Goal: Task Accomplishment & Management: Manage account settings

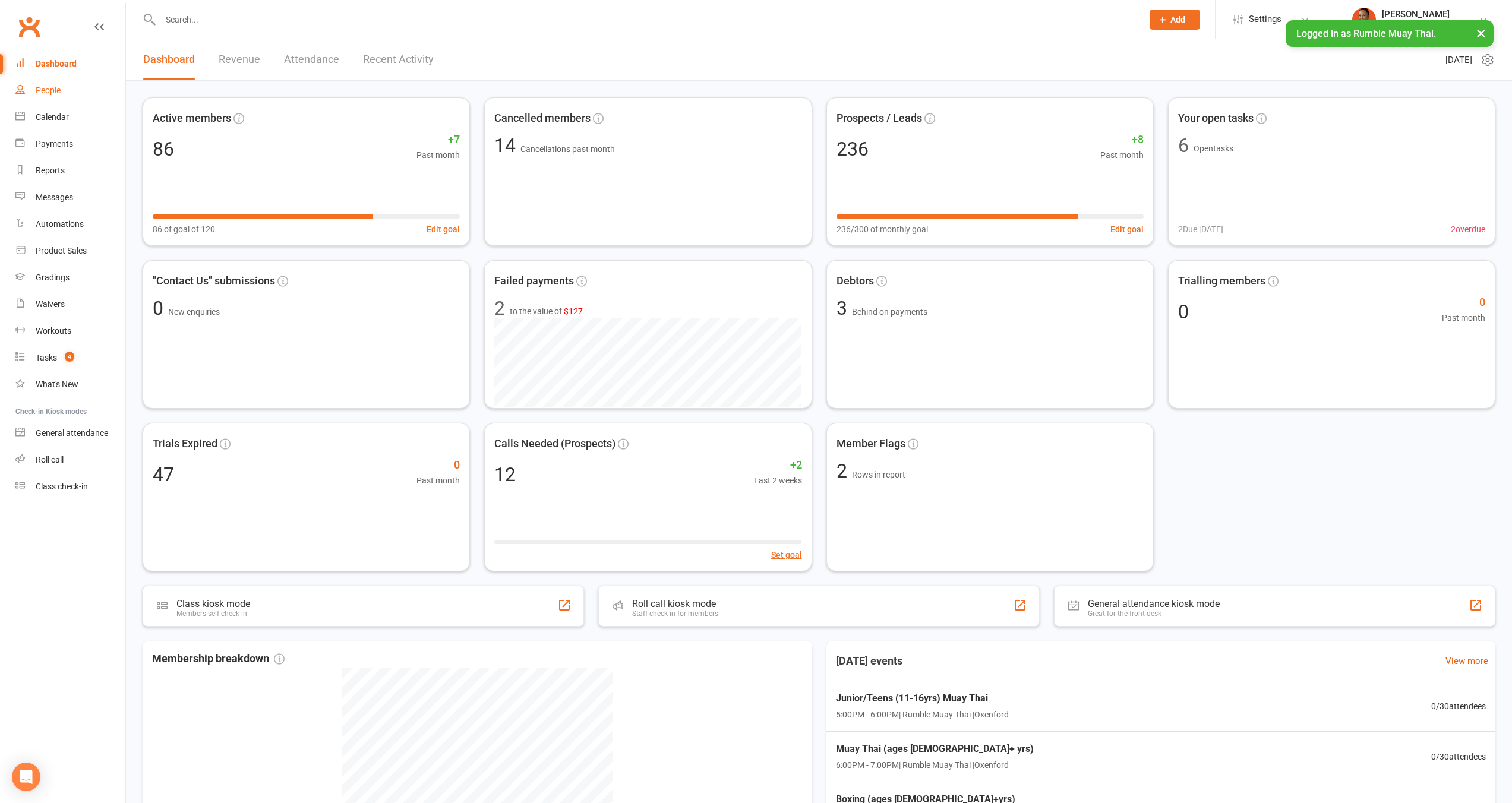
click at [32, 92] on link "People" at bounding box center [71, 90] width 110 height 27
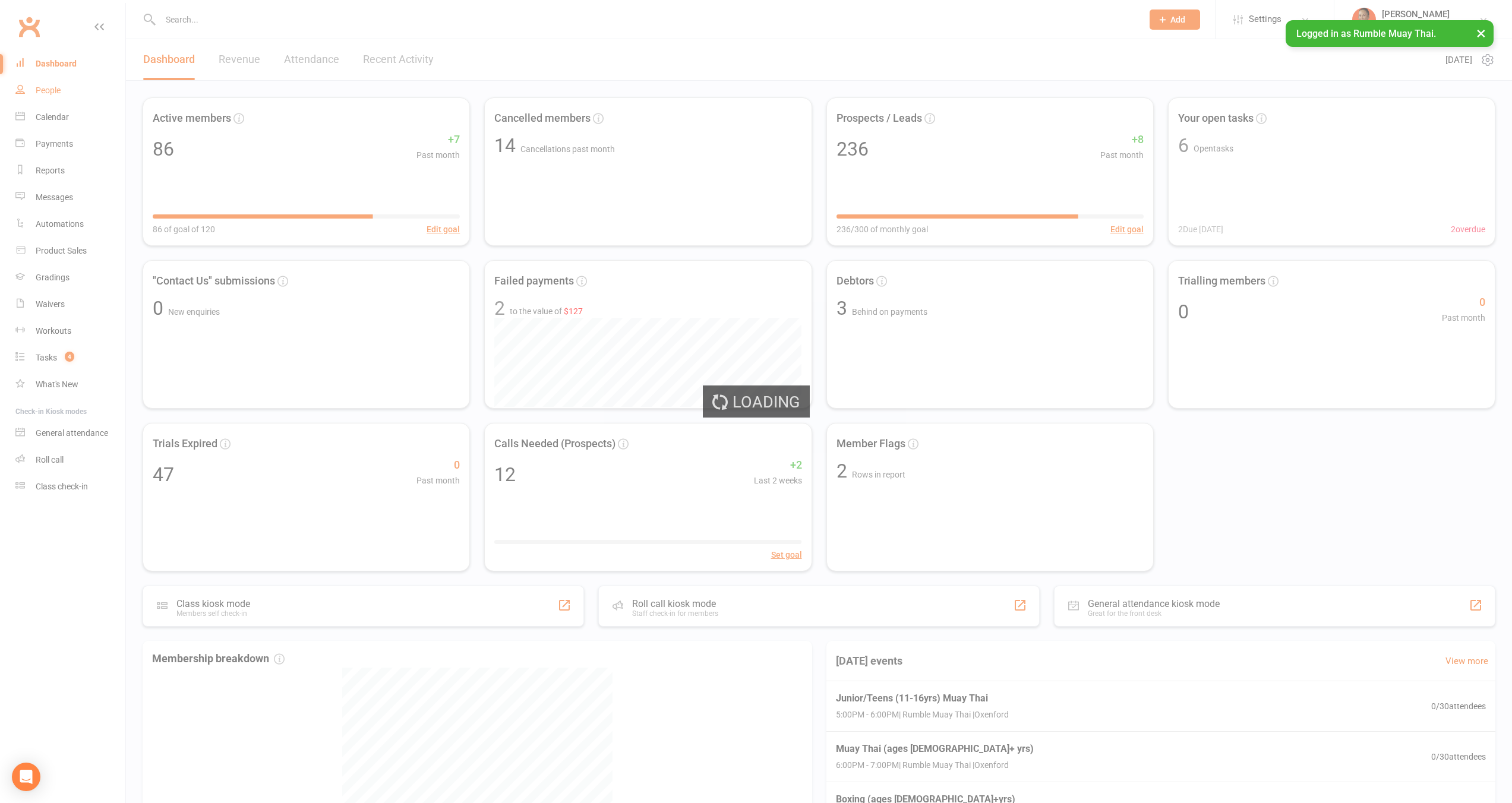
select select "100"
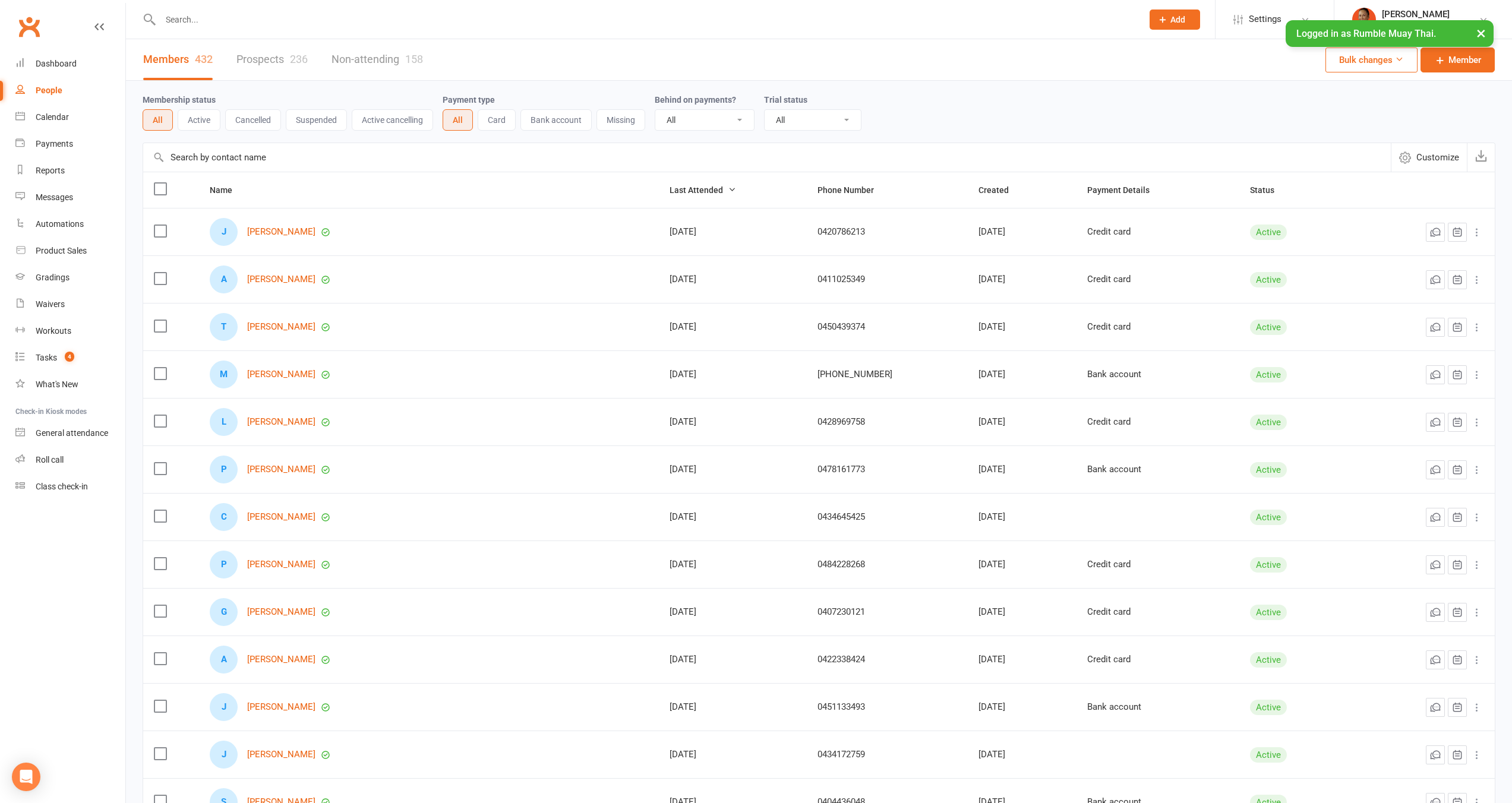
click at [284, 58] on link "Prospects 236" at bounding box center [272, 59] width 71 height 41
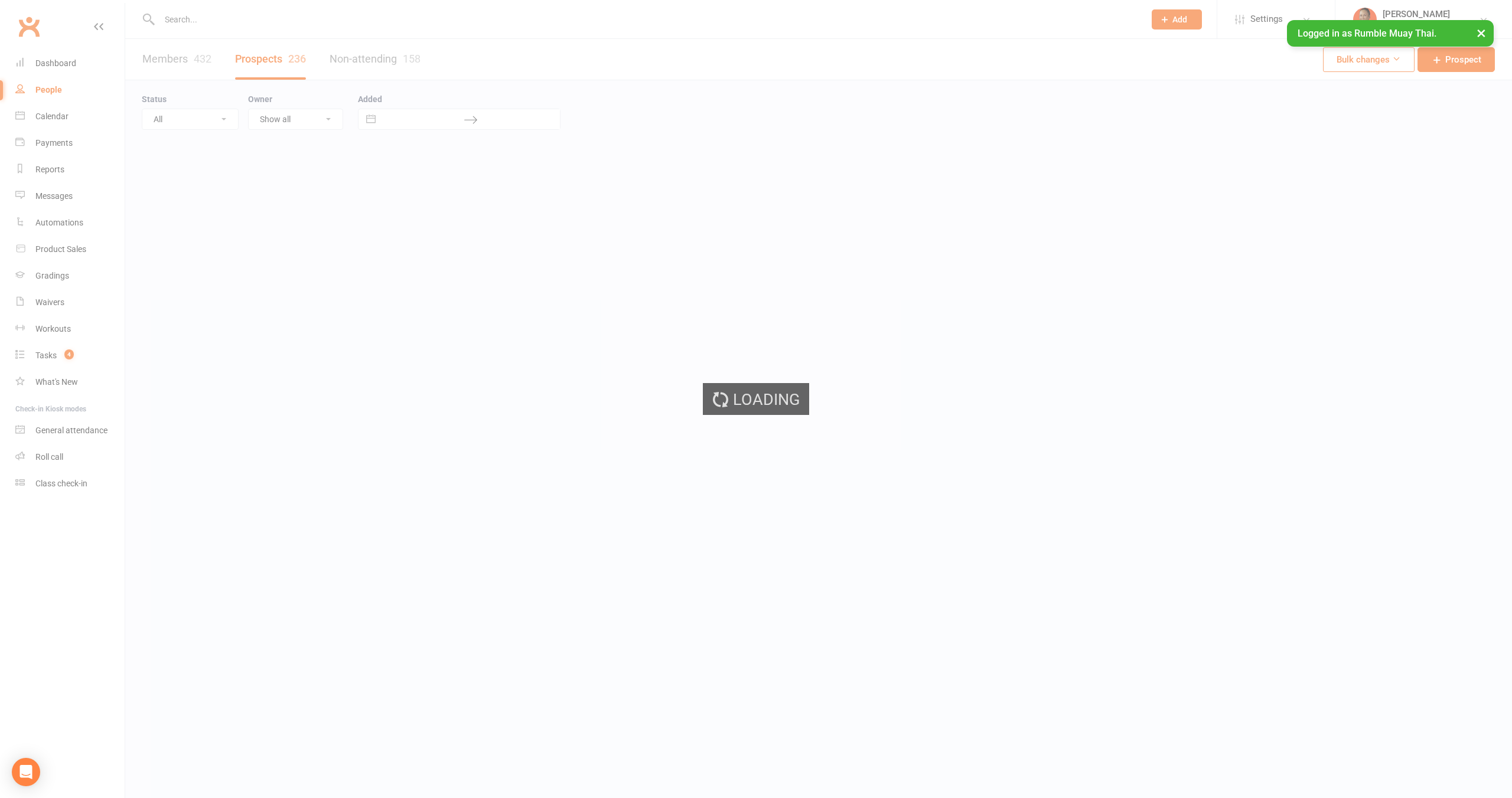
select select "100"
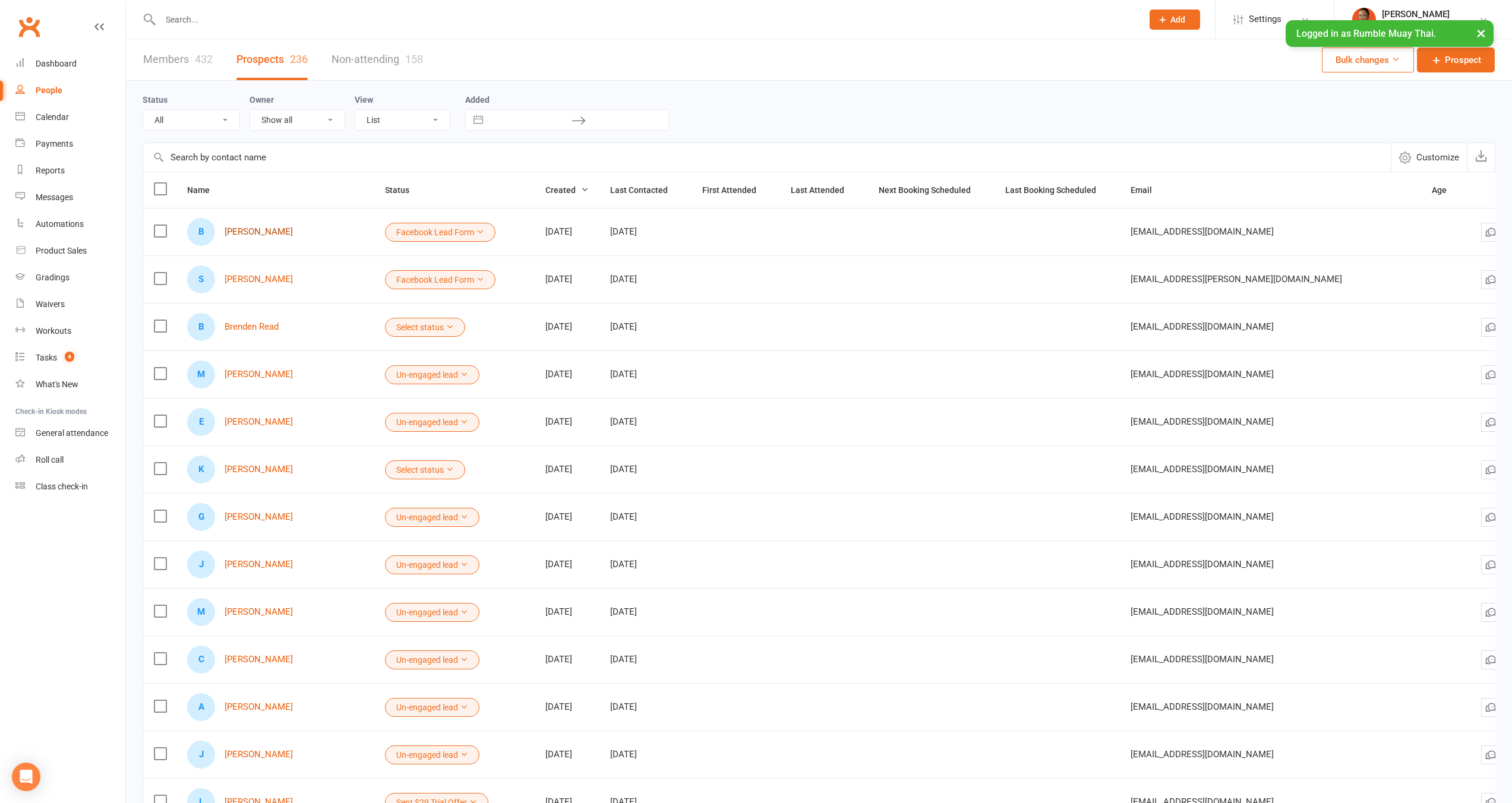
click at [275, 232] on link "Brayden Carruthers" at bounding box center [259, 231] width 69 height 10
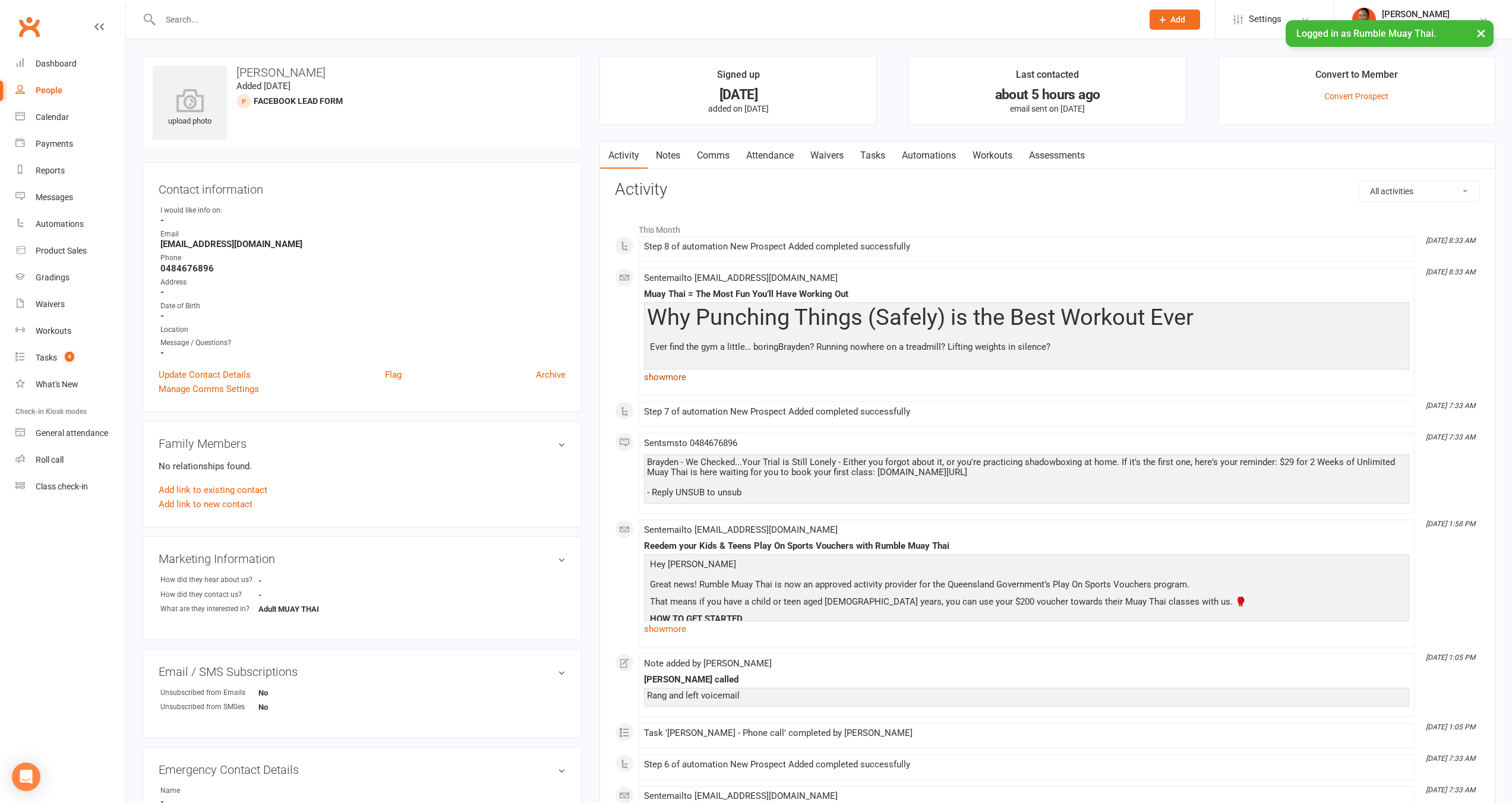
click at [685, 374] on link "show more" at bounding box center [1027, 377] width 765 height 17
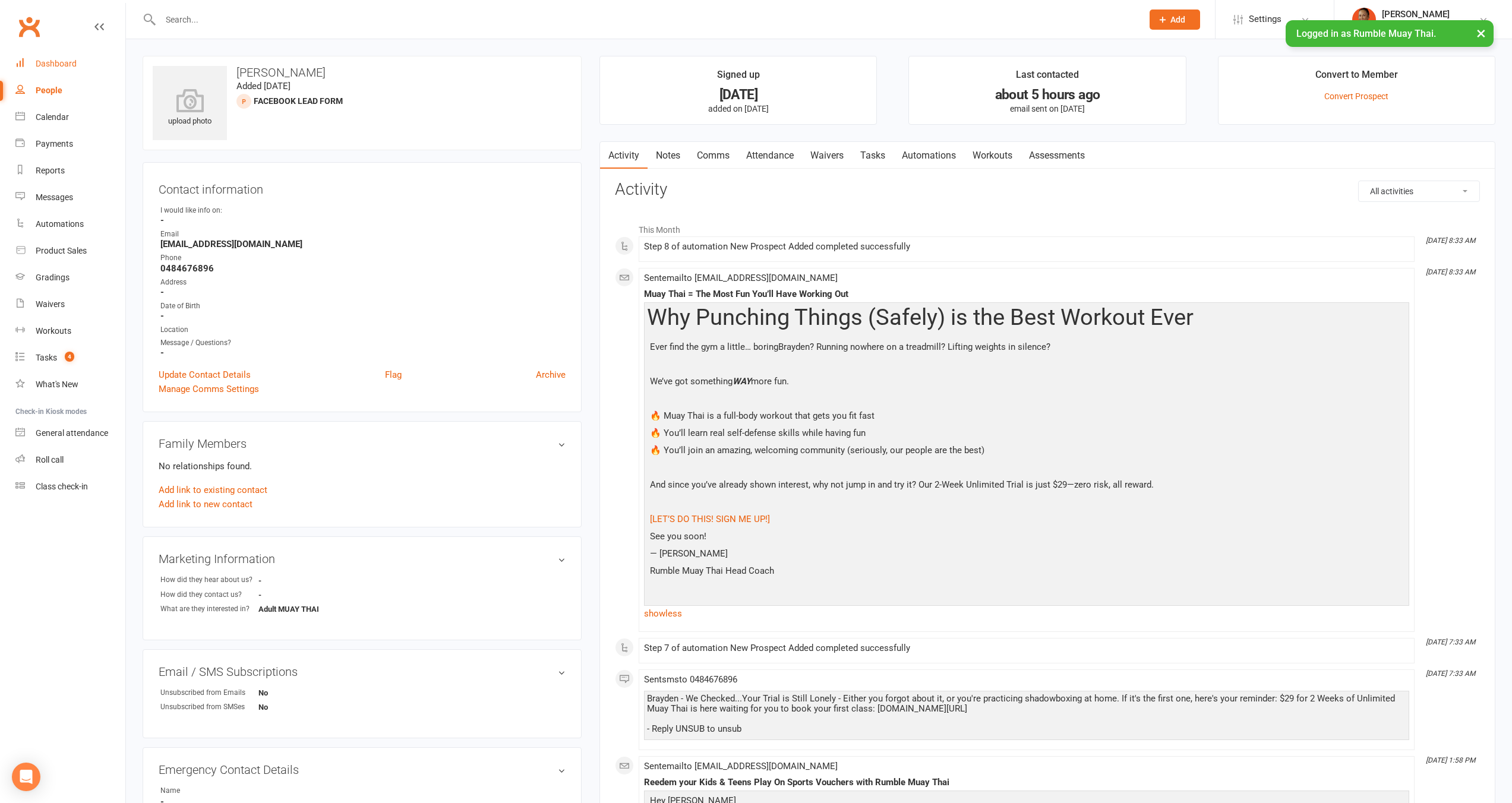
click at [67, 63] on div "Dashboard" at bounding box center [56, 63] width 41 height 9
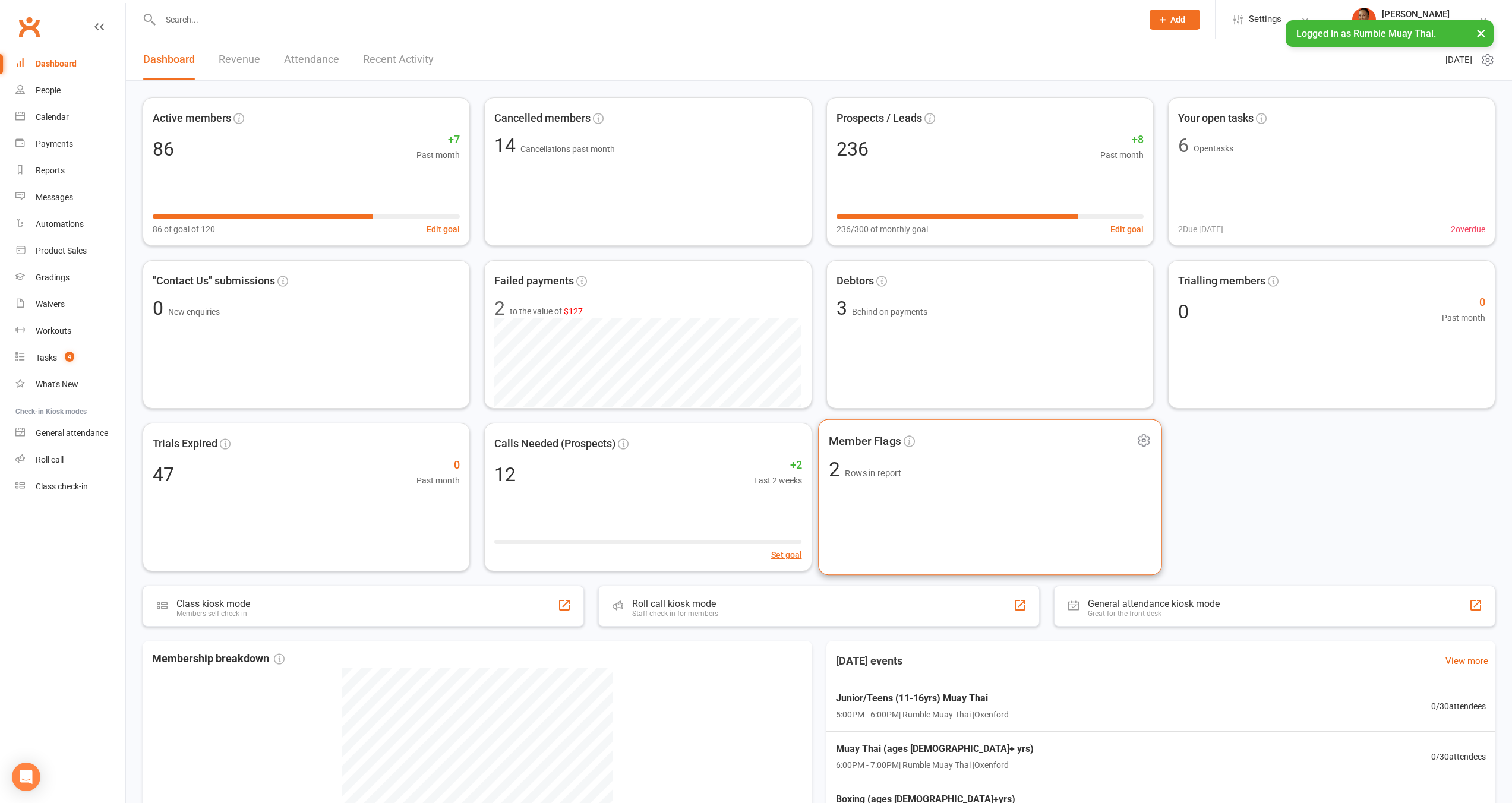
click at [949, 502] on div "Member Flags 2 Rows in report" at bounding box center [989, 498] width 344 height 156
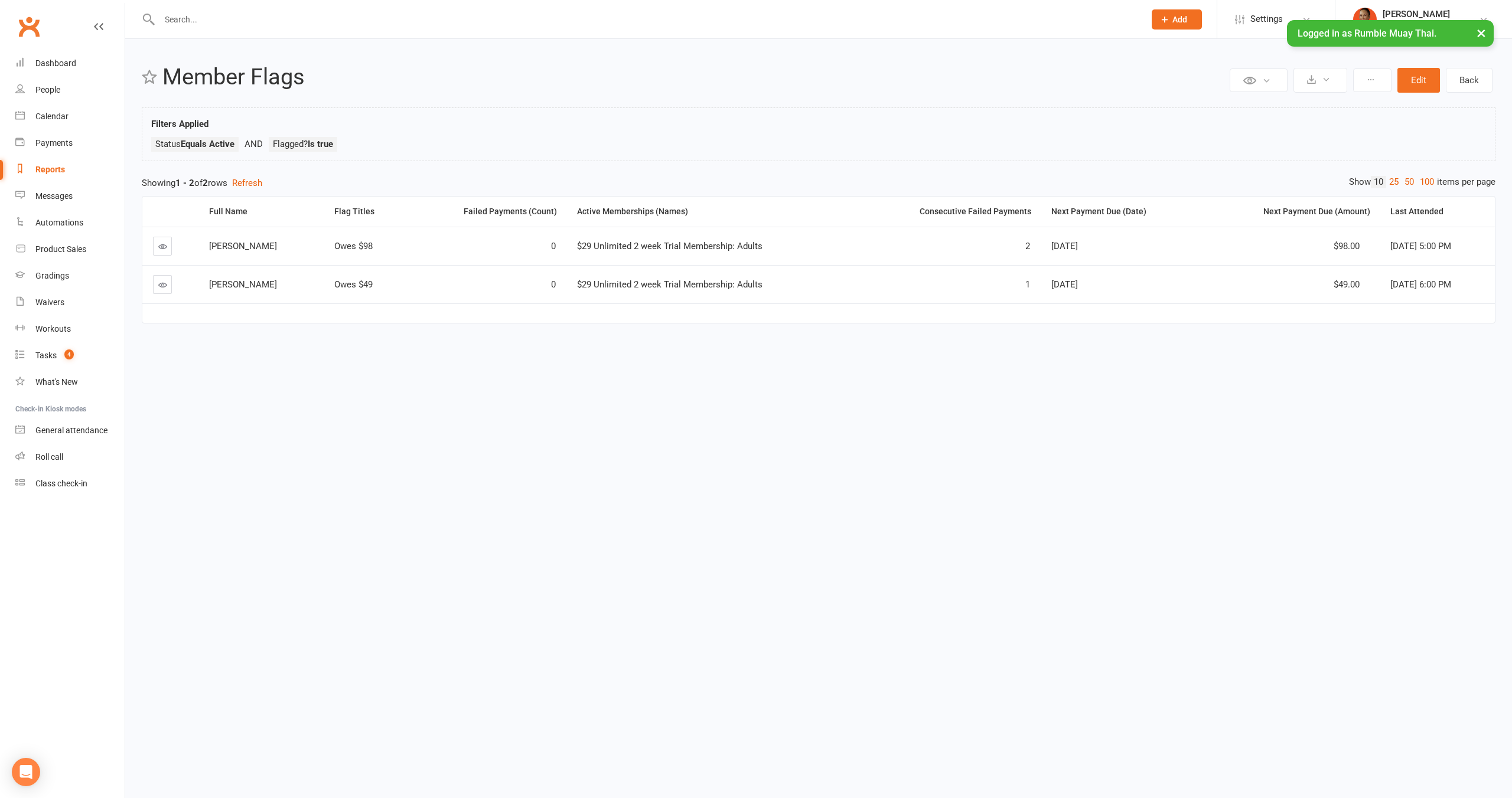
click at [160, 245] on icon at bounding box center [163, 246] width 9 height 9
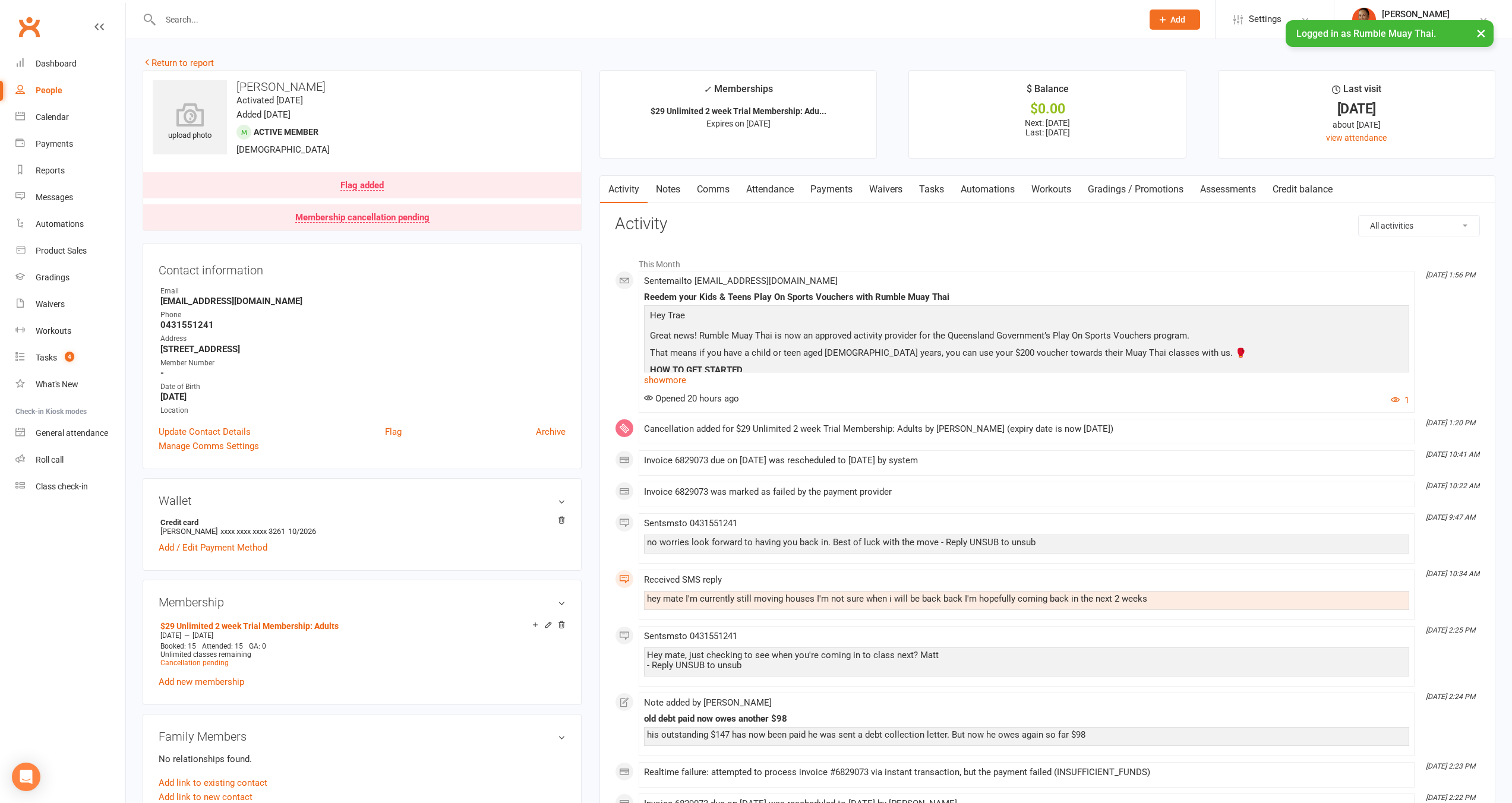
click at [828, 194] on link "Payments" at bounding box center [831, 188] width 58 height 27
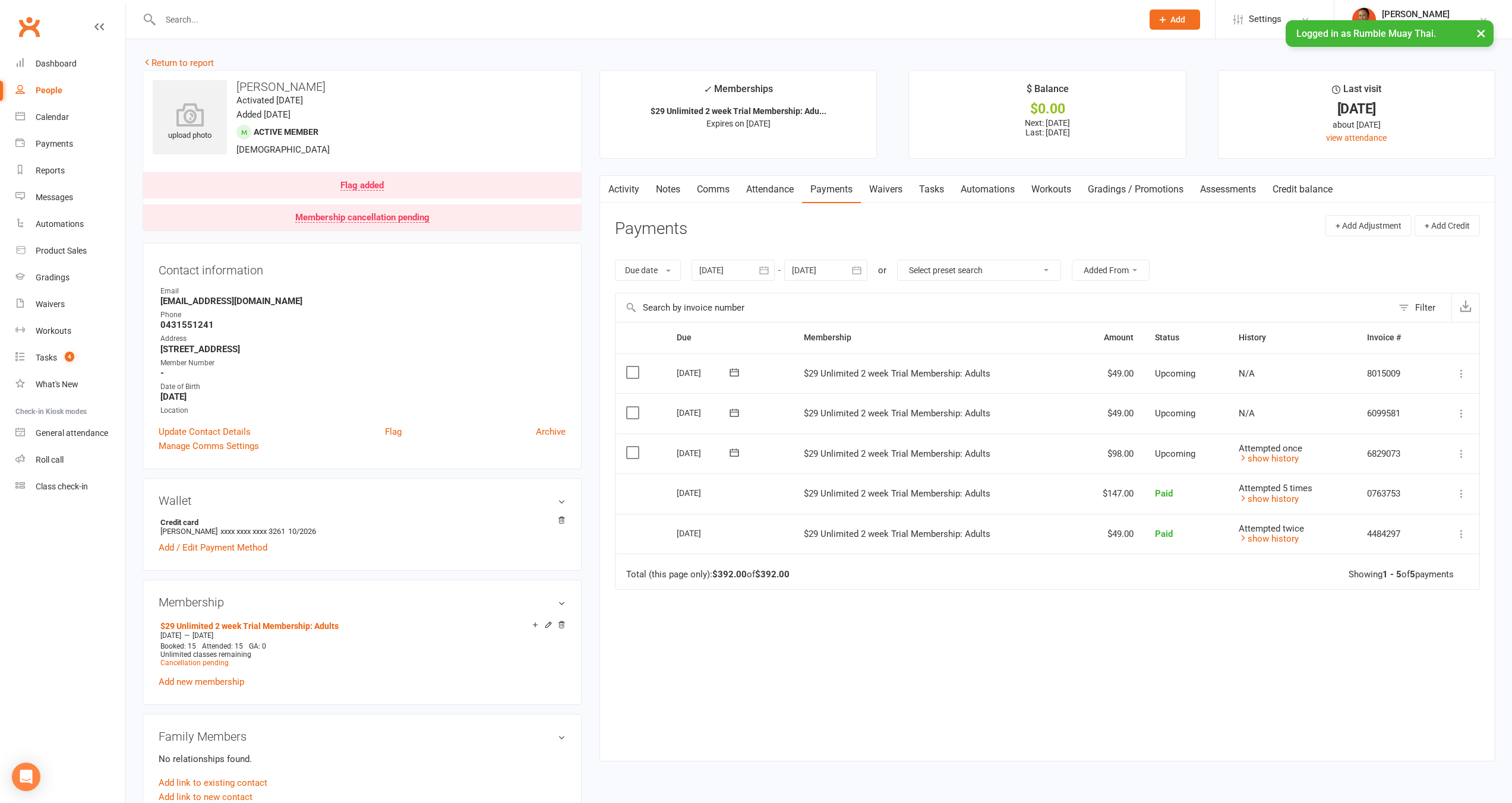
click at [1260, 466] on td "Attempted once show history" at bounding box center [1292, 454] width 128 height 41
click at [1264, 457] on link "show history" at bounding box center [1268, 459] width 60 height 11
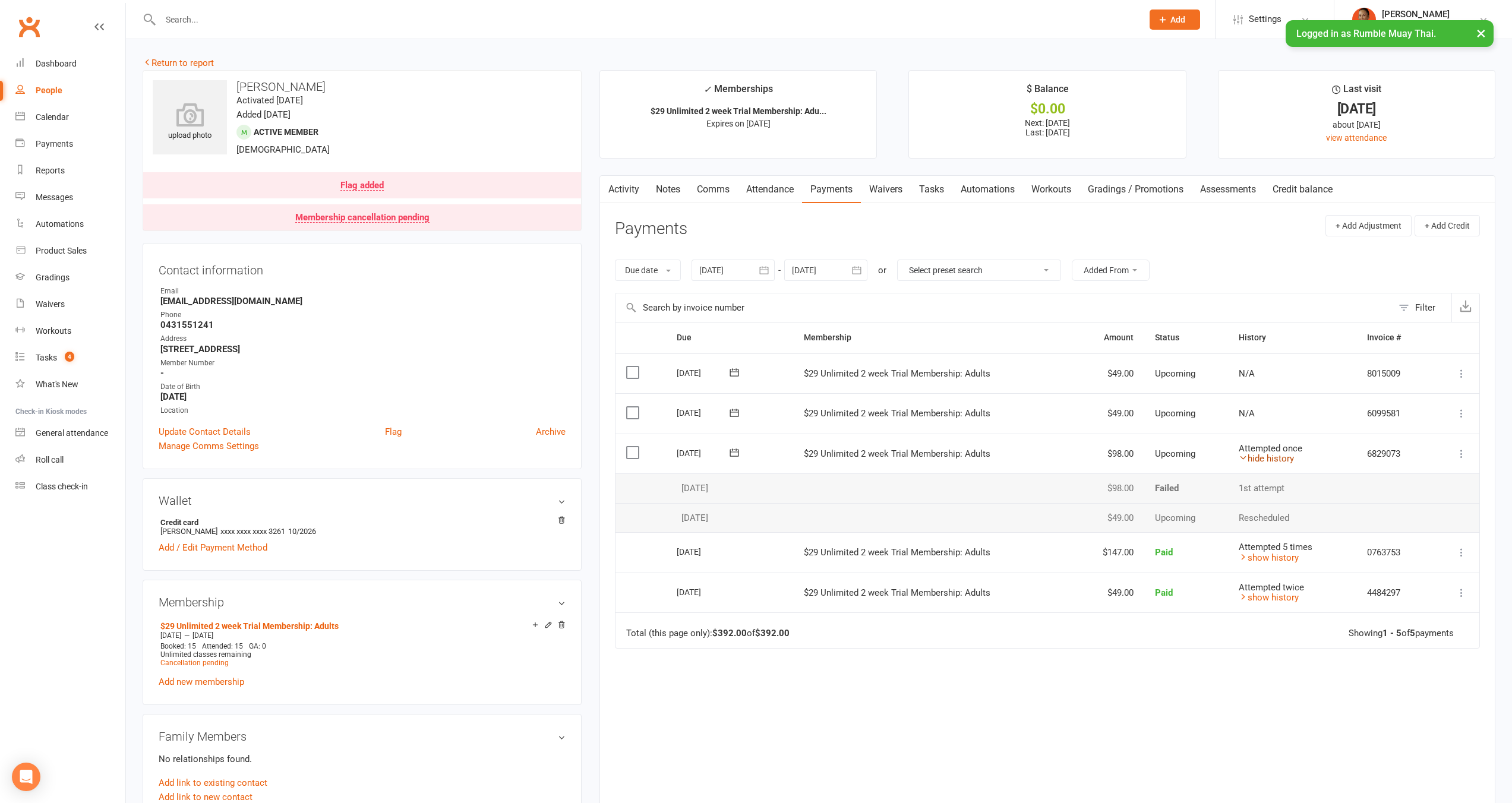
click at [1264, 457] on link "hide history" at bounding box center [1266, 459] width 56 height 11
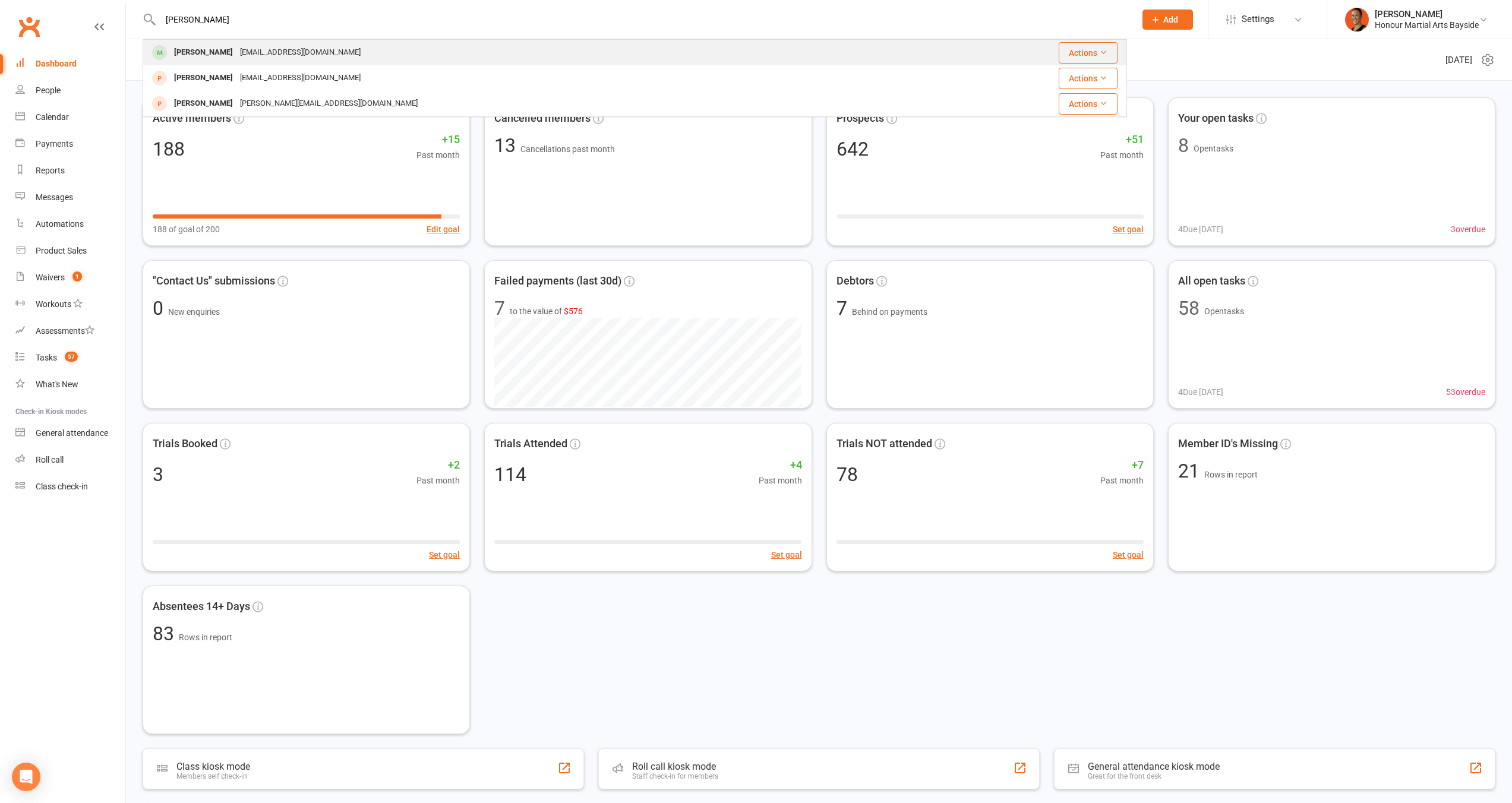
type input "[PERSON_NAME]"
click at [252, 54] on div "[EMAIL_ADDRESS][DOMAIN_NAME]" at bounding box center [301, 52] width 128 height 18
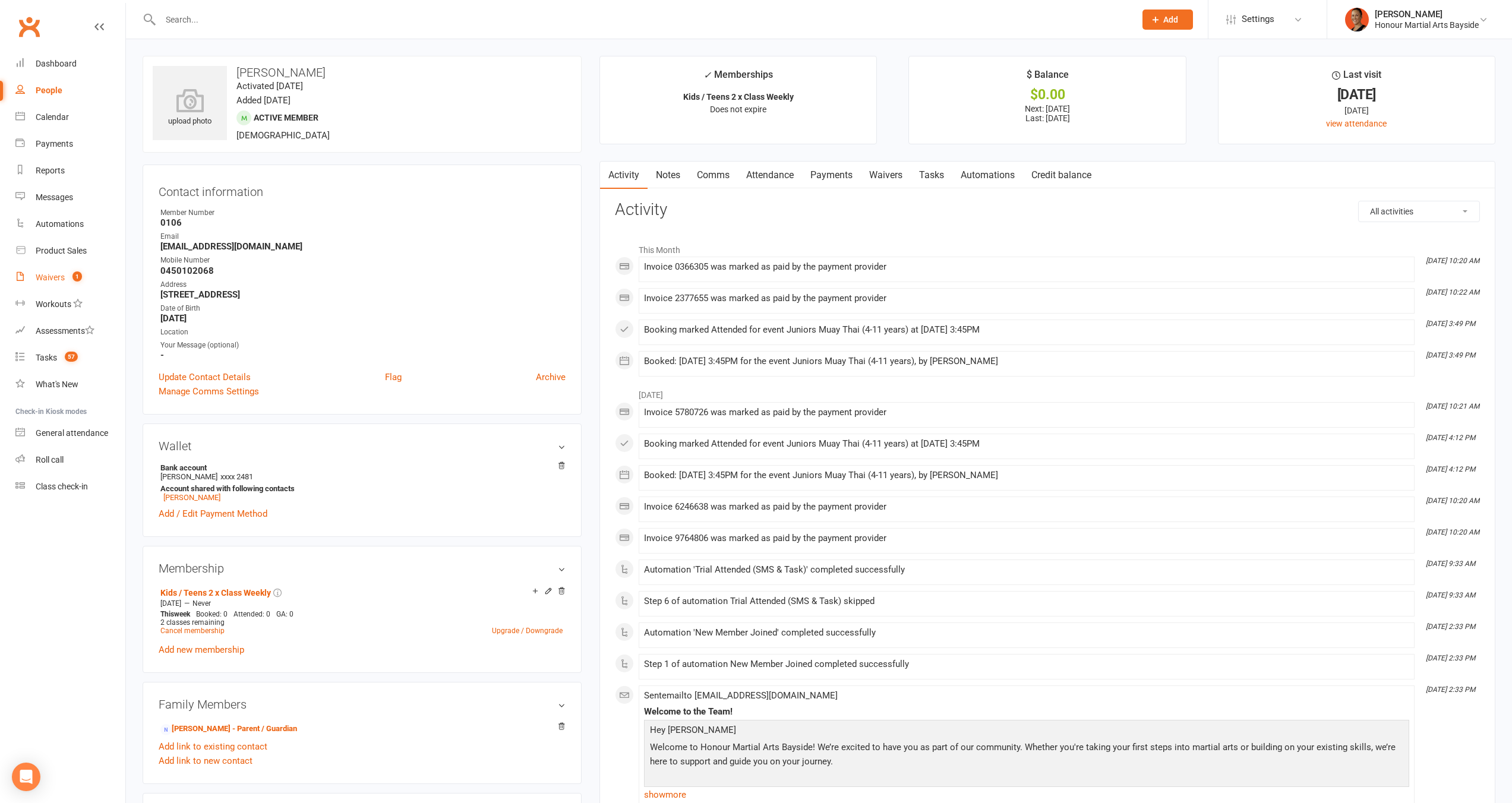
click at [32, 266] on link "Waivers 1" at bounding box center [71, 278] width 110 height 27
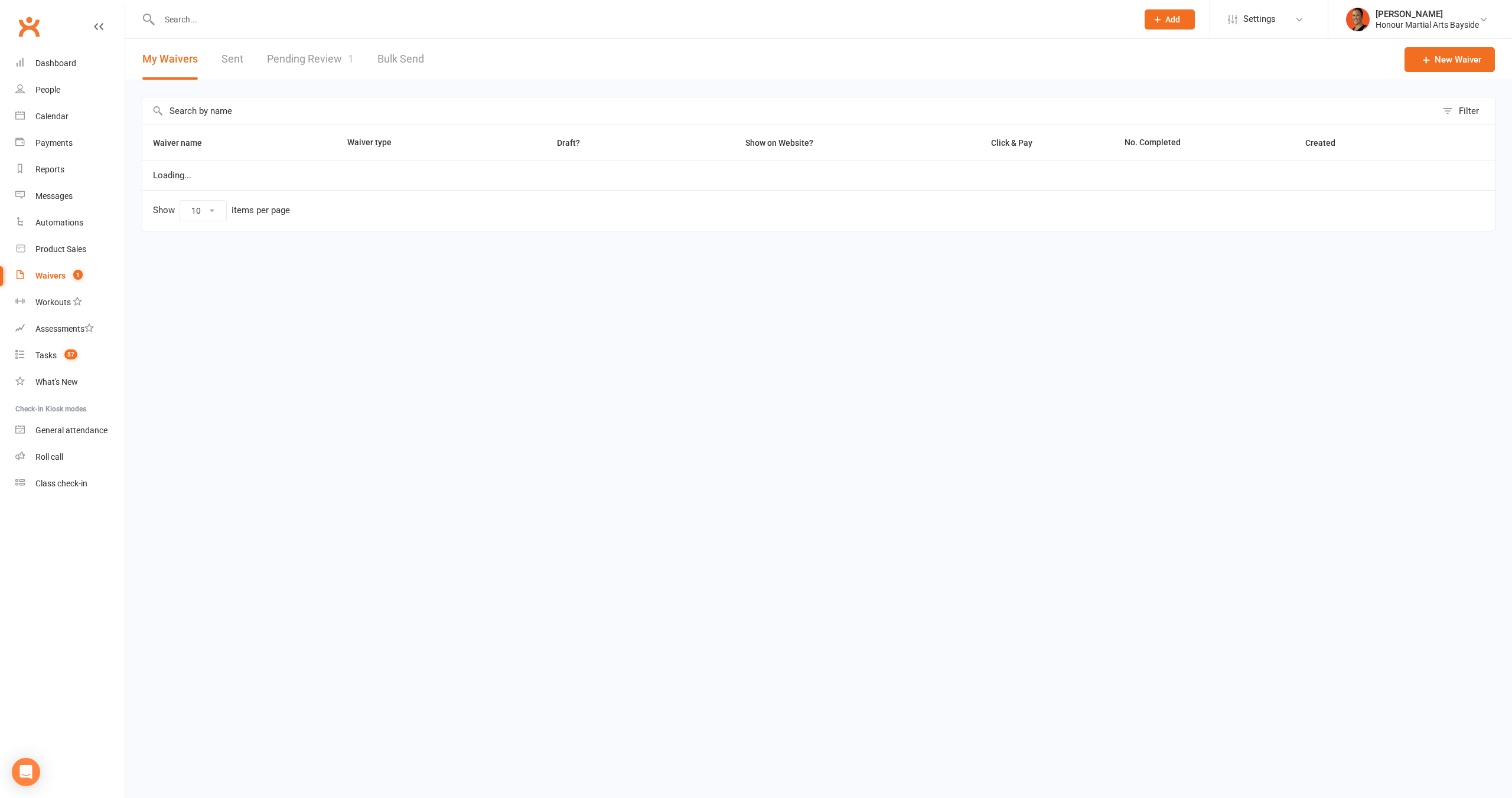
click at [258, 66] on div "My Waivers Sent Pending Review 1 Bulk Send" at bounding box center [283, 59] width 316 height 41
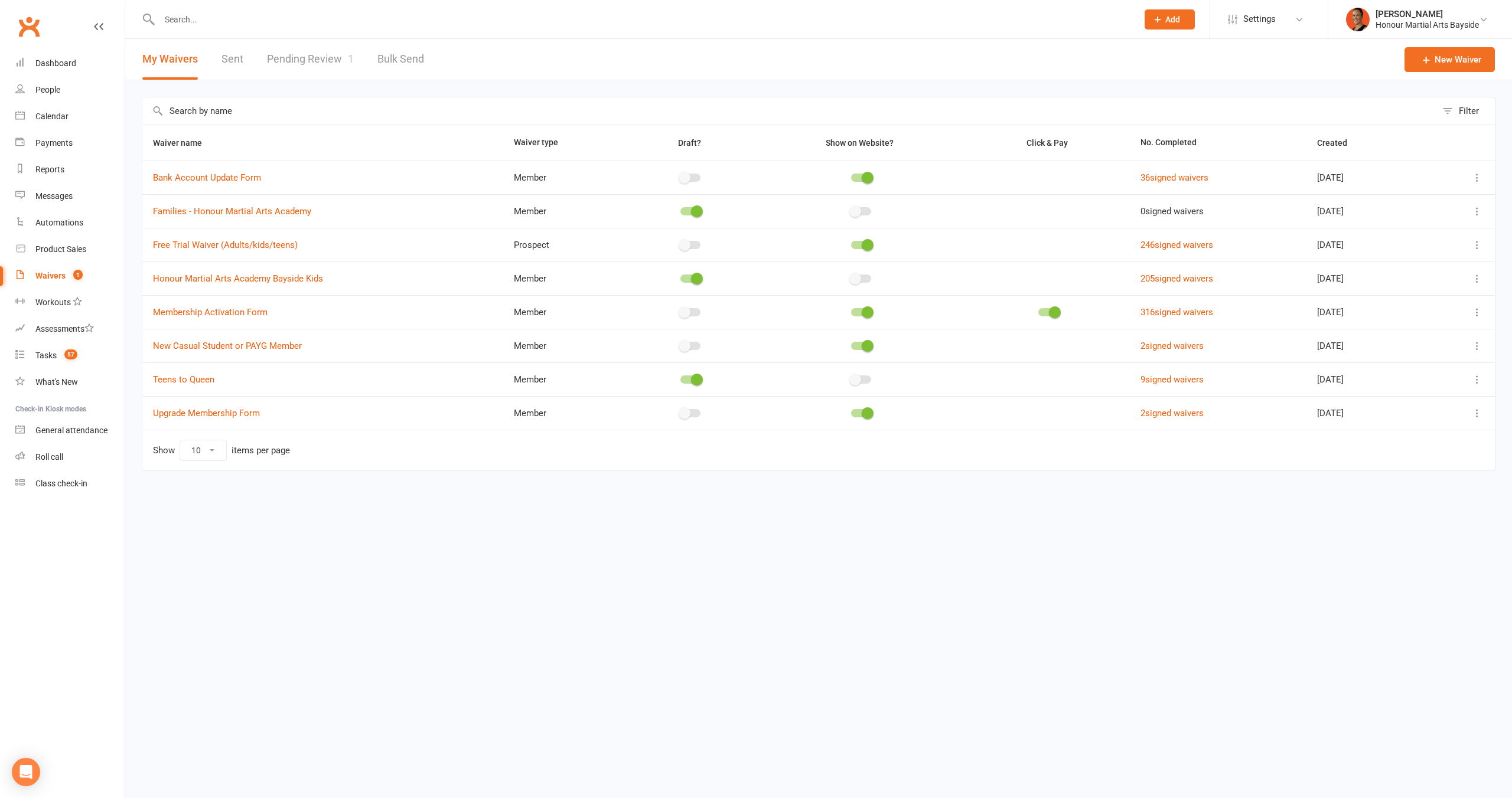
click at [262, 58] on div "My Waivers Sent Pending Review 1 Bulk Send" at bounding box center [283, 59] width 316 height 41
click at [291, 58] on link "Pending Review 1" at bounding box center [310, 59] width 87 height 41
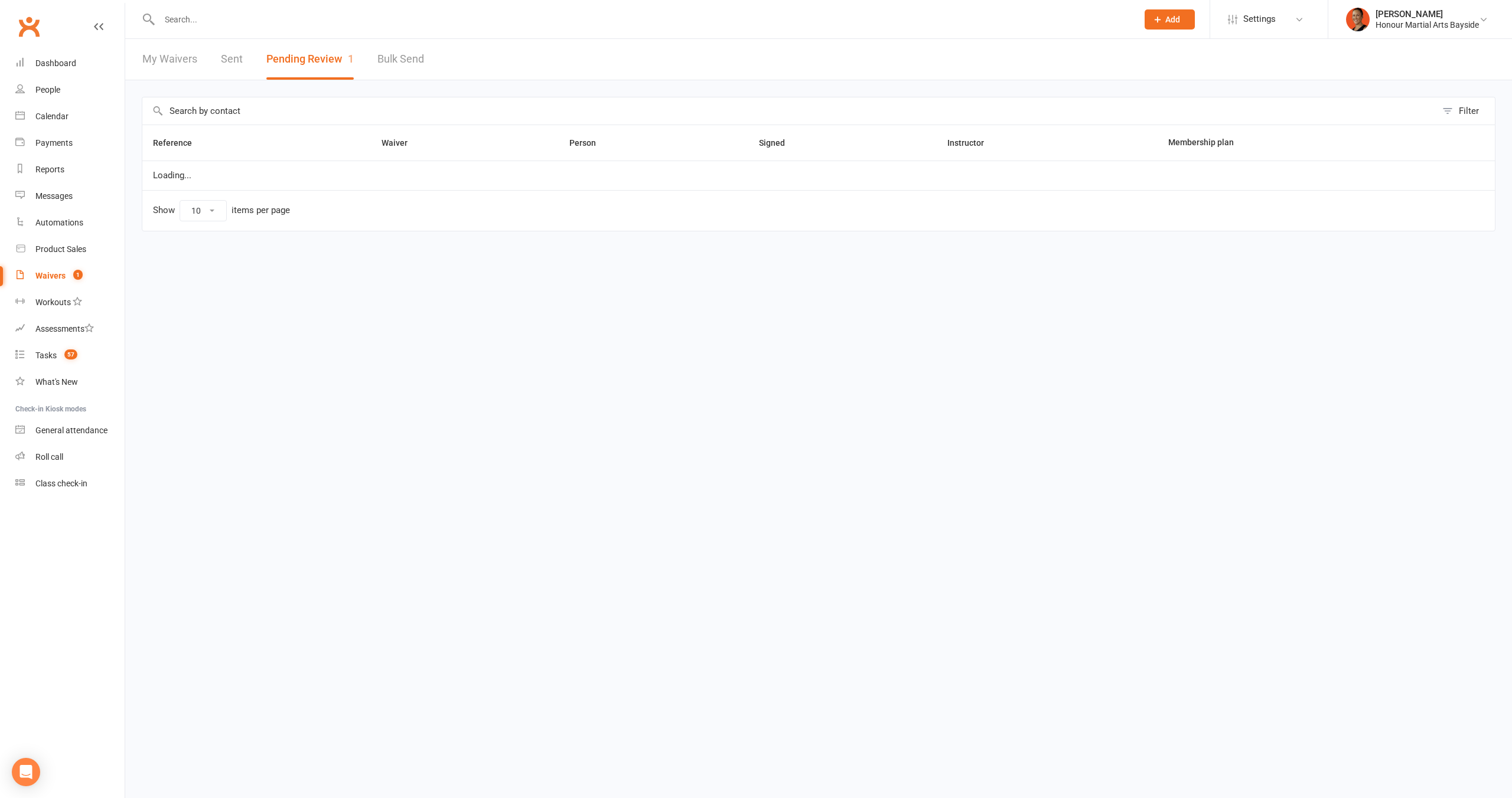
select select "100"
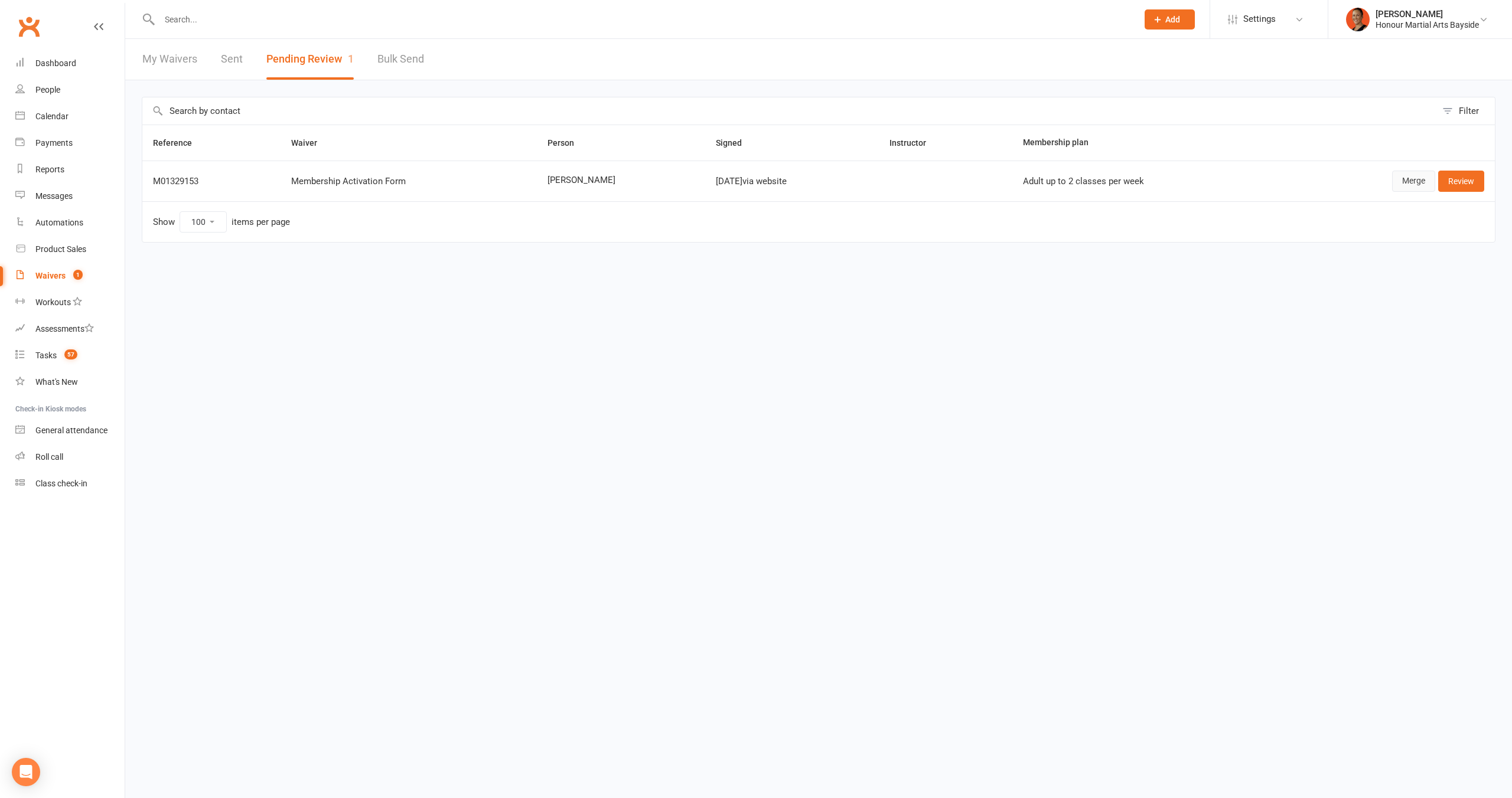
click at [1406, 179] on link "Merge" at bounding box center [1413, 181] width 43 height 21
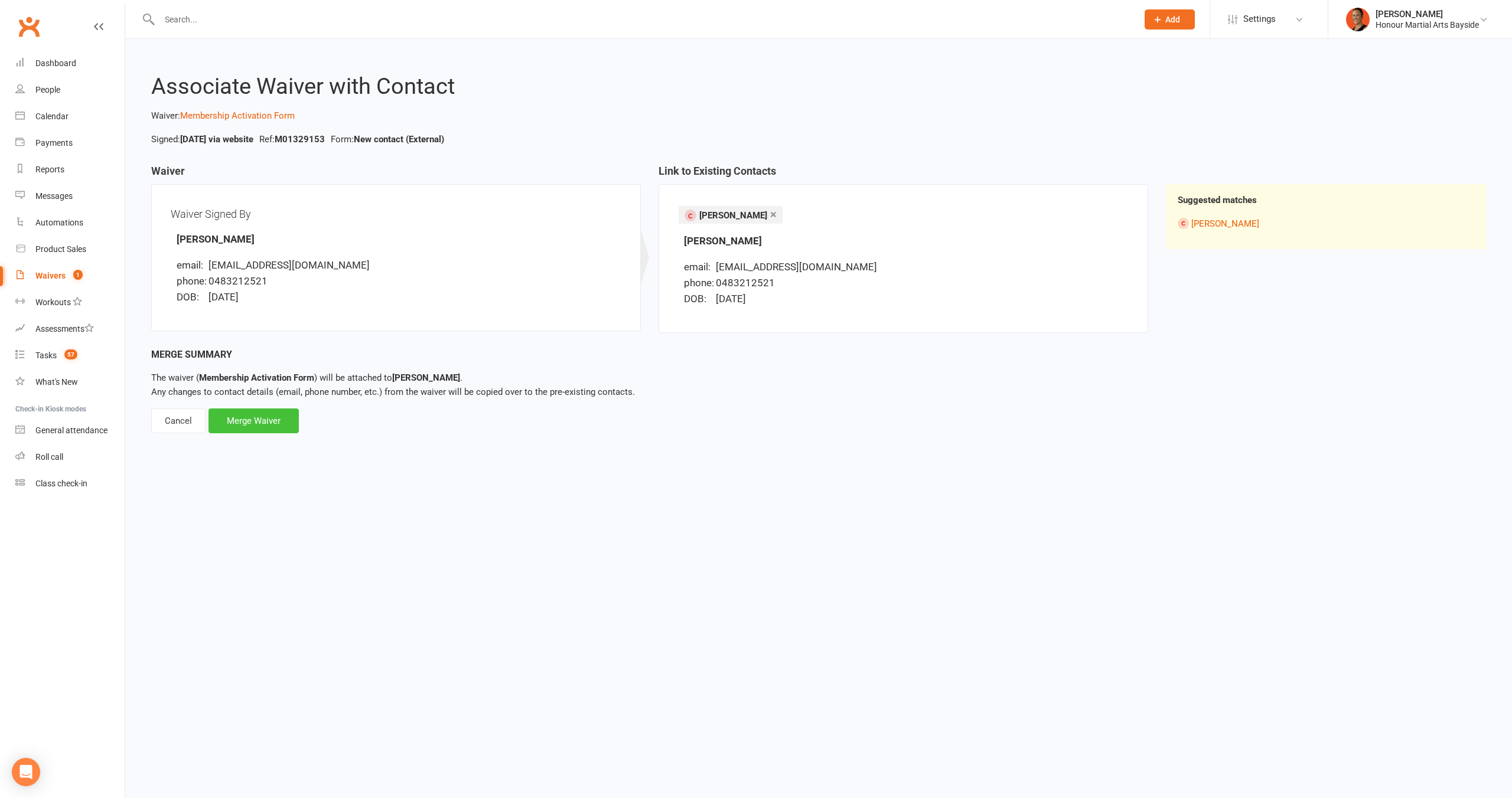
click at [282, 423] on div "Merge Waiver" at bounding box center [254, 421] width 90 height 25
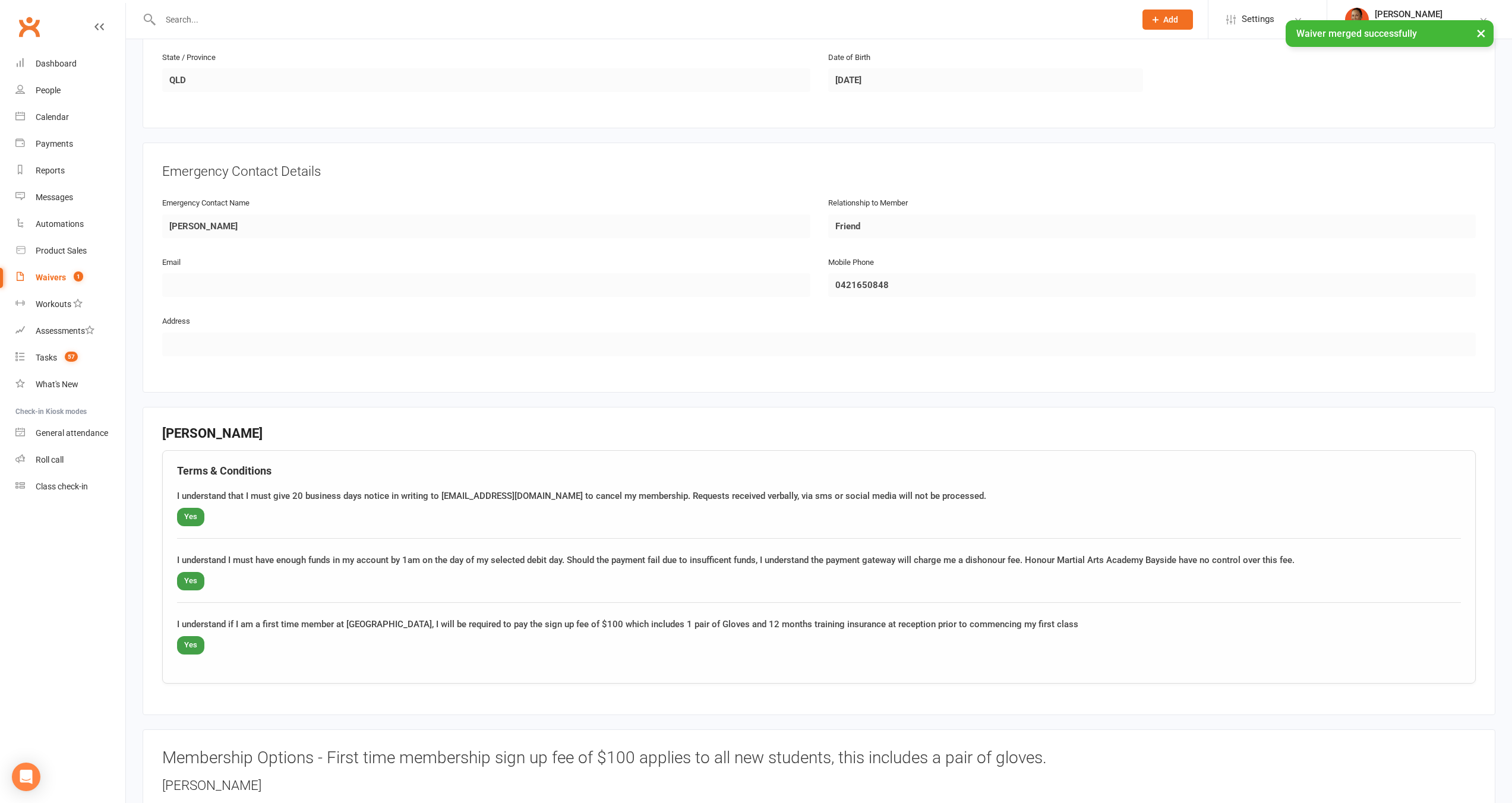
scroll to position [625, 0]
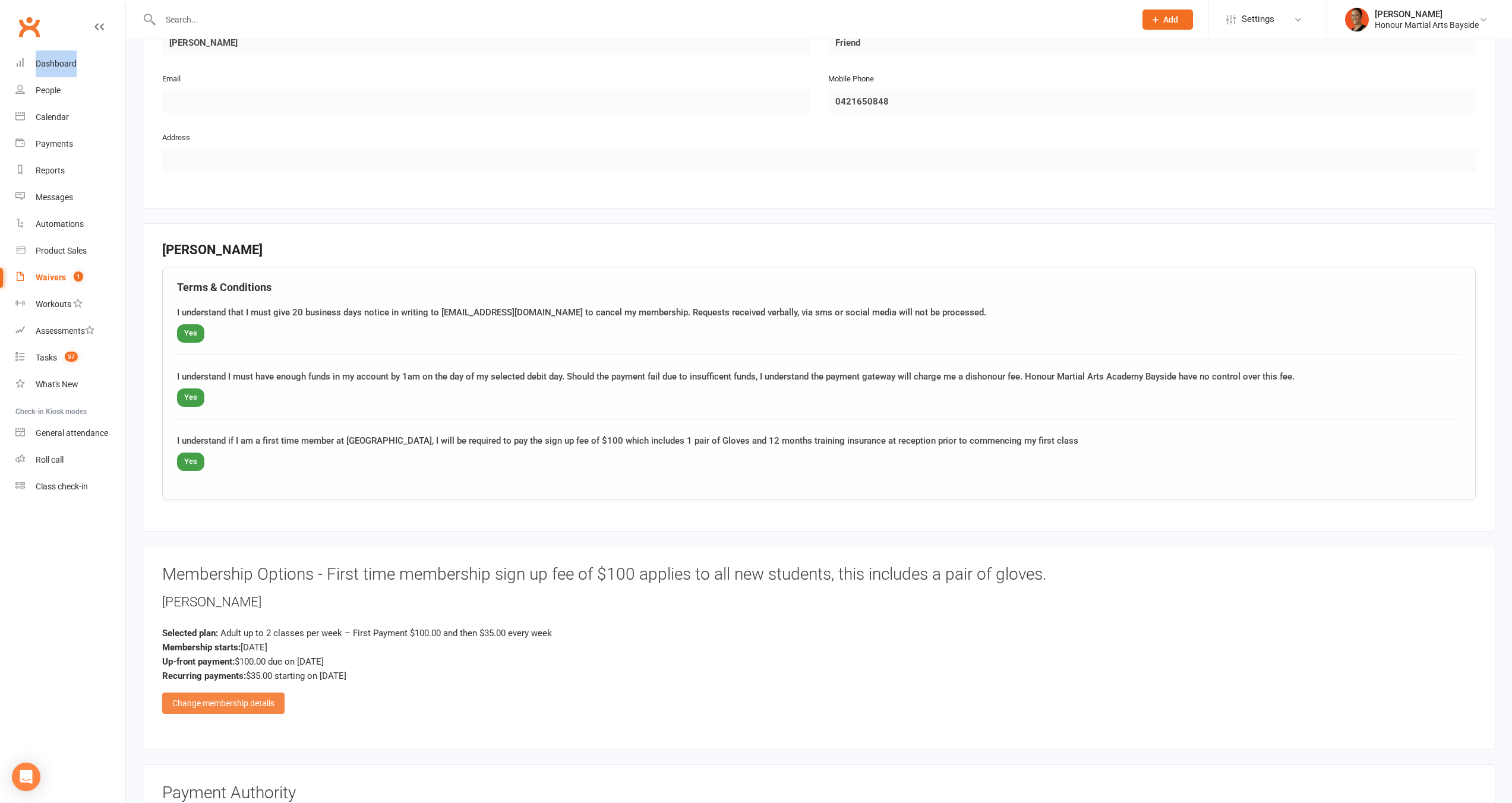
click at [277, 695] on div "Change membership details" at bounding box center [224, 703] width 123 height 21
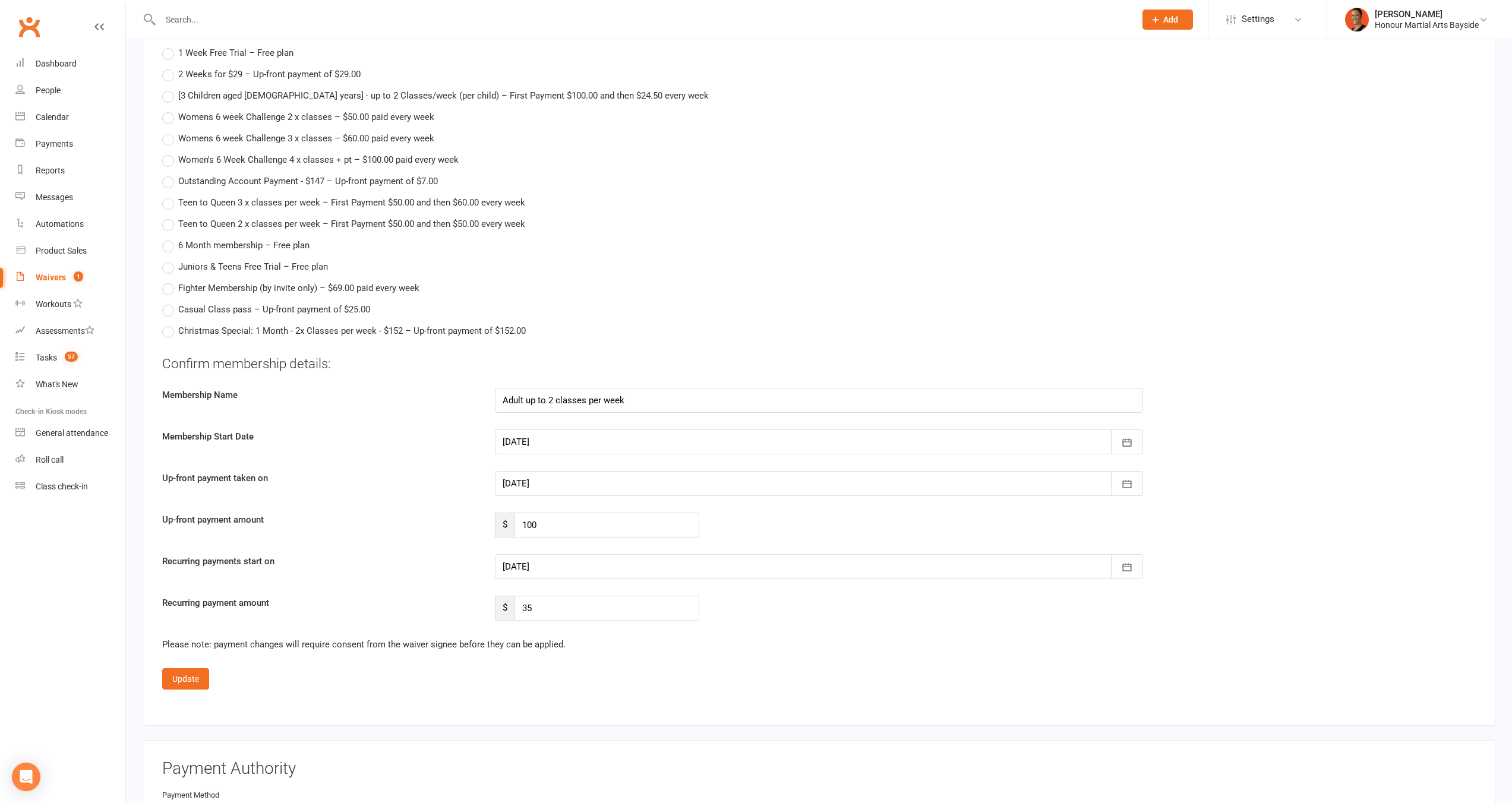
scroll to position [1554, 0]
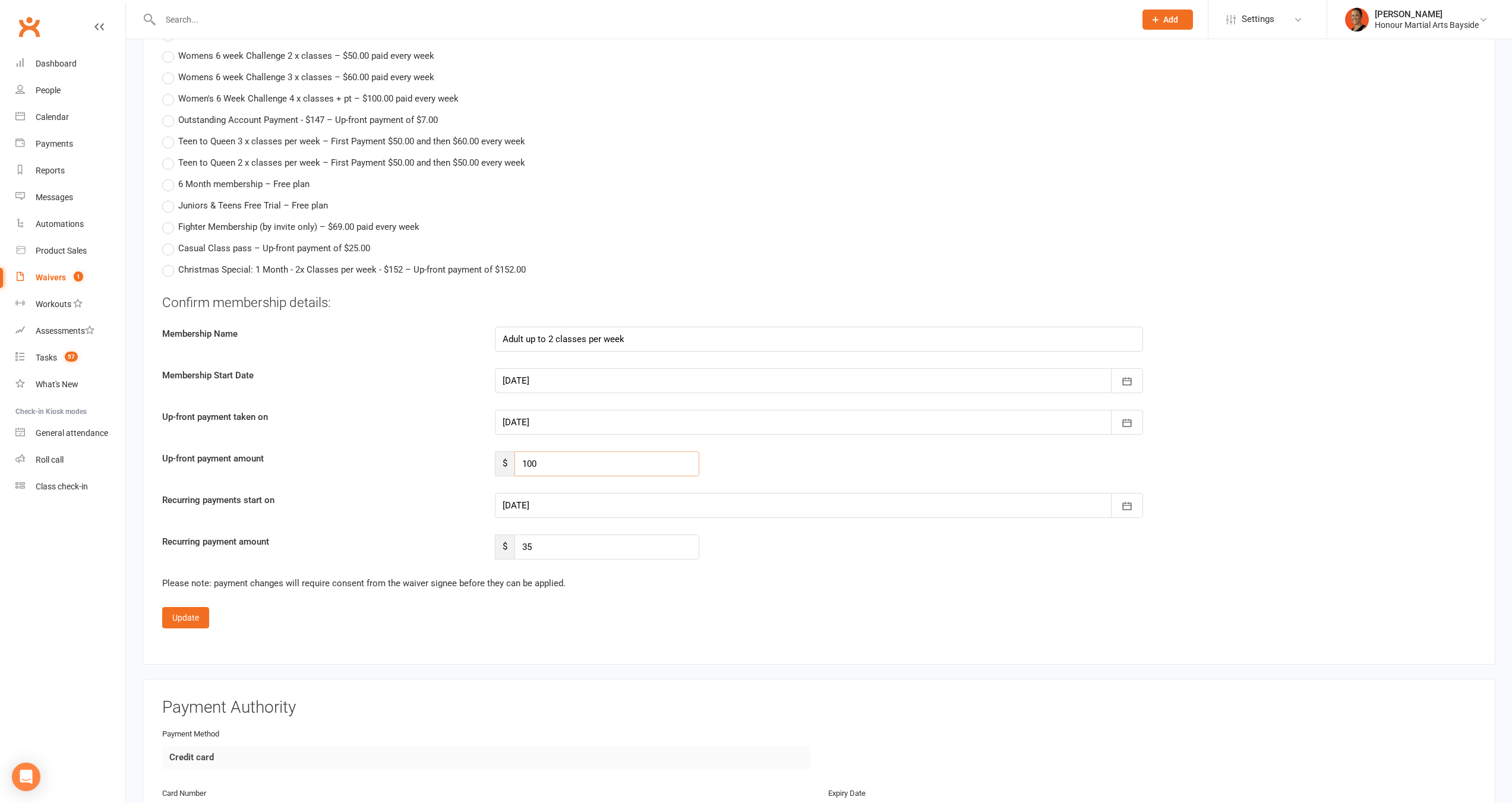
click at [575, 470] on input "100" at bounding box center [606, 463] width 185 height 25
click at [187, 623] on button "Update" at bounding box center [186, 617] width 47 height 21
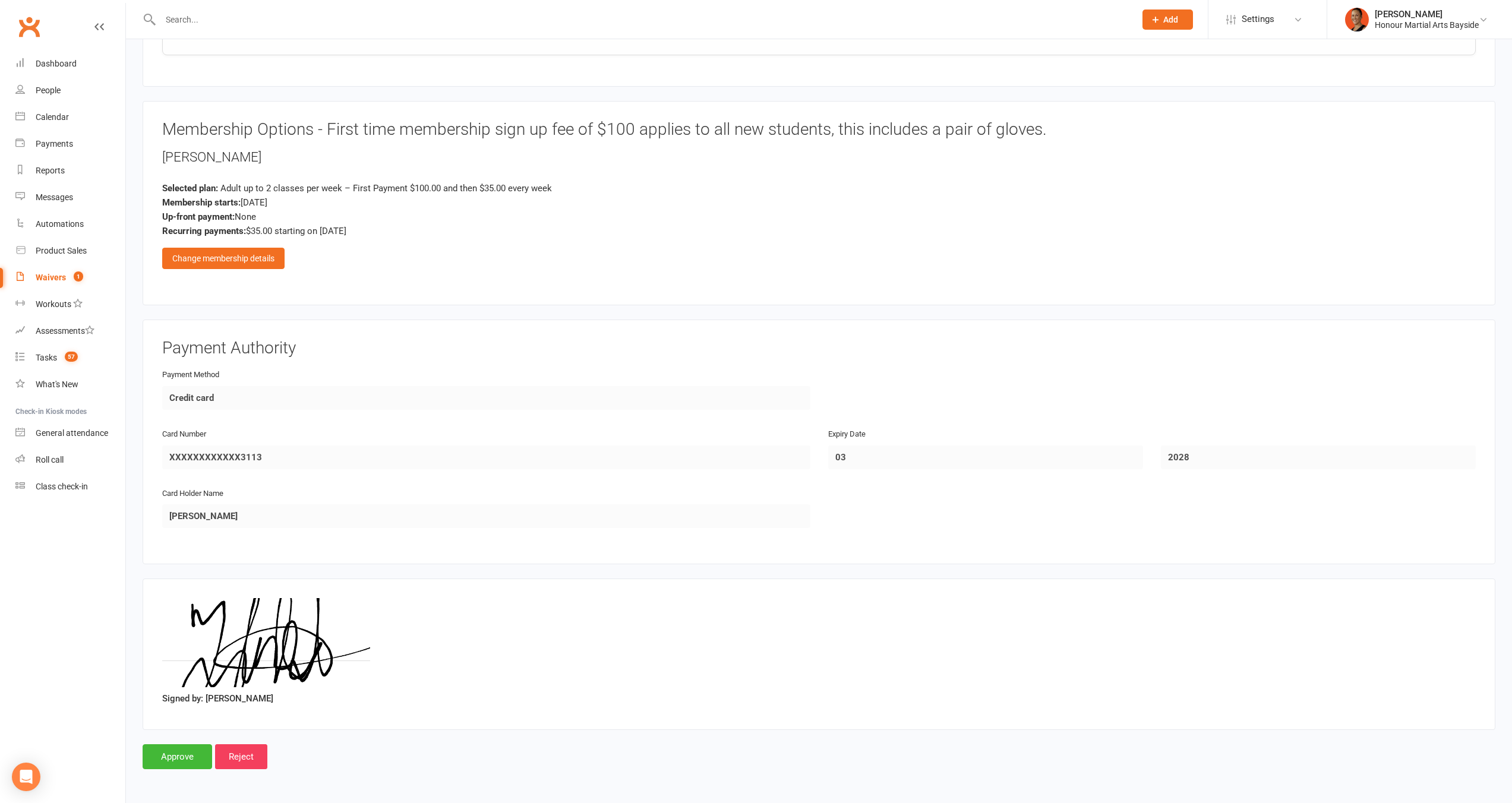
scroll to position [1067, 0]
click at [190, 751] on input "Approve" at bounding box center [177, 759] width 70 height 25
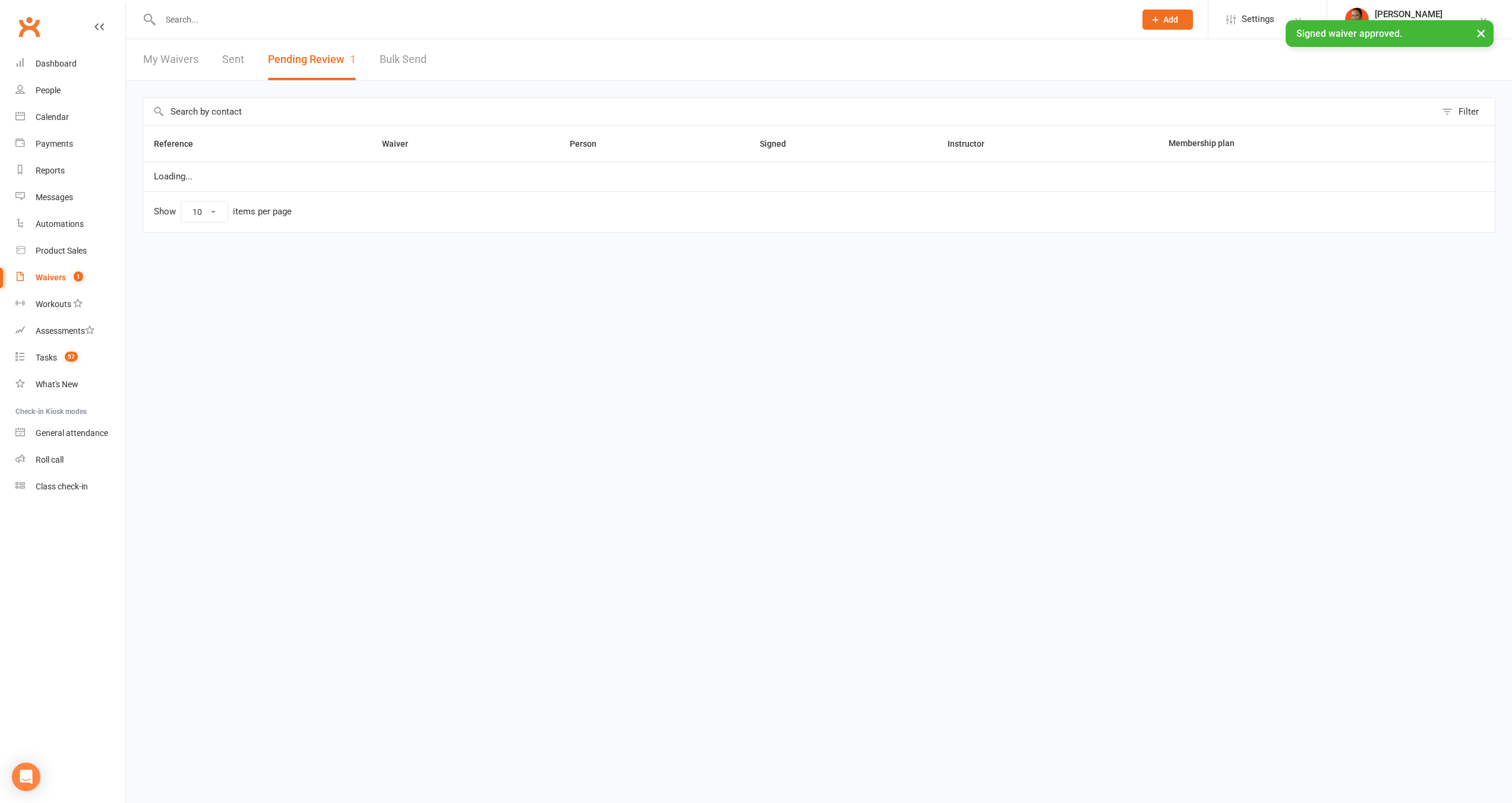
select select "100"
click at [80, 63] on link "Dashboard" at bounding box center [71, 63] width 110 height 27
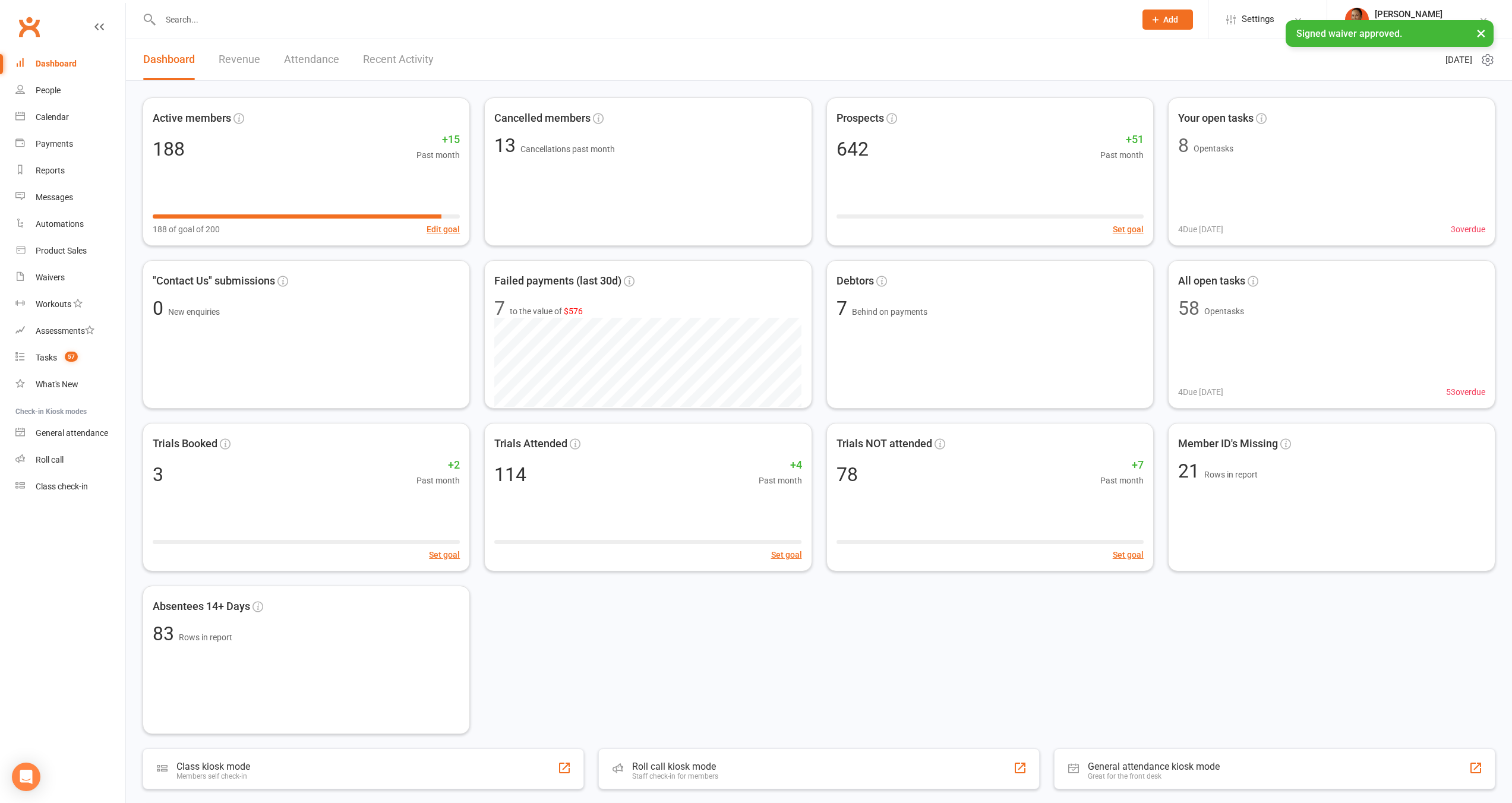
click at [1143, 641] on div "Active members 188 +15 Past month 188 of goal of 200 Edit goal Cancelled member…" at bounding box center [819, 416] width 1352 height 637
click at [231, 11] on input "text" at bounding box center [641, 19] width 970 height 17
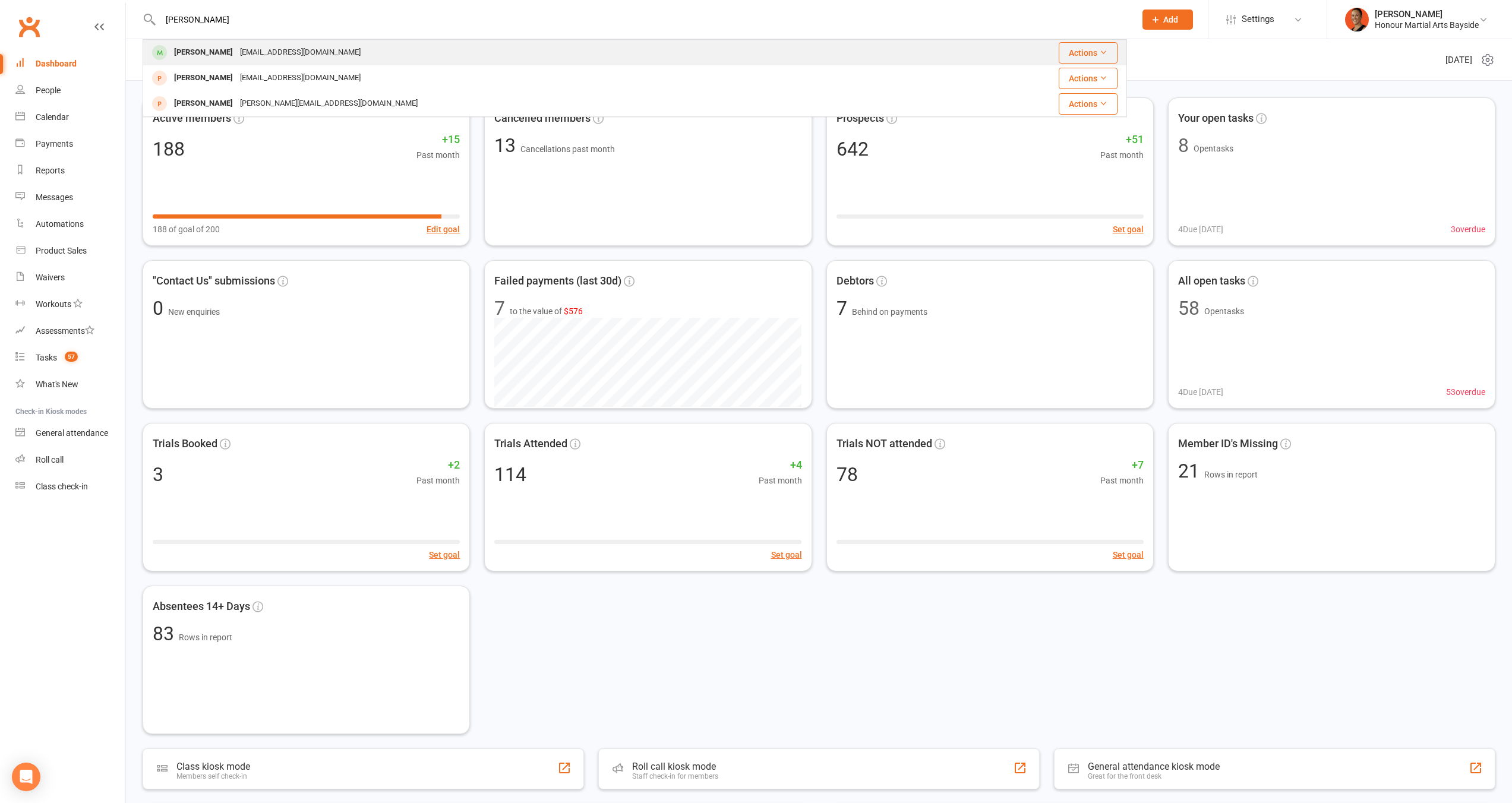
type input "arlo"
click at [237, 47] on div "[EMAIL_ADDRESS][DOMAIN_NAME]" at bounding box center [301, 52] width 128 height 18
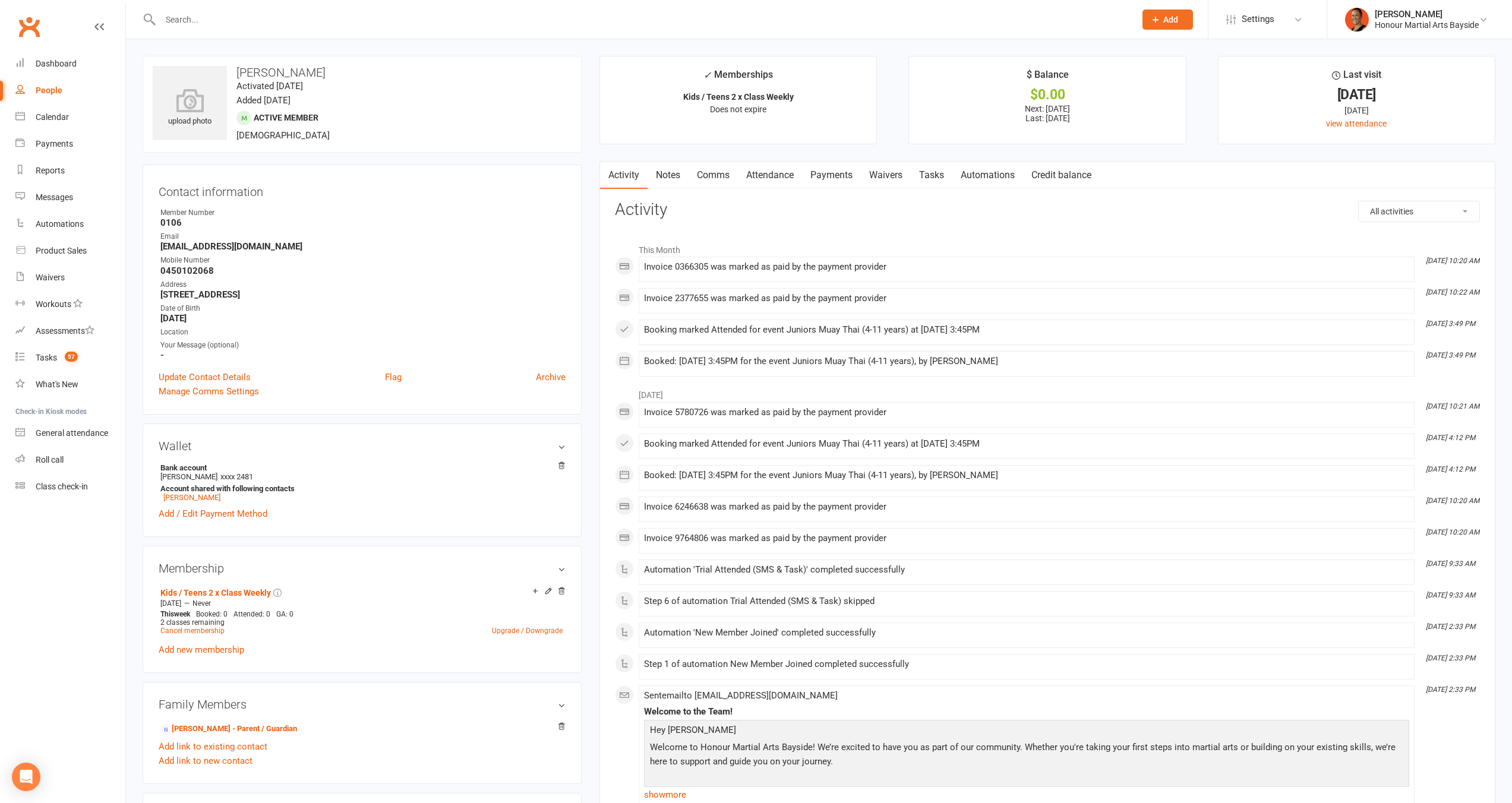
click at [879, 175] on link "Waivers" at bounding box center [885, 175] width 50 height 27
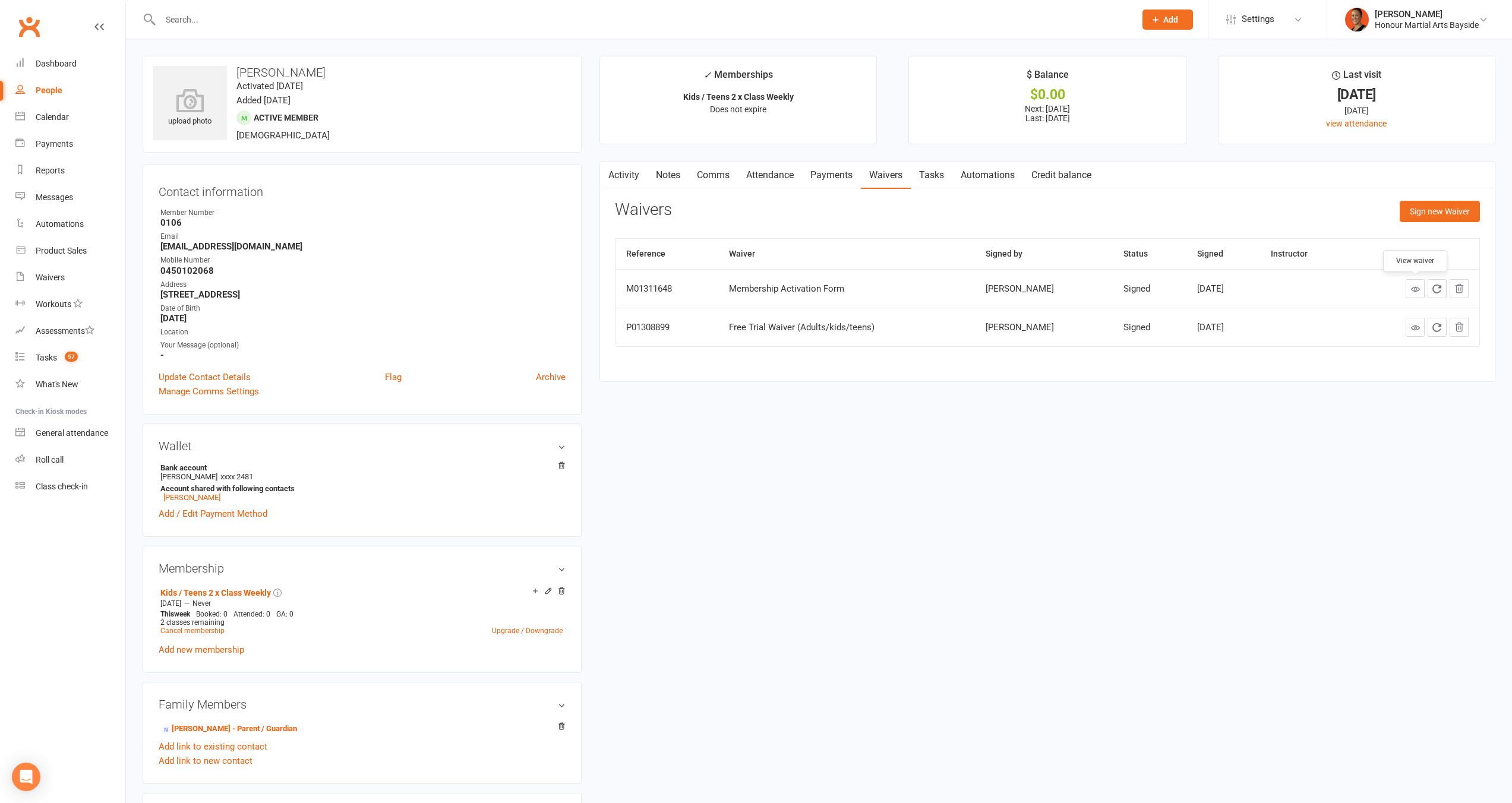
click at [1417, 286] on icon at bounding box center [1415, 290] width 9 height 9
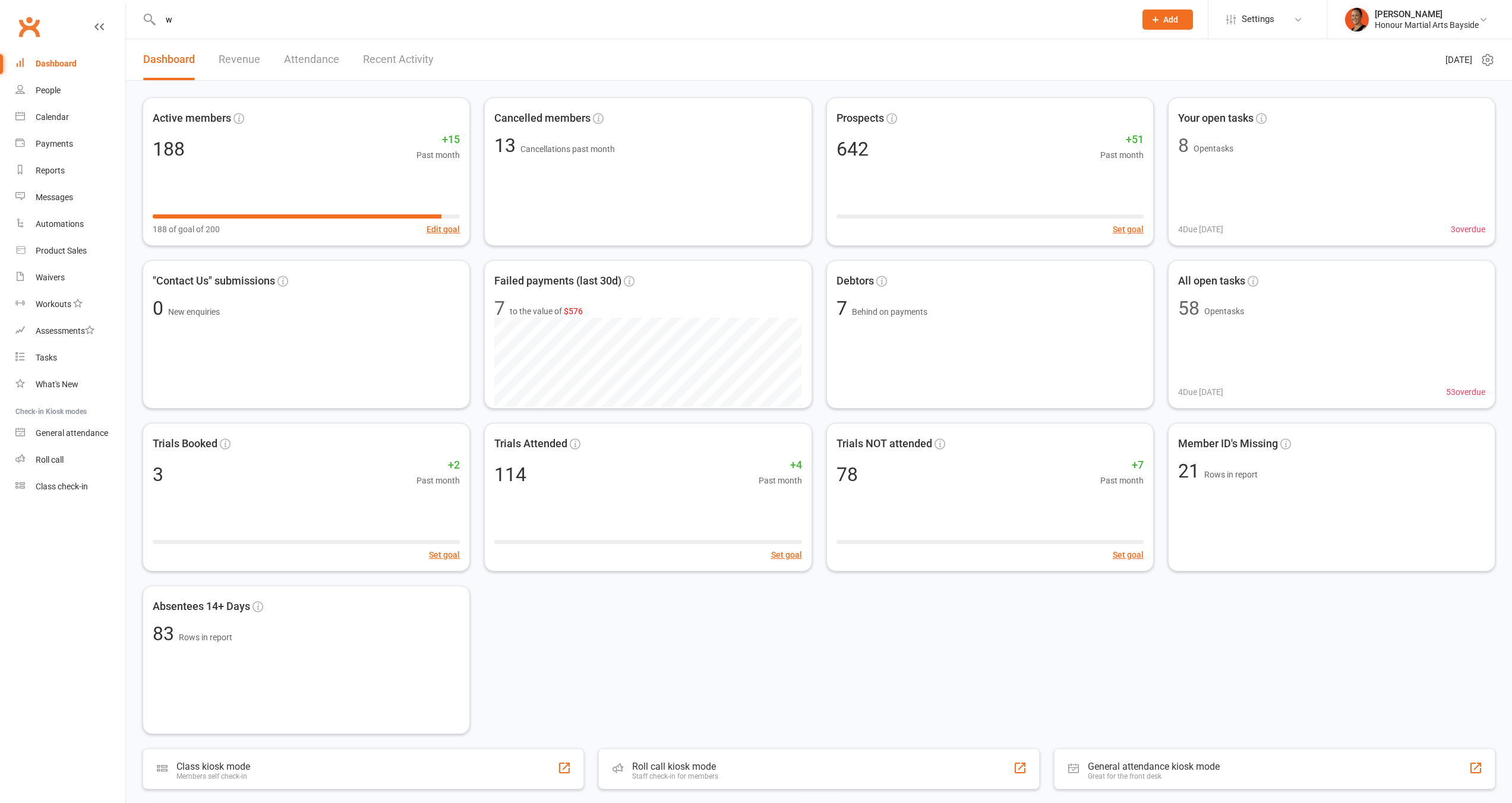
click at [342, 21] on input "w" at bounding box center [641, 19] width 970 height 17
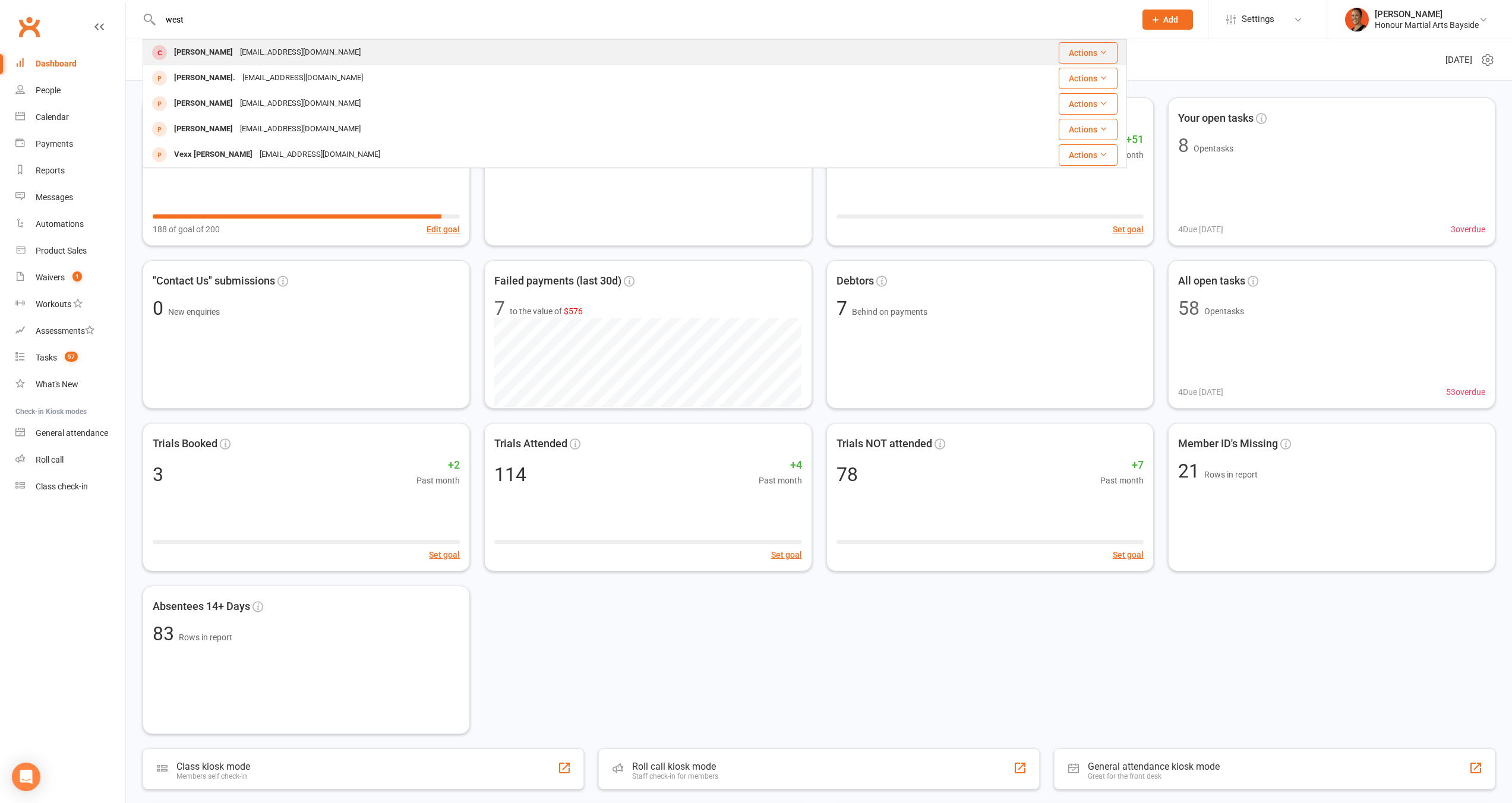
type input "west"
click at [330, 50] on div "Todd West toddlydoddly42@gmail.com" at bounding box center [527, 53] width 768 height 24
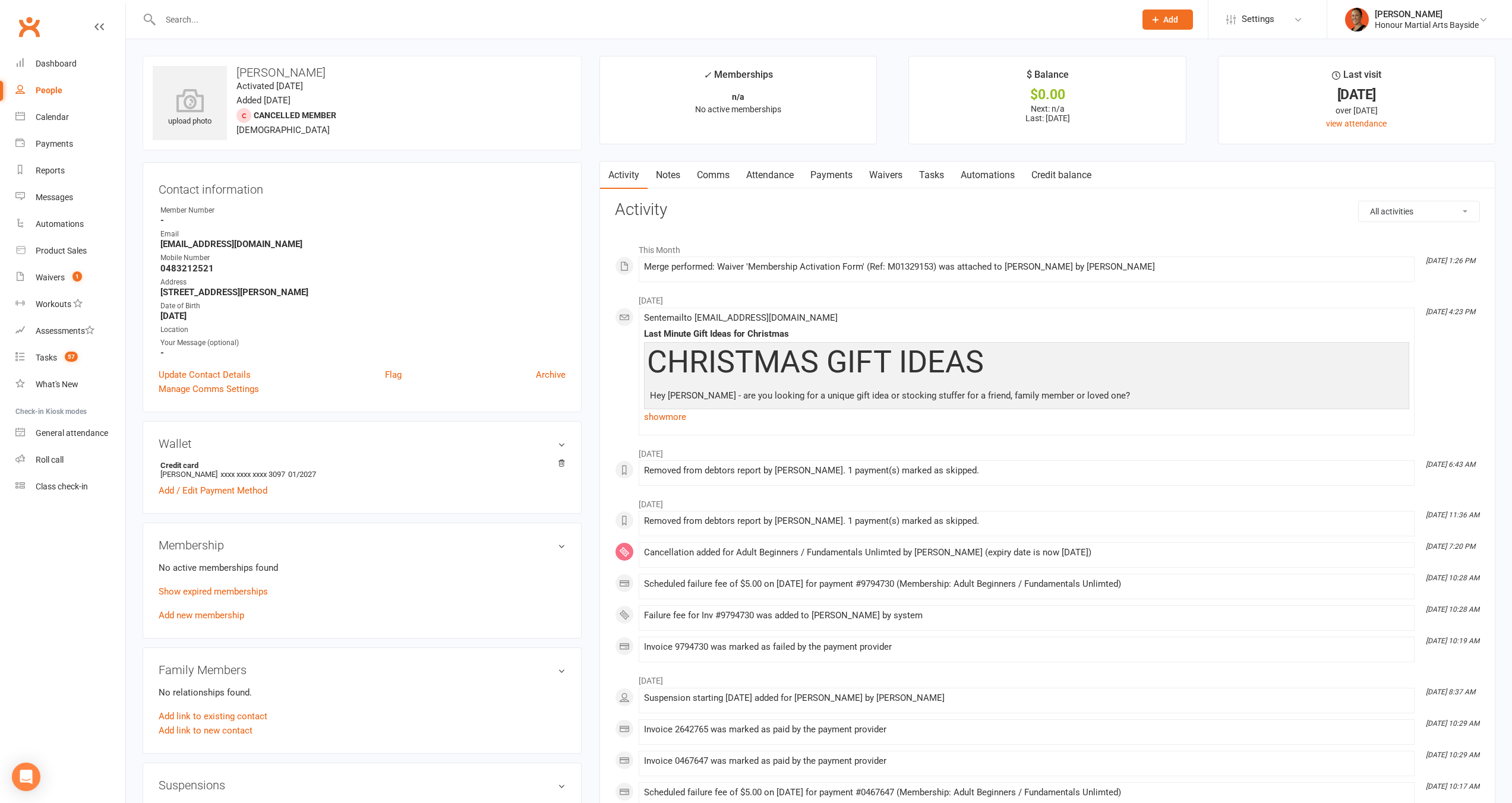
click at [260, 581] on membership-list "No active memberships found Show expired memberships Add new membership" at bounding box center [362, 590] width 407 height 60
click at [255, 589] on link "Show expired memberships" at bounding box center [213, 592] width 110 height 11
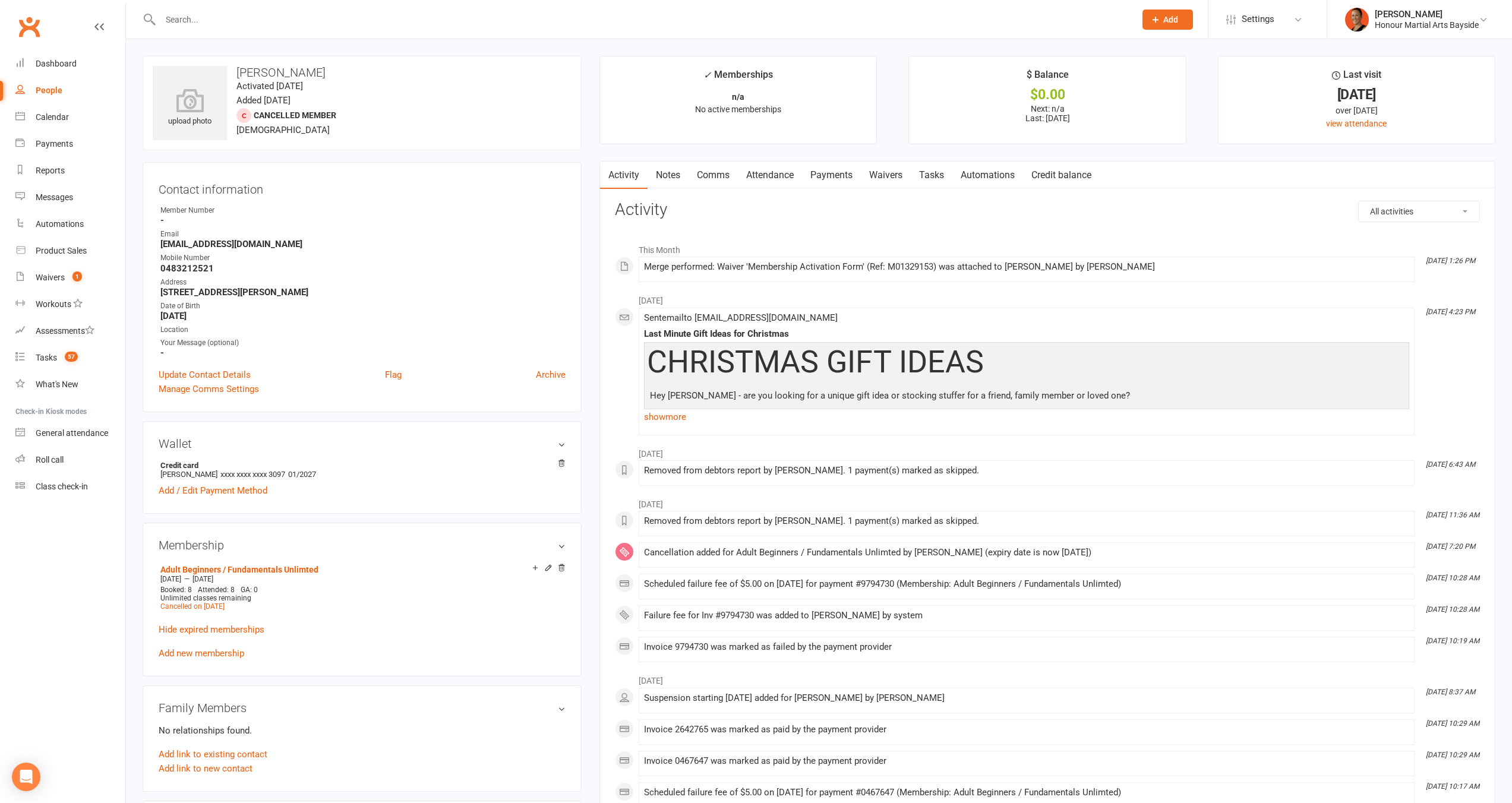
click at [659, 177] on link "Notes" at bounding box center [668, 175] width 41 height 27
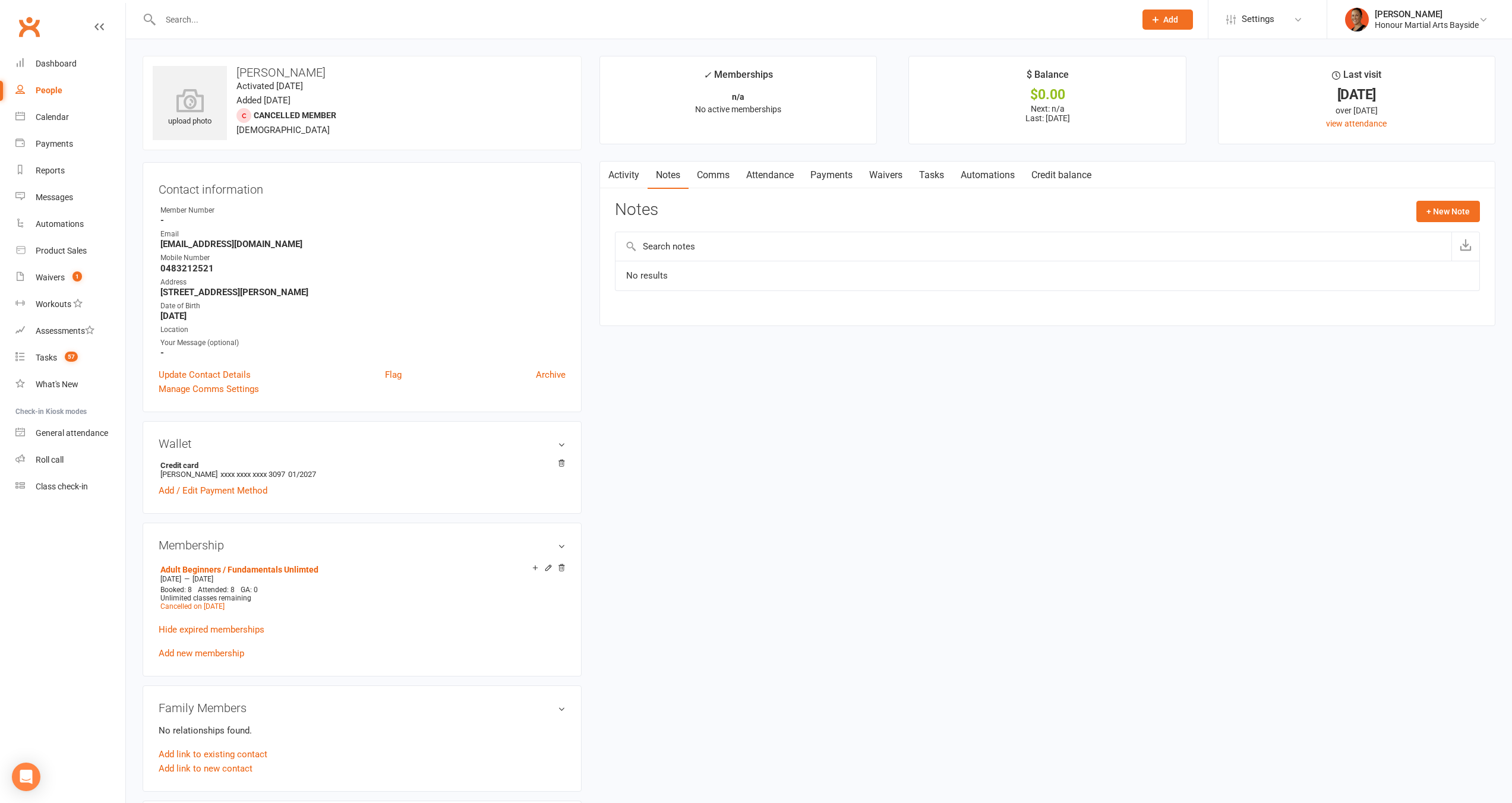
click at [621, 170] on link "Activity" at bounding box center [623, 175] width 47 height 27
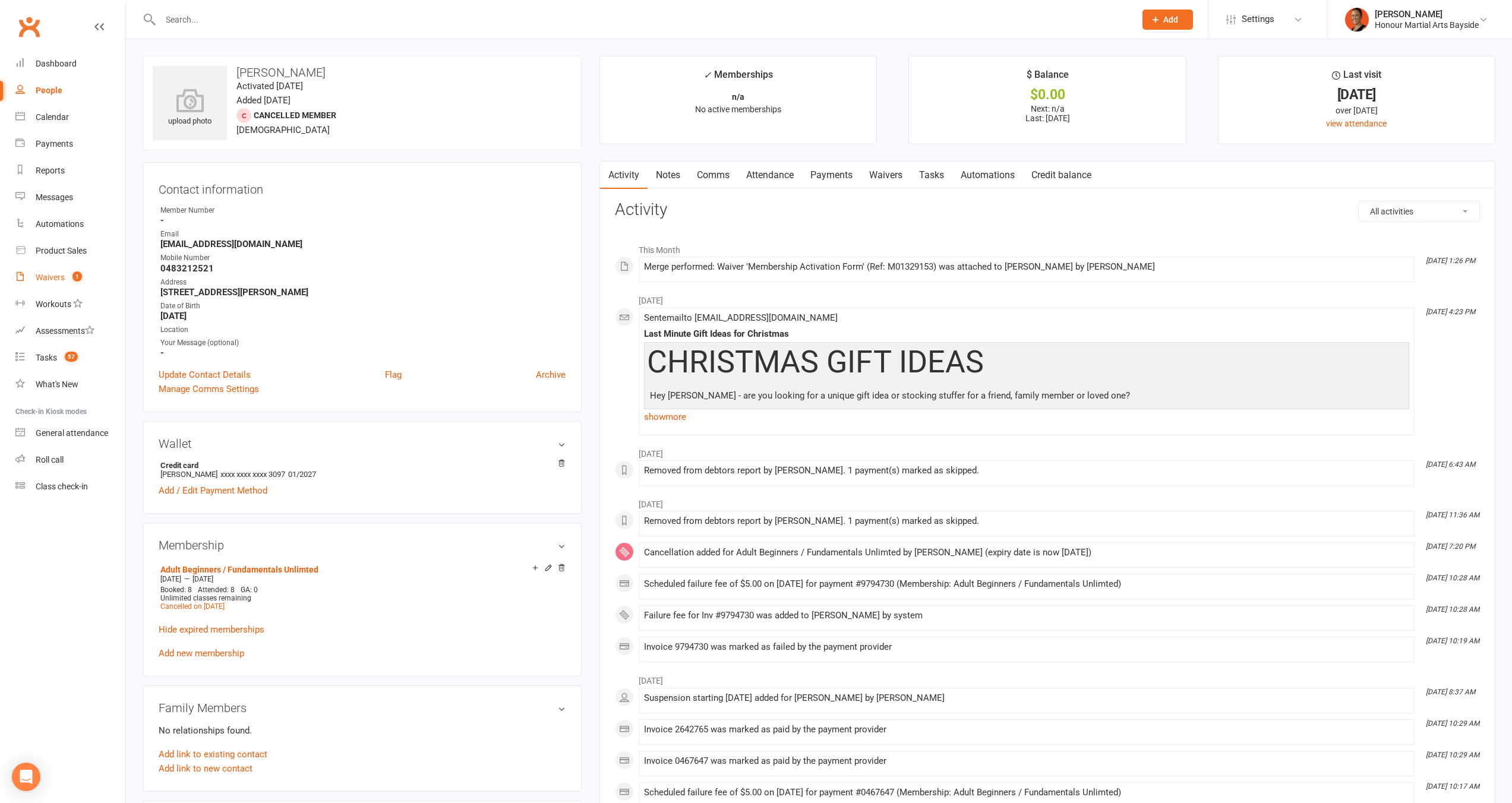
click at [58, 279] on div "Waivers" at bounding box center [49, 278] width 29 height 9
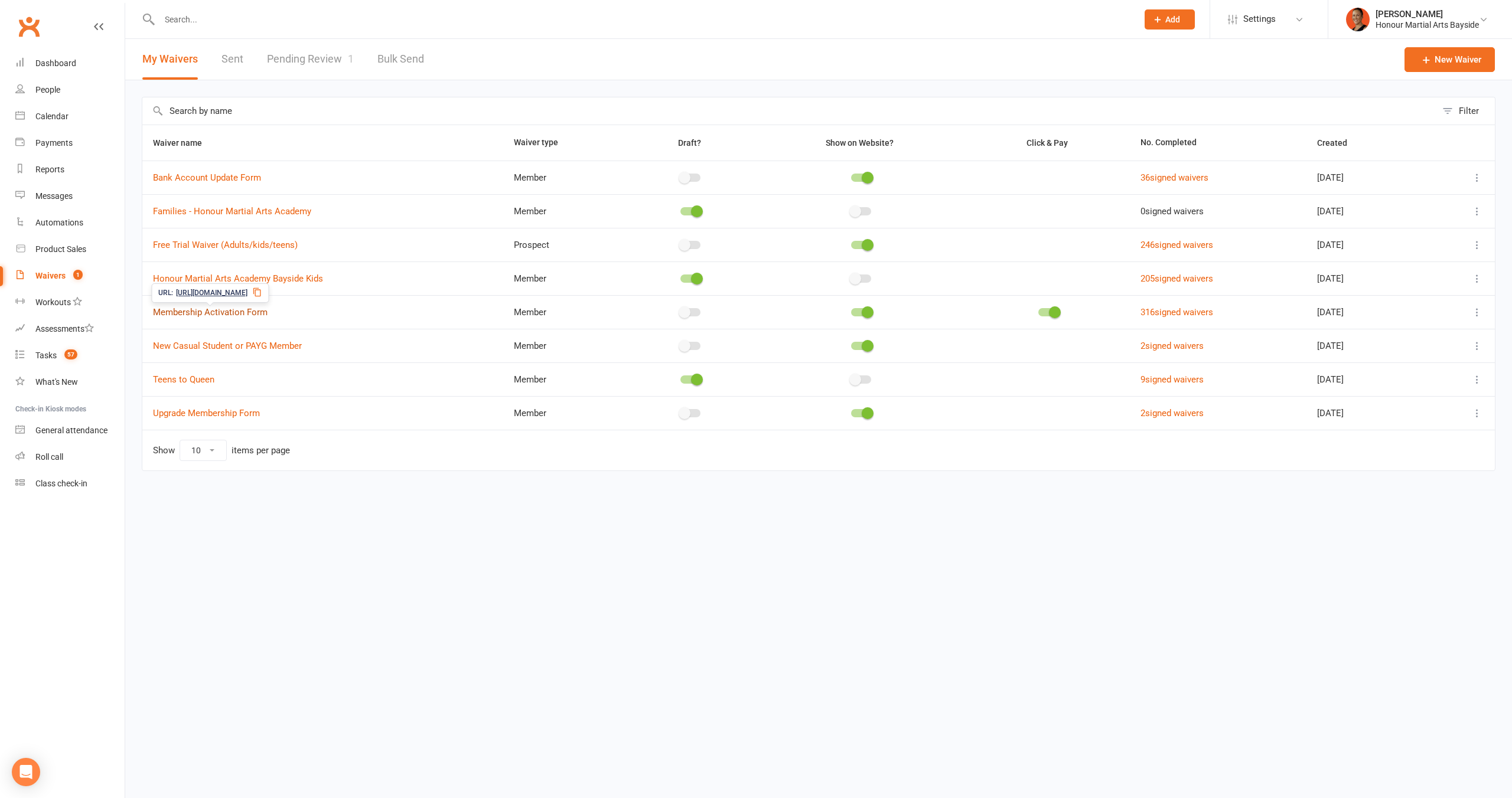
click at [226, 309] on link "Membership Activation Form" at bounding box center [210, 313] width 114 height 11
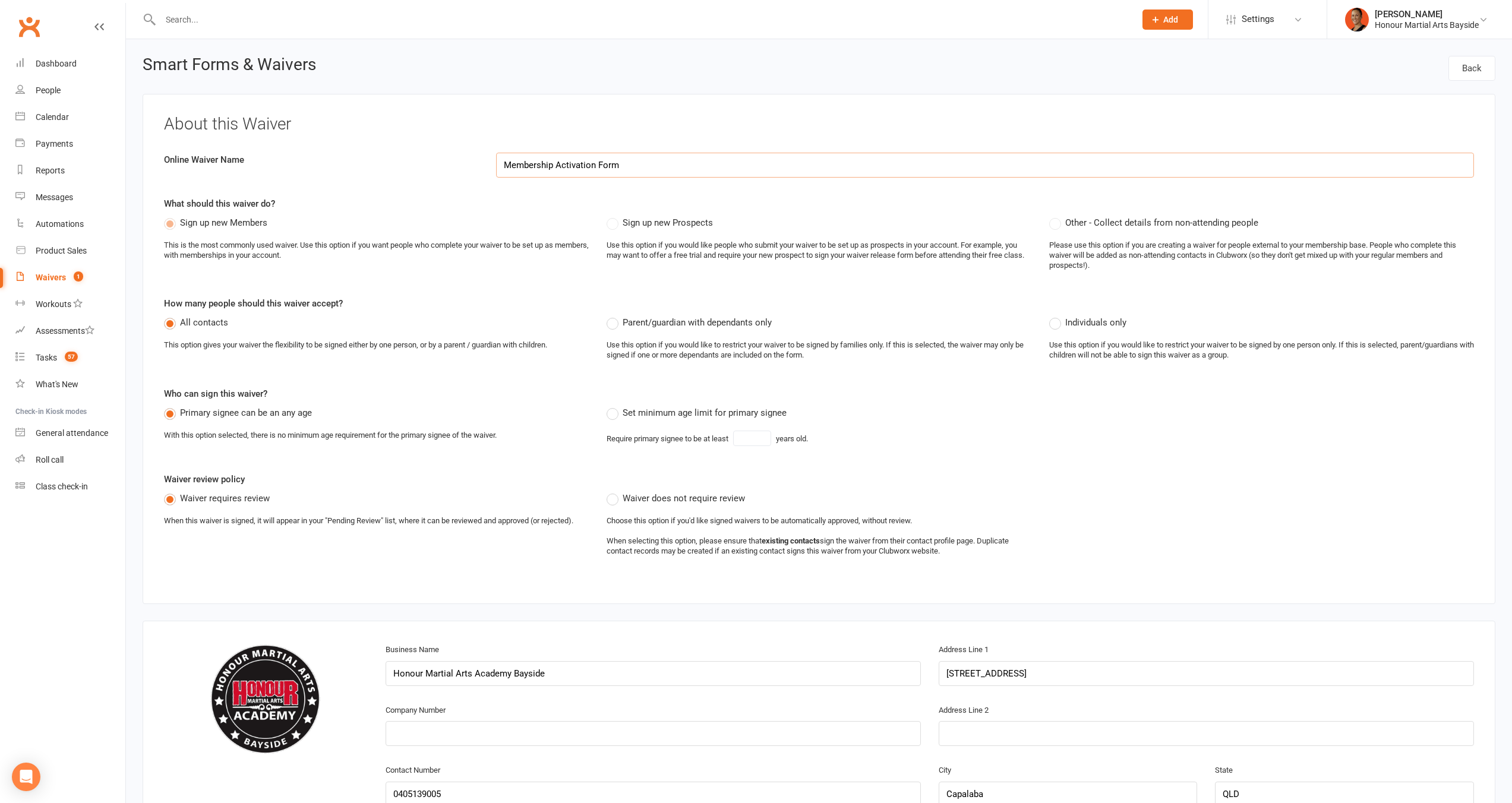
select select "applies_to_primary_signee"
select select "checkbox"
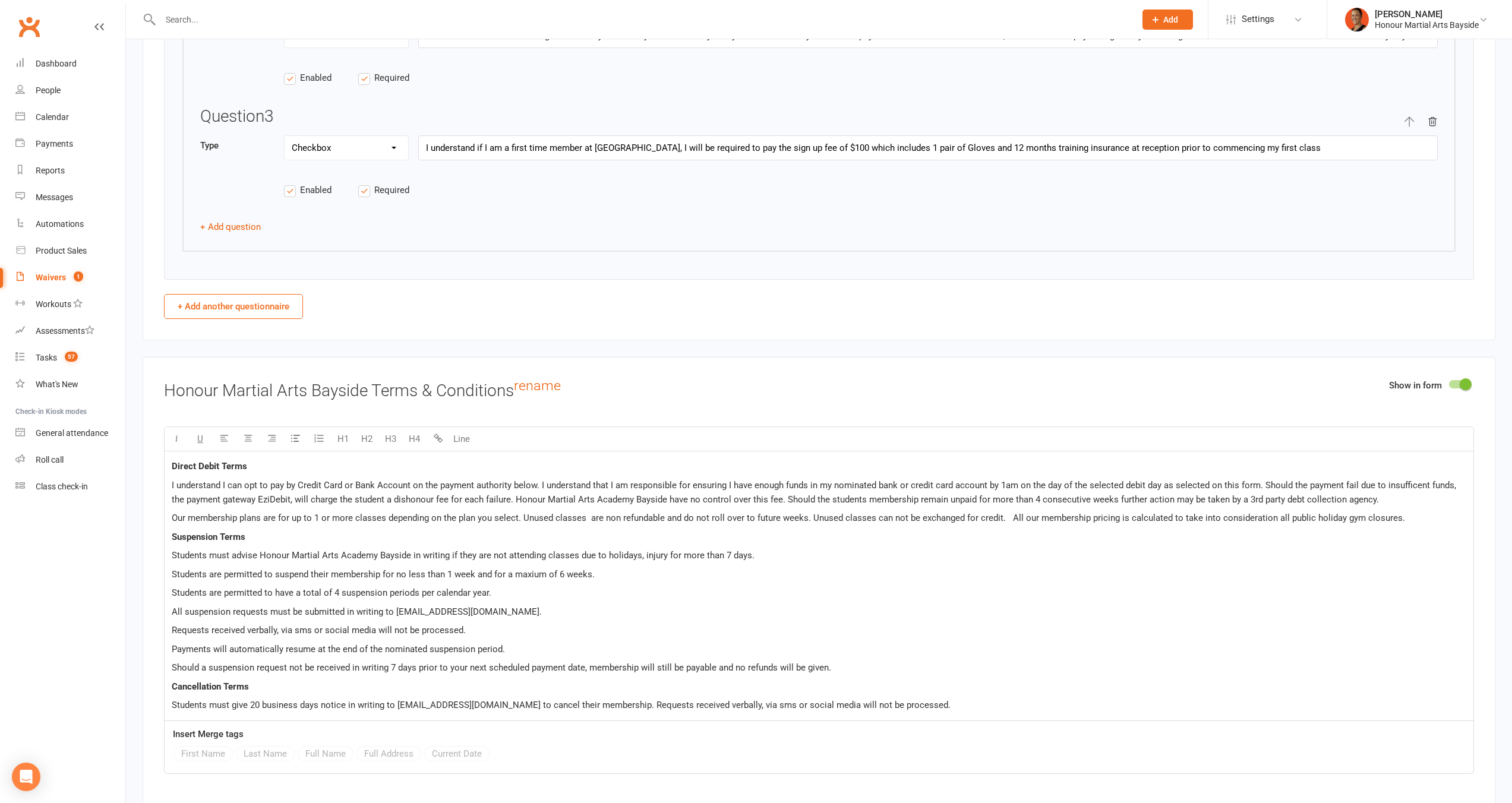
scroll to position [2095, 0]
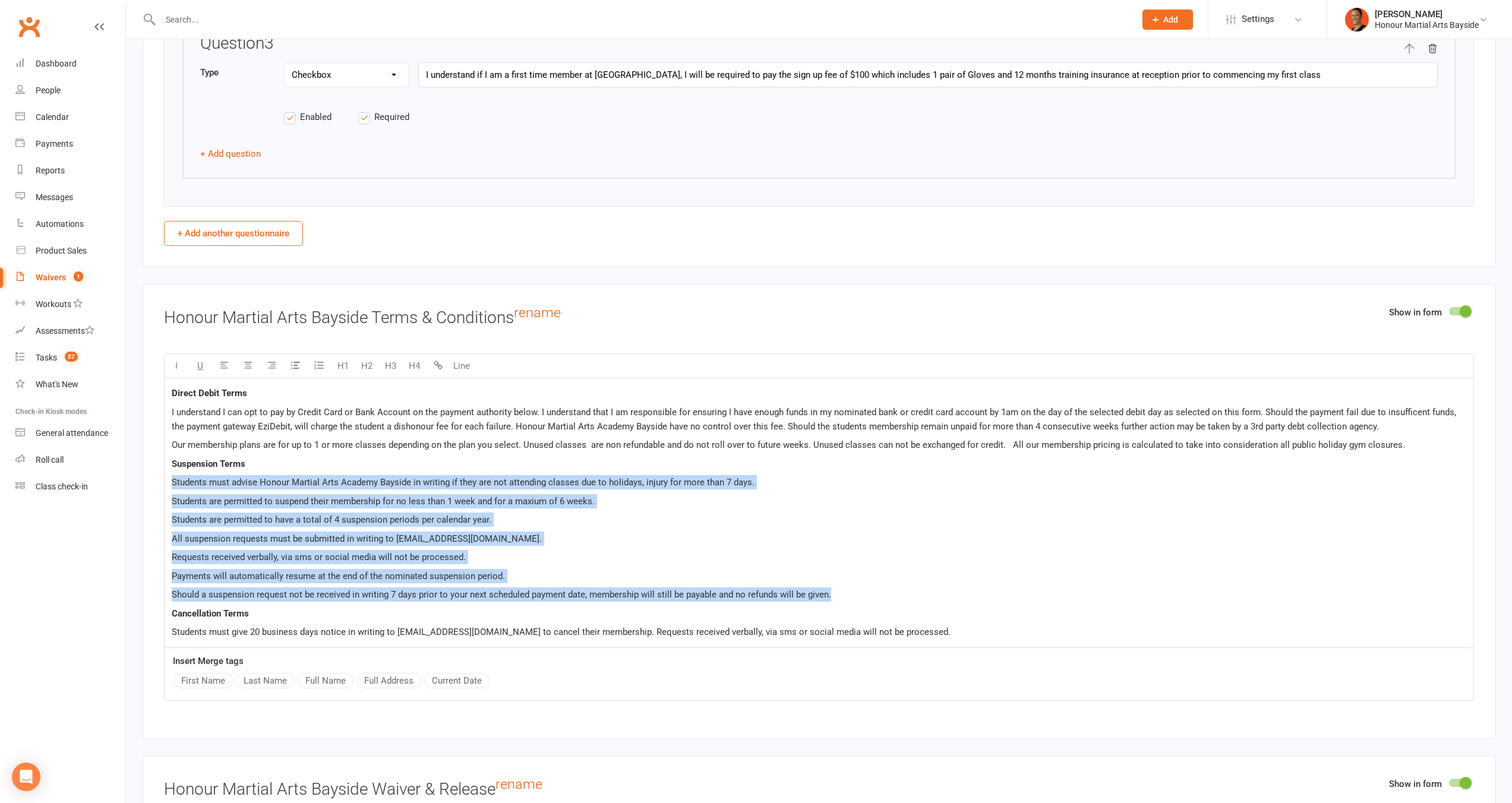
drag, startPoint x: 168, startPoint y: 478, endPoint x: 999, endPoint y: 598, distance: 839.6
click at [999, 598] on div "Direct Debit Terms I understand I can opt to pay by Credit Card or Bank Account…" at bounding box center [819, 513] width 1309 height 269
click at [296, 360] on icon "button" at bounding box center [296, 365] width 9 height 9
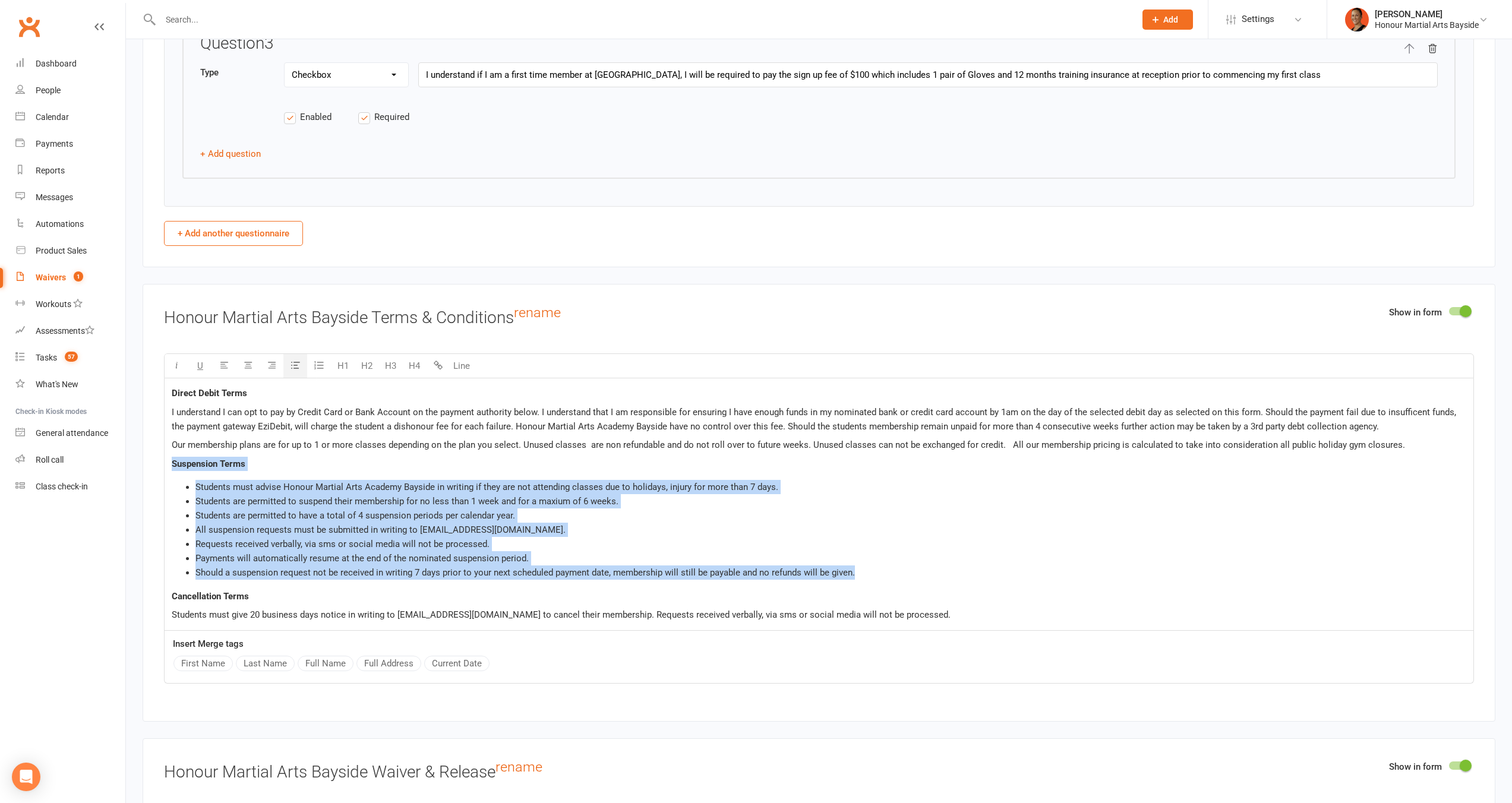
drag, startPoint x: 171, startPoint y: 457, endPoint x: 1026, endPoint y: 565, distance: 861.8
click at [1026, 565] on div "Direct Debit Terms I understand I can opt to pay by Credit Card or Bank Account…" at bounding box center [819, 504] width 1309 height 252
copy div "Suspension Terms Students must advise Honour Martial Arts Academy Bayside in wr…"
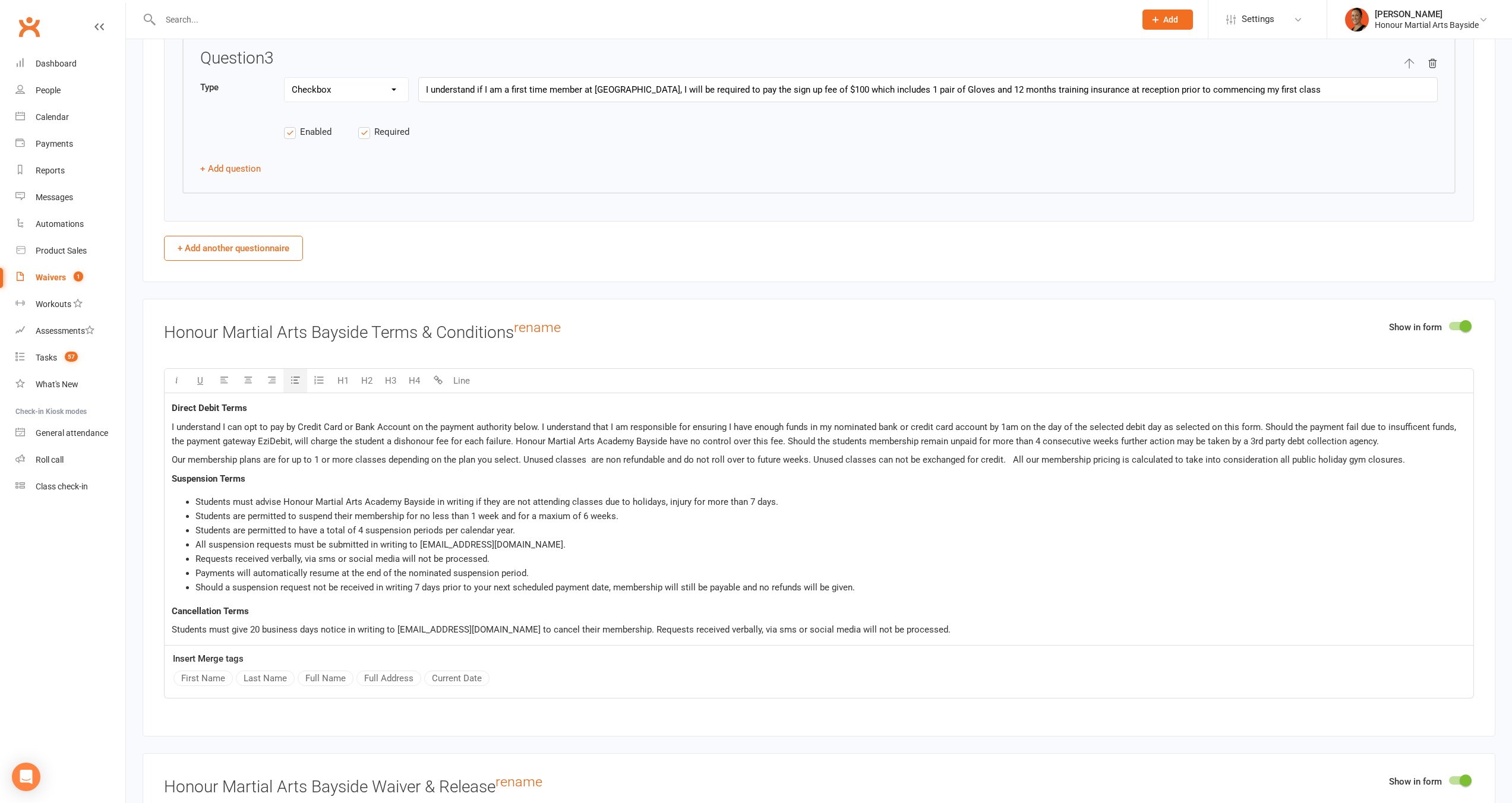
click at [574, 472] on p "Suspension Terms" at bounding box center [819, 478] width 1295 height 14
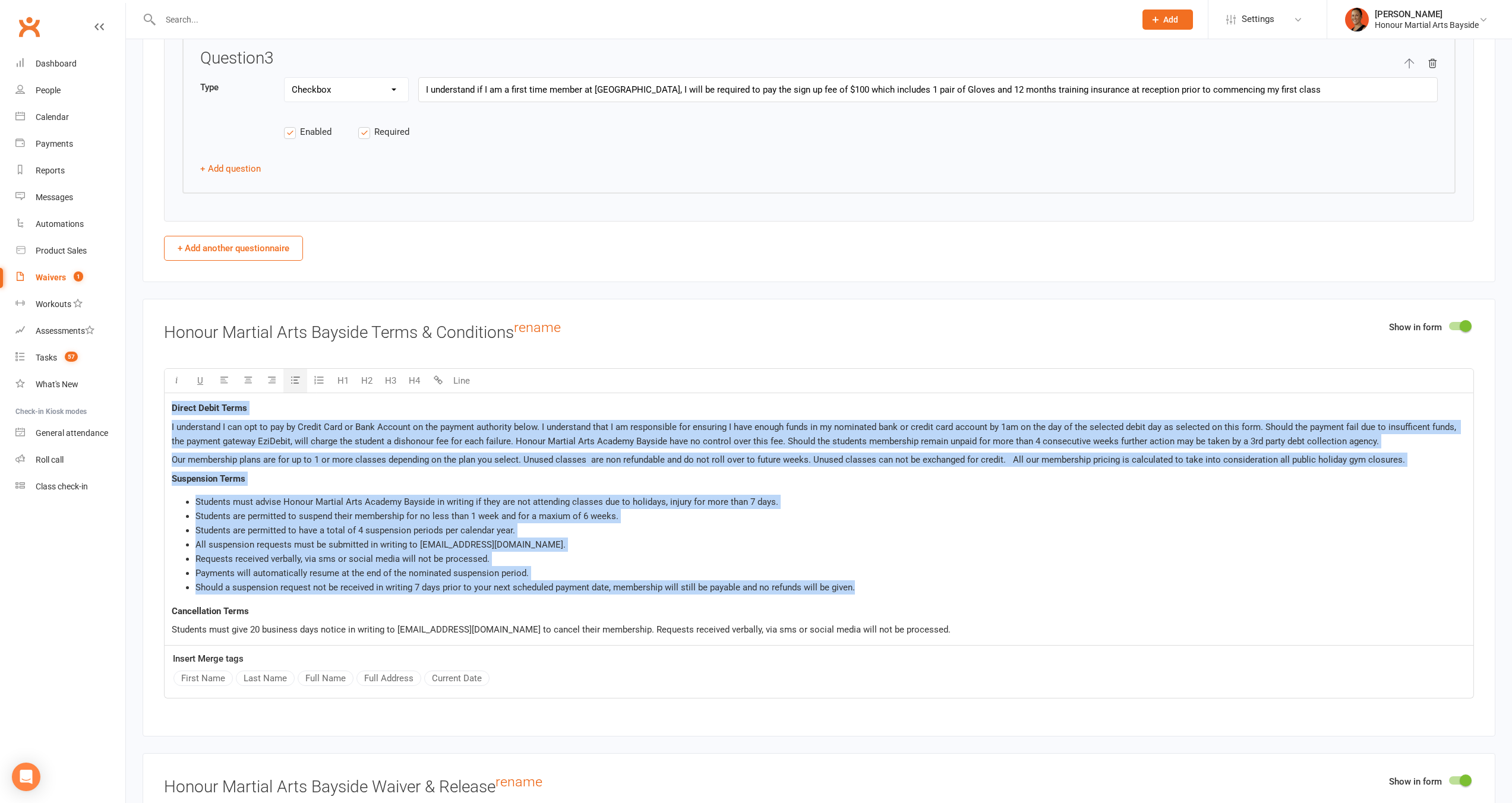
drag, startPoint x: 170, startPoint y: 405, endPoint x: 1009, endPoint y: 589, distance: 858.9
click at [1009, 589] on div "Direct Debit Terms I understand I can opt to pay by Credit Card or Bank Account…" at bounding box center [819, 519] width 1309 height 252
copy div "Direct Debit Terms I understand I can opt to pay by Credit Card or Bank Account…"
click at [576, 543] on li "All suspension requests must be submitted in writing to [EMAIL_ADDRESS][DOMAIN_…" at bounding box center [831, 544] width 1271 height 14
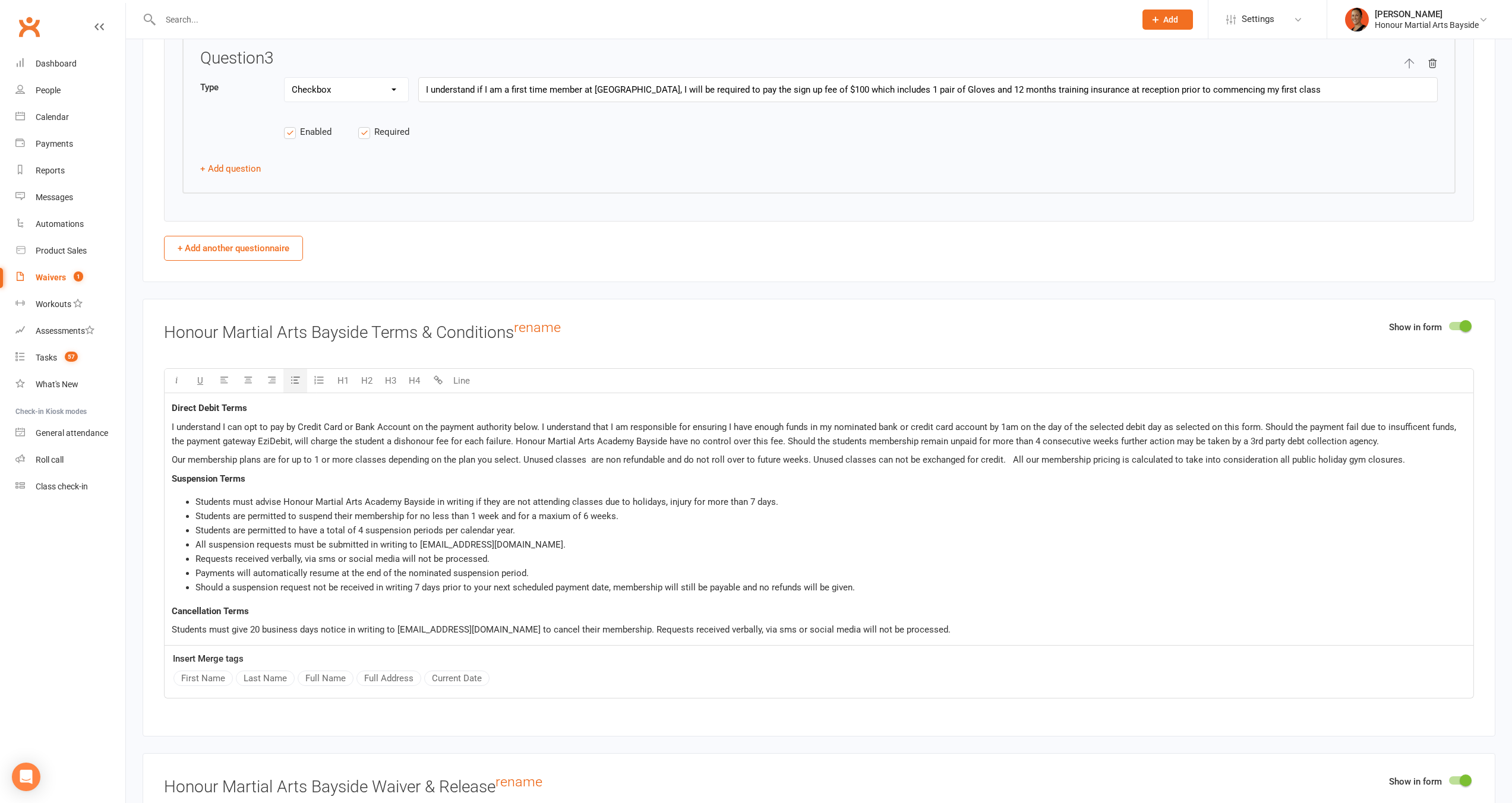
click at [687, 499] on span "Students must advise Honour Martial Arts Academy Bayside in writing if they are…" at bounding box center [487, 502] width 583 height 11
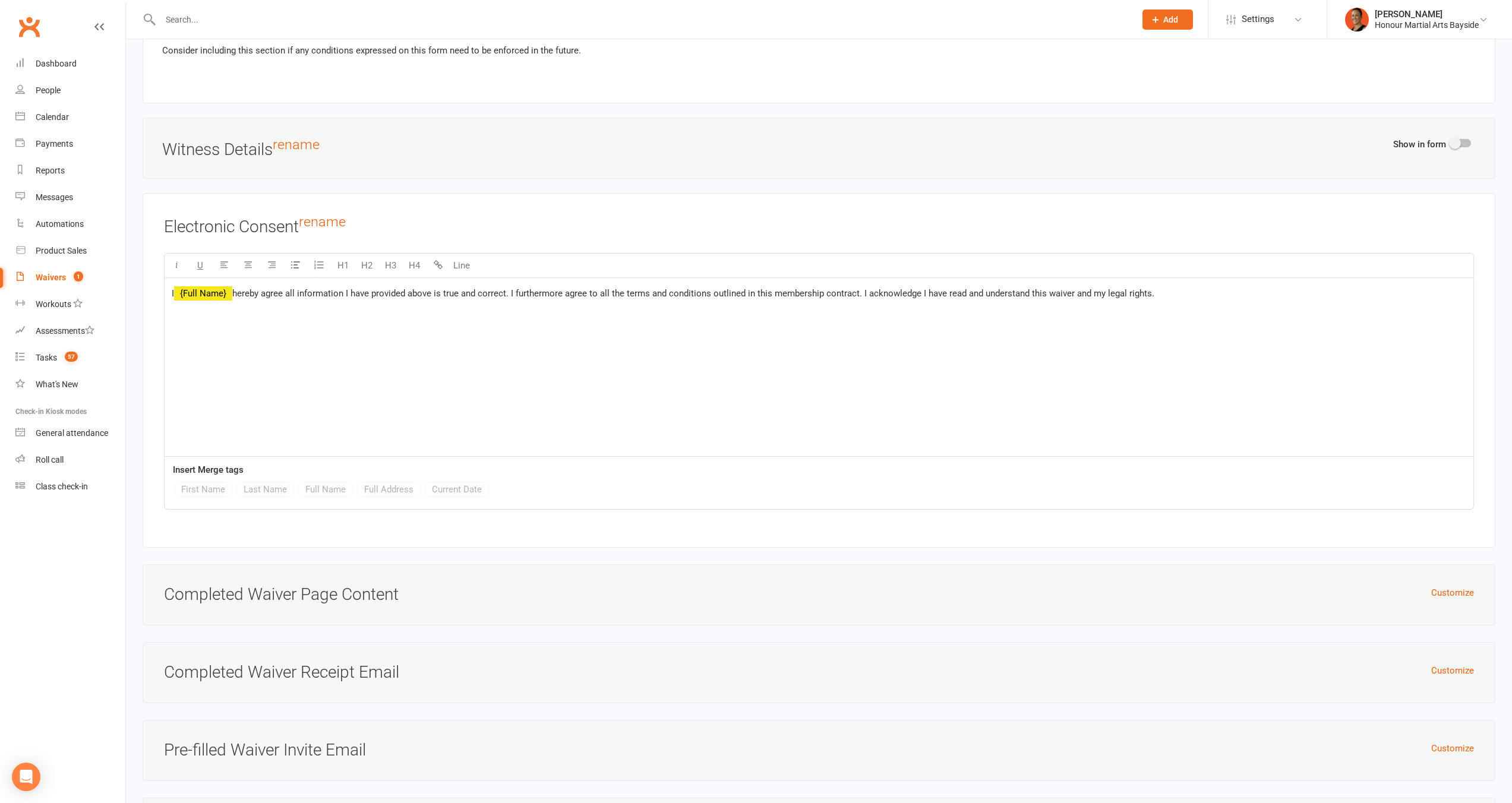
scroll to position [4598, 0]
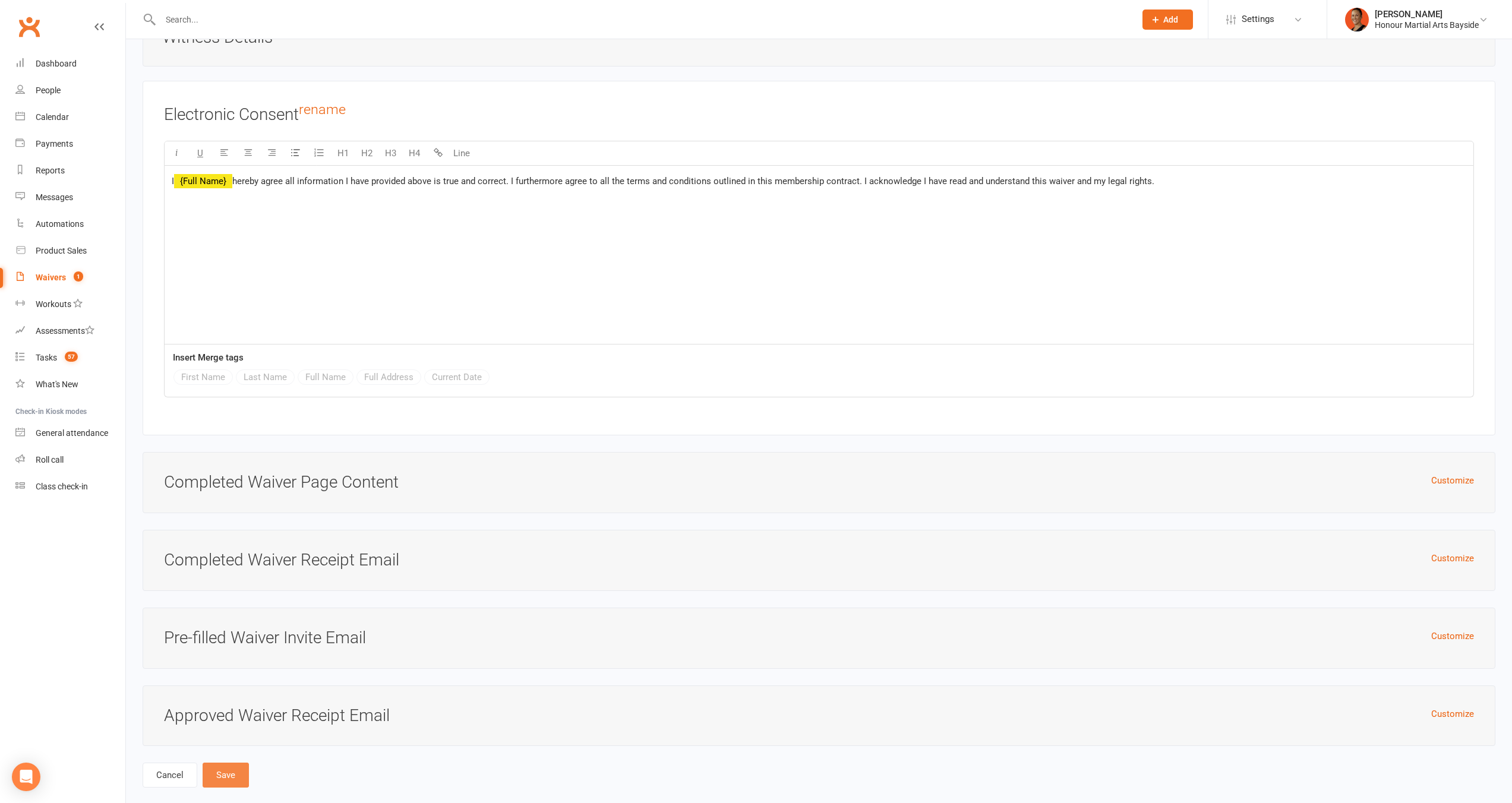
click at [232, 763] on button "Save" at bounding box center [226, 775] width 46 height 25
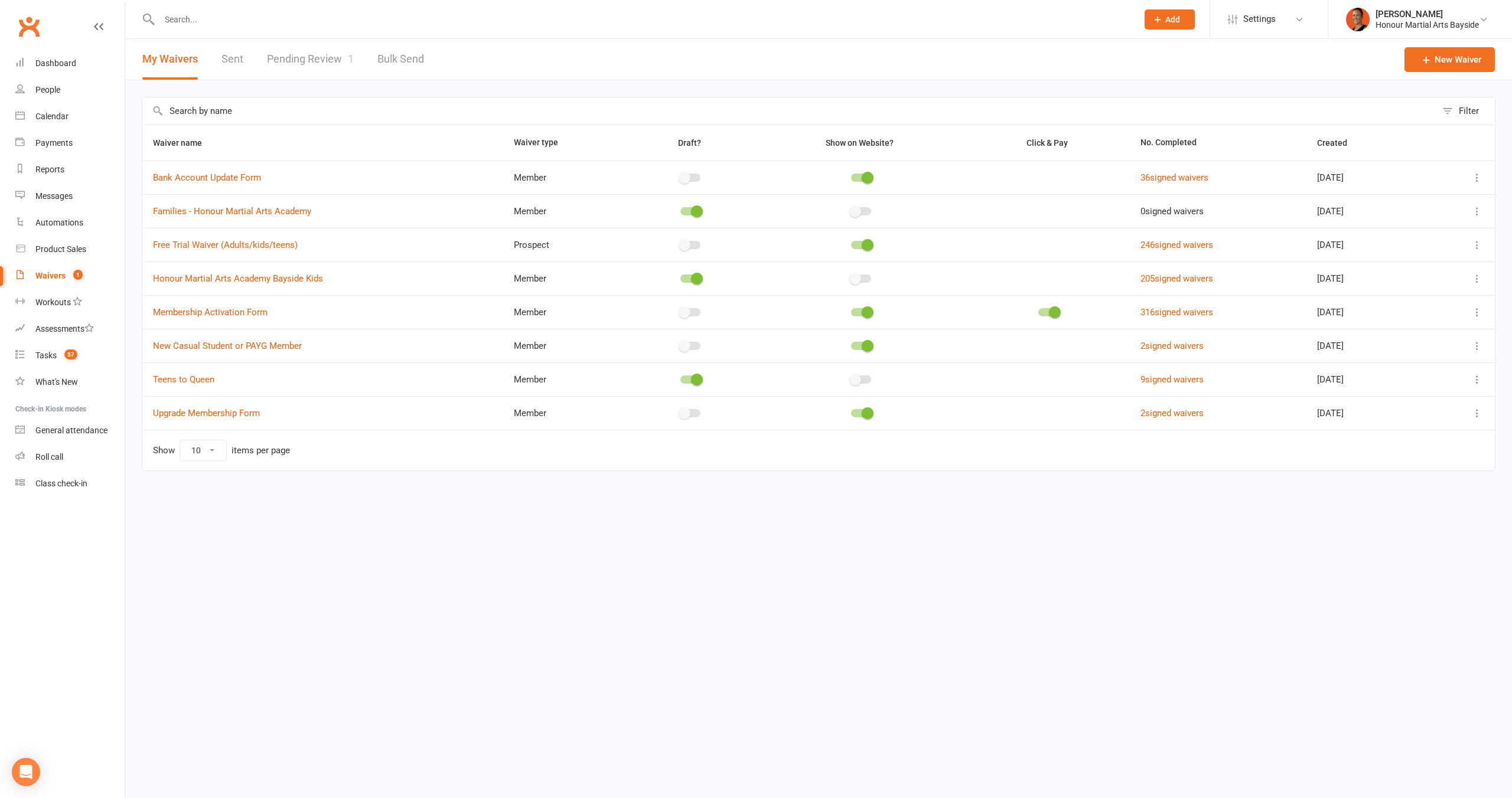
click at [198, 22] on input "text" at bounding box center [642, 19] width 974 height 17
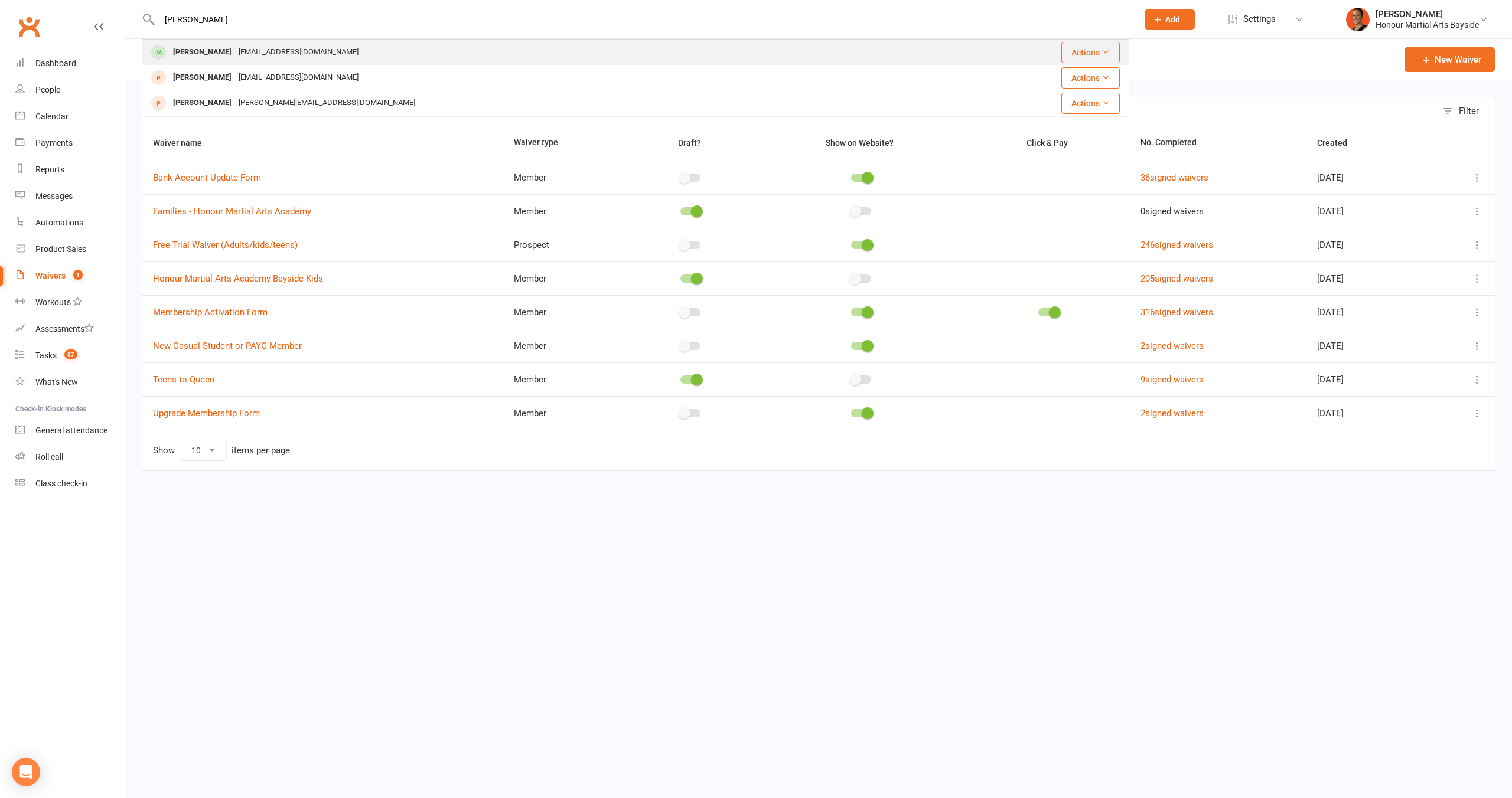
type input "arlo"
click at [203, 45] on div "[PERSON_NAME]" at bounding box center [202, 52] width 66 height 18
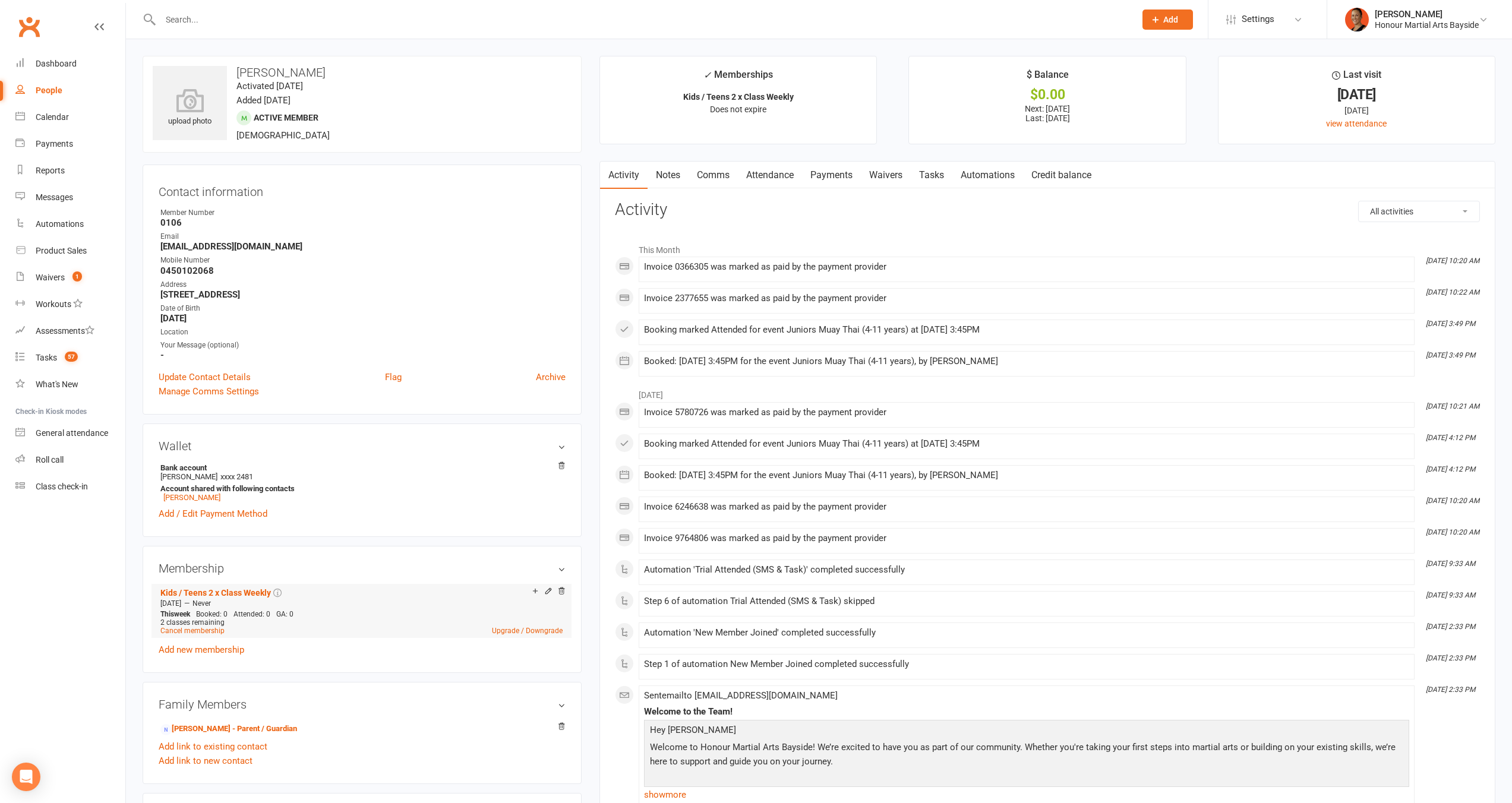
click at [526, 593] on li "Add make-up class Kids / Teens 2 x Class Weekly Jul 22 2025 — Never This week B…" at bounding box center [362, 611] width 408 height 54
click at [535, 589] on icon at bounding box center [535, 590] width 5 height 5
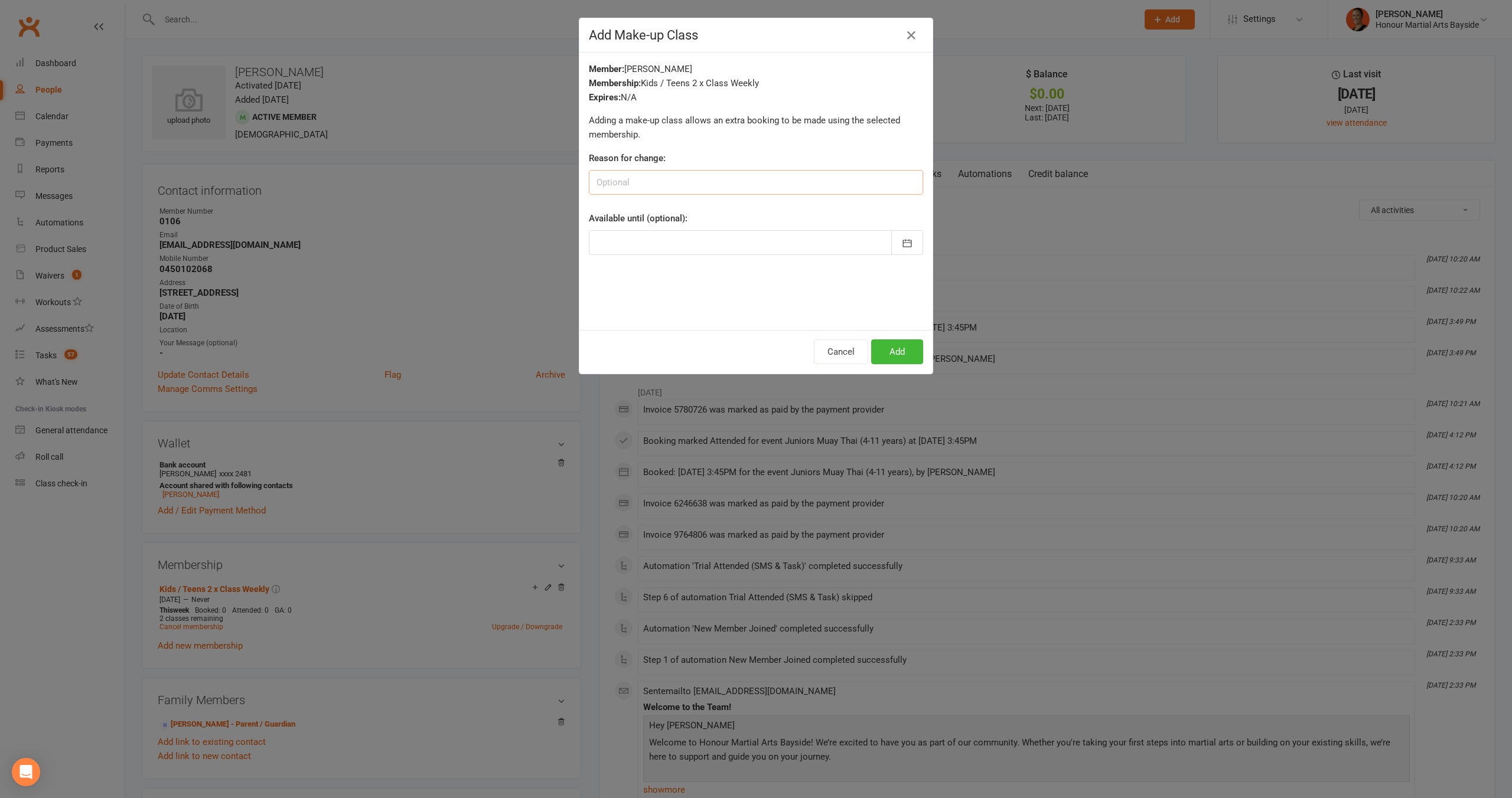
click at [726, 188] on input at bounding box center [756, 182] width 334 height 25
type input "s"
type input "was sick 1 week"
click at [755, 233] on div at bounding box center [756, 243] width 334 height 25
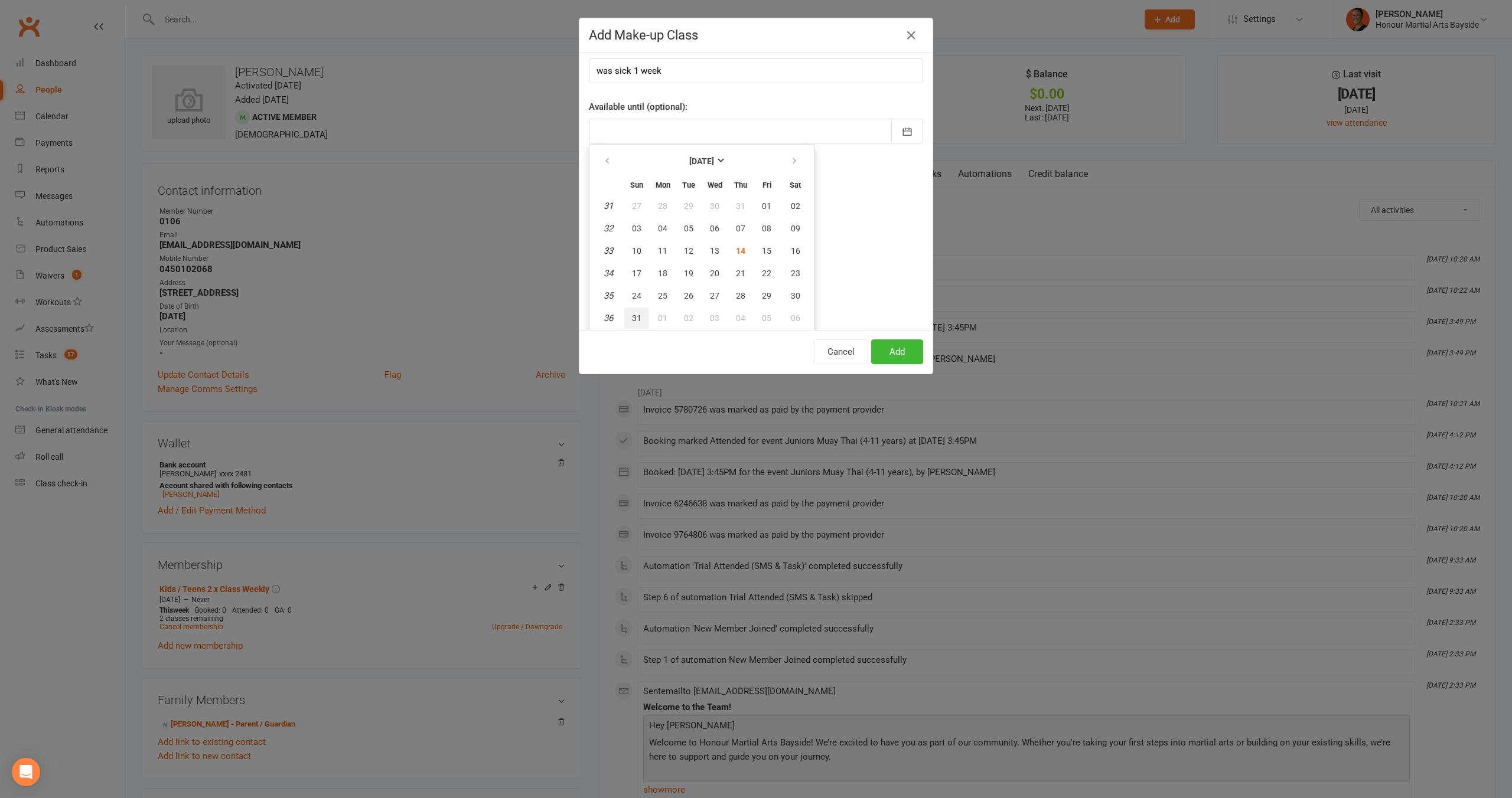
click at [632, 315] on span "31" at bounding box center [637, 318] width 9 height 9
type input "31 Aug 2025"
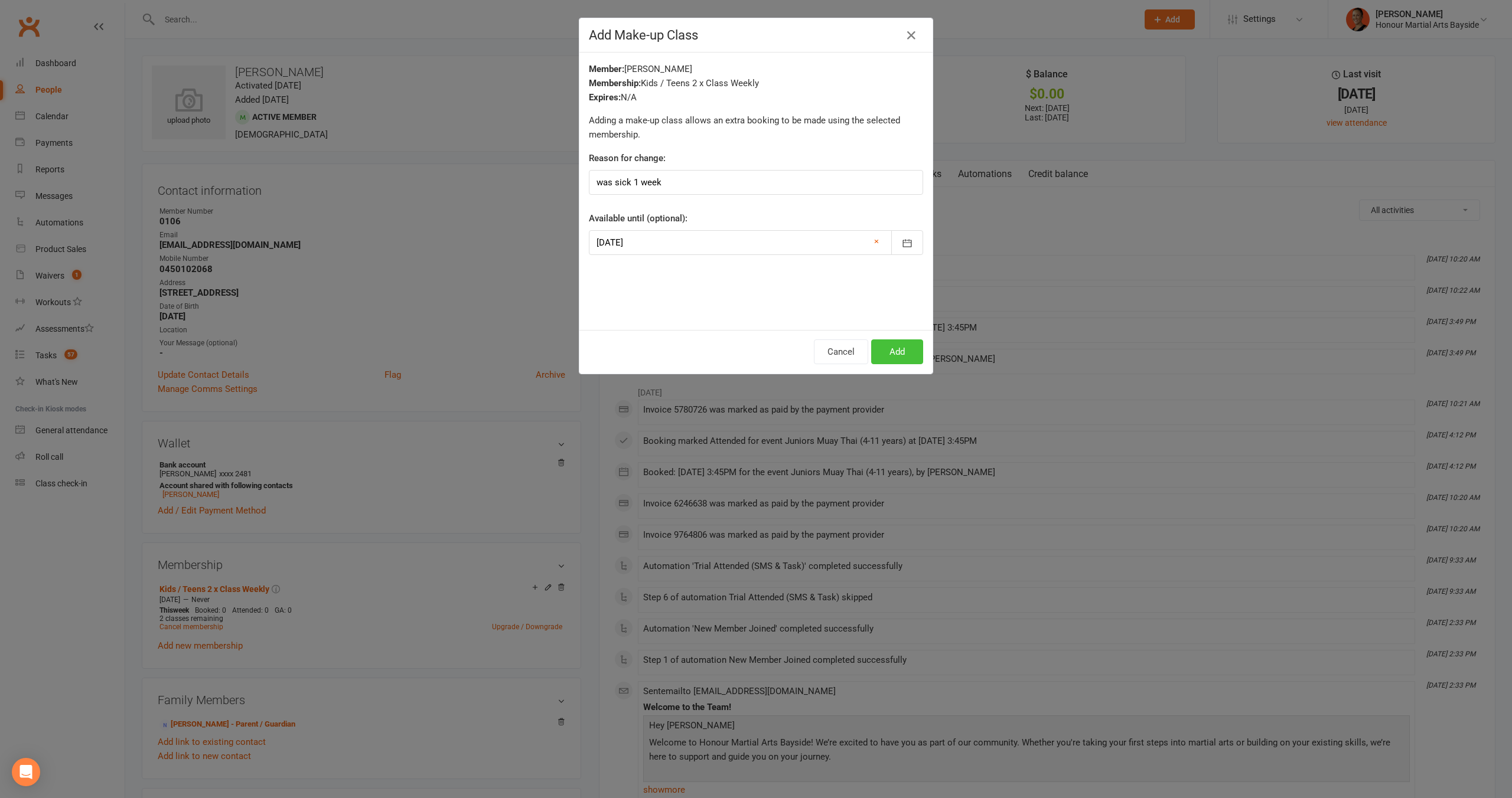
click at [906, 353] on button "Add" at bounding box center [897, 351] width 52 height 25
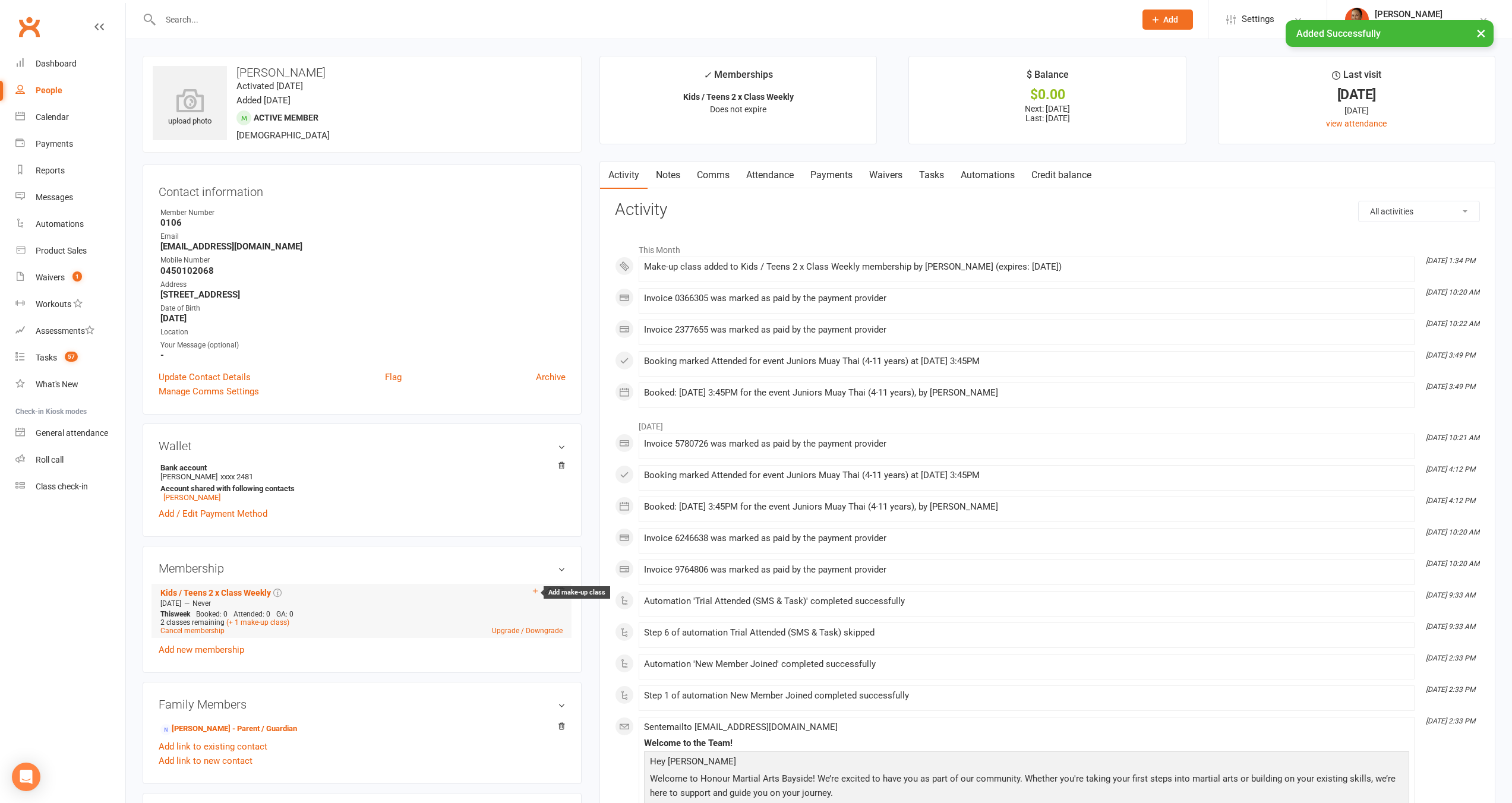
click at [534, 589] on icon at bounding box center [535, 590] width 8 height 8
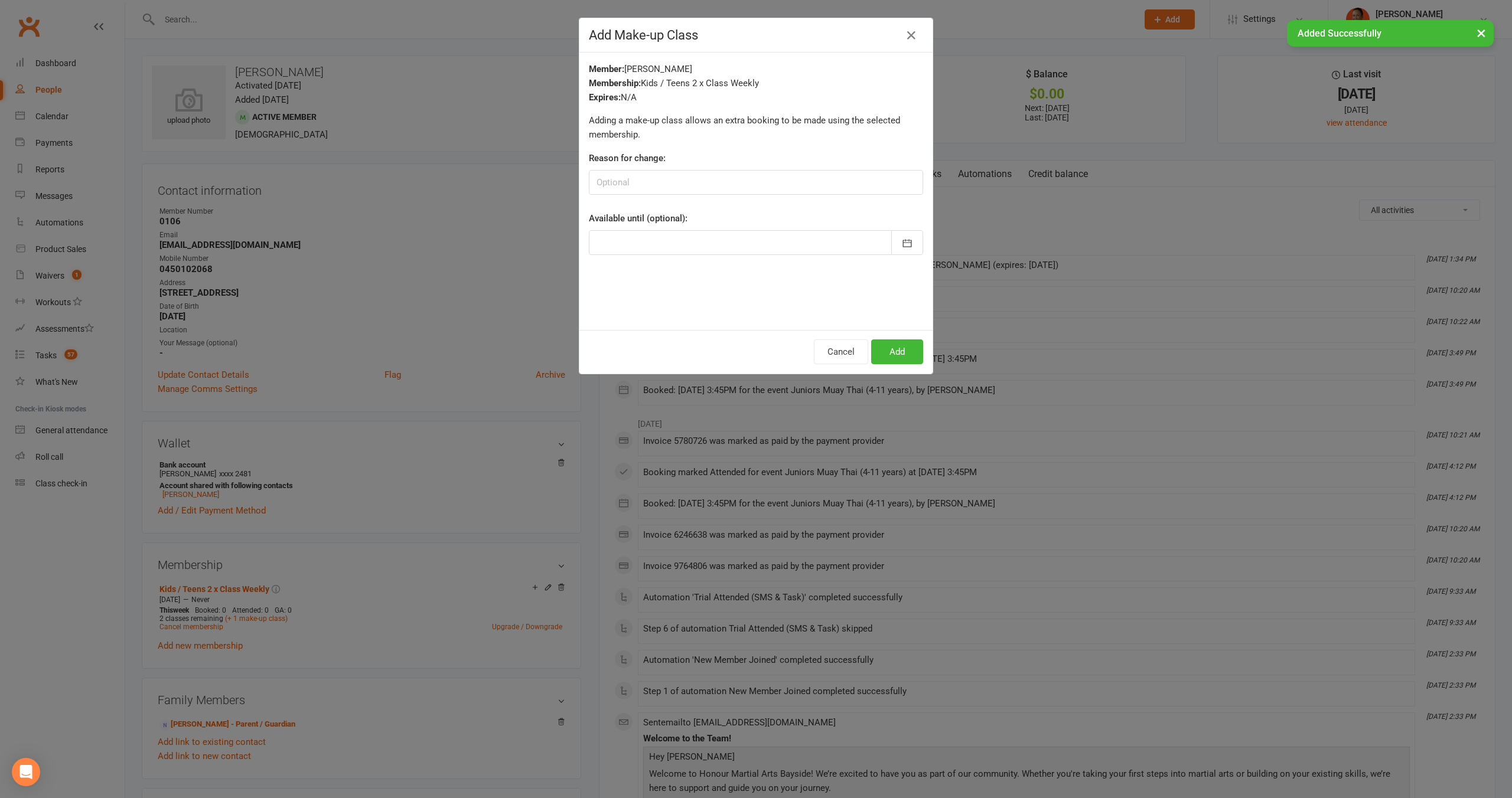
click at [619, 239] on div at bounding box center [756, 243] width 334 height 25
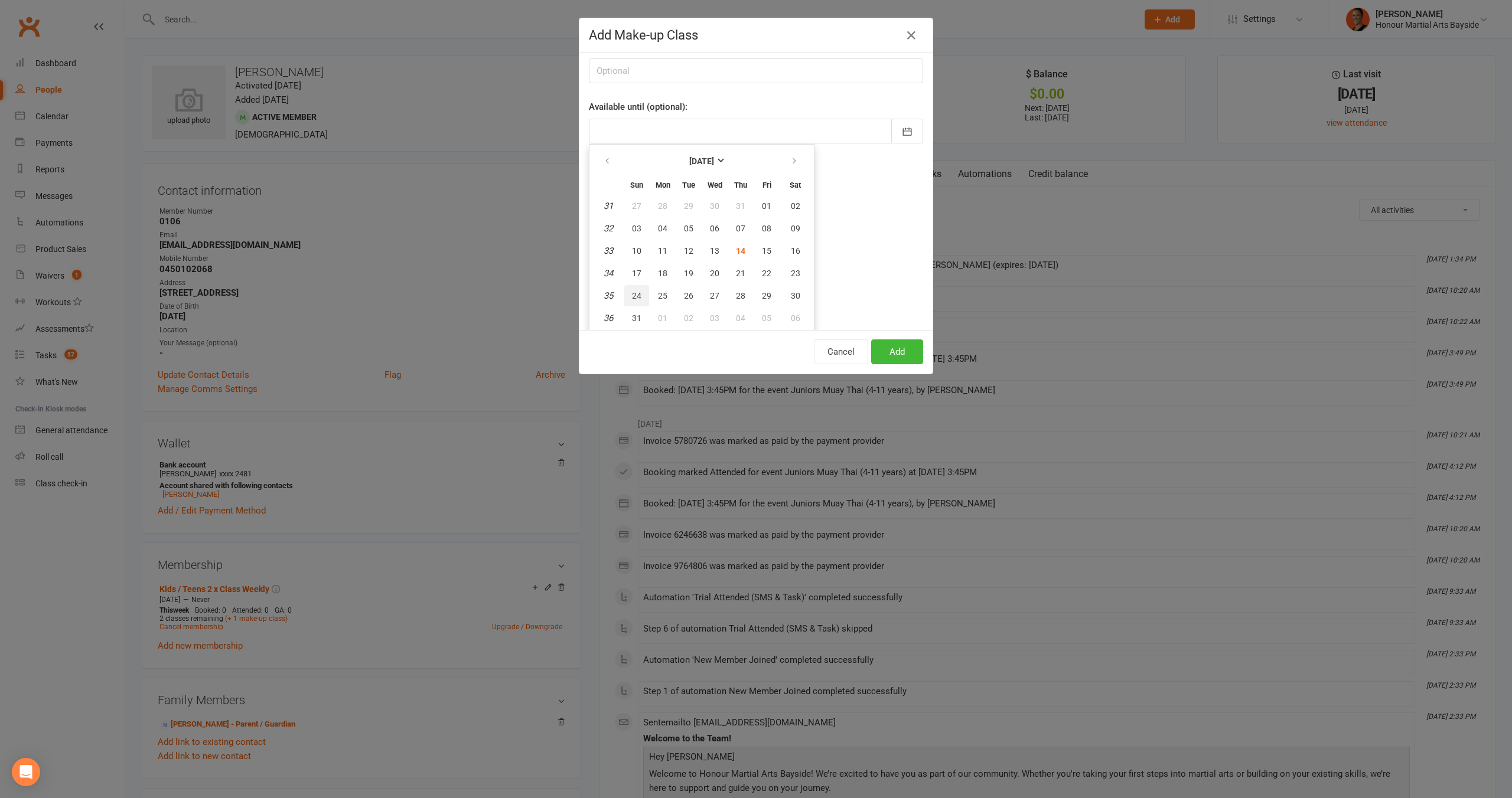
click at [632, 296] on span "24" at bounding box center [637, 296] width 9 height 9
type input "24 Aug 2025"
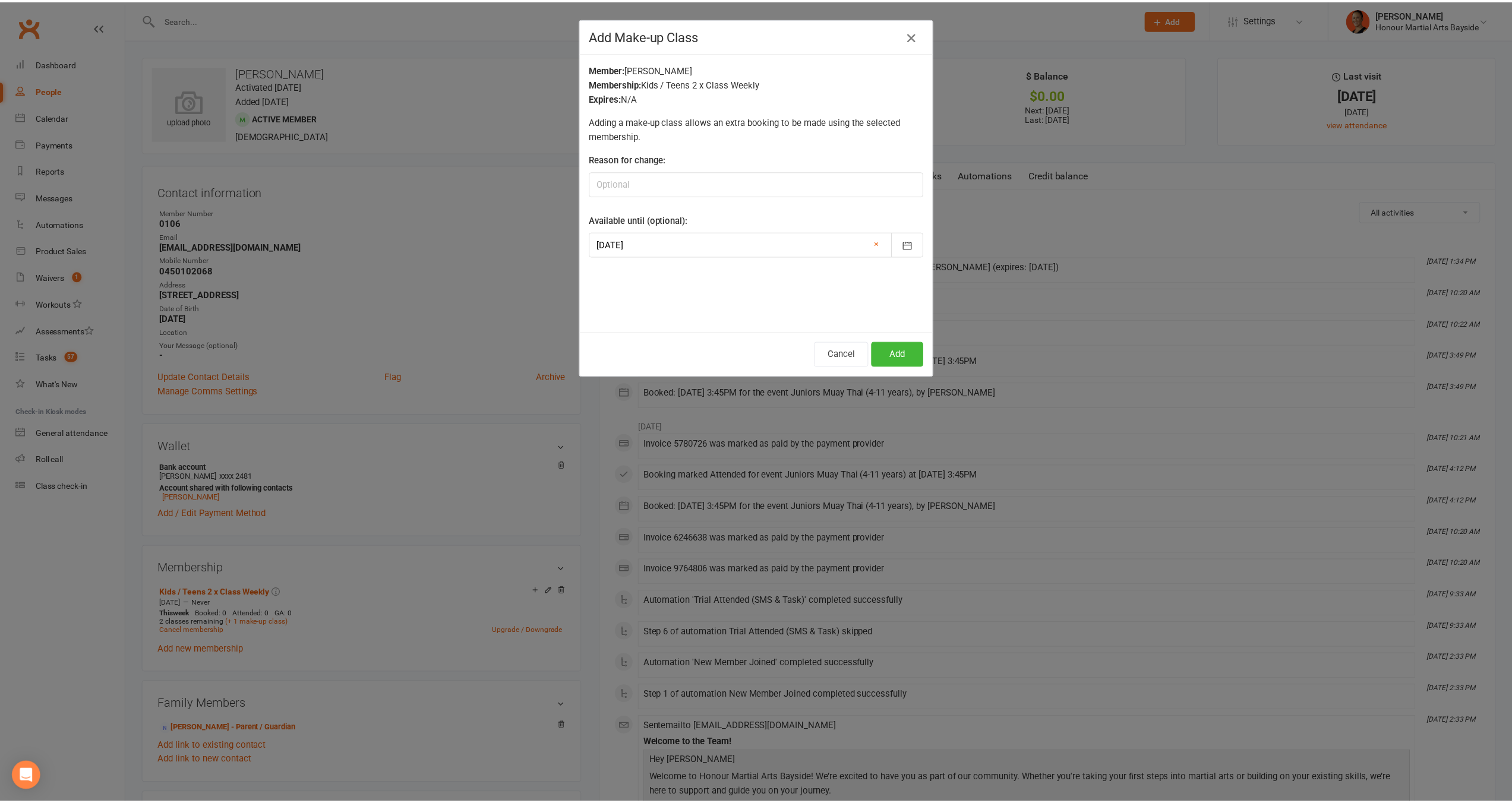
scroll to position [0, 0]
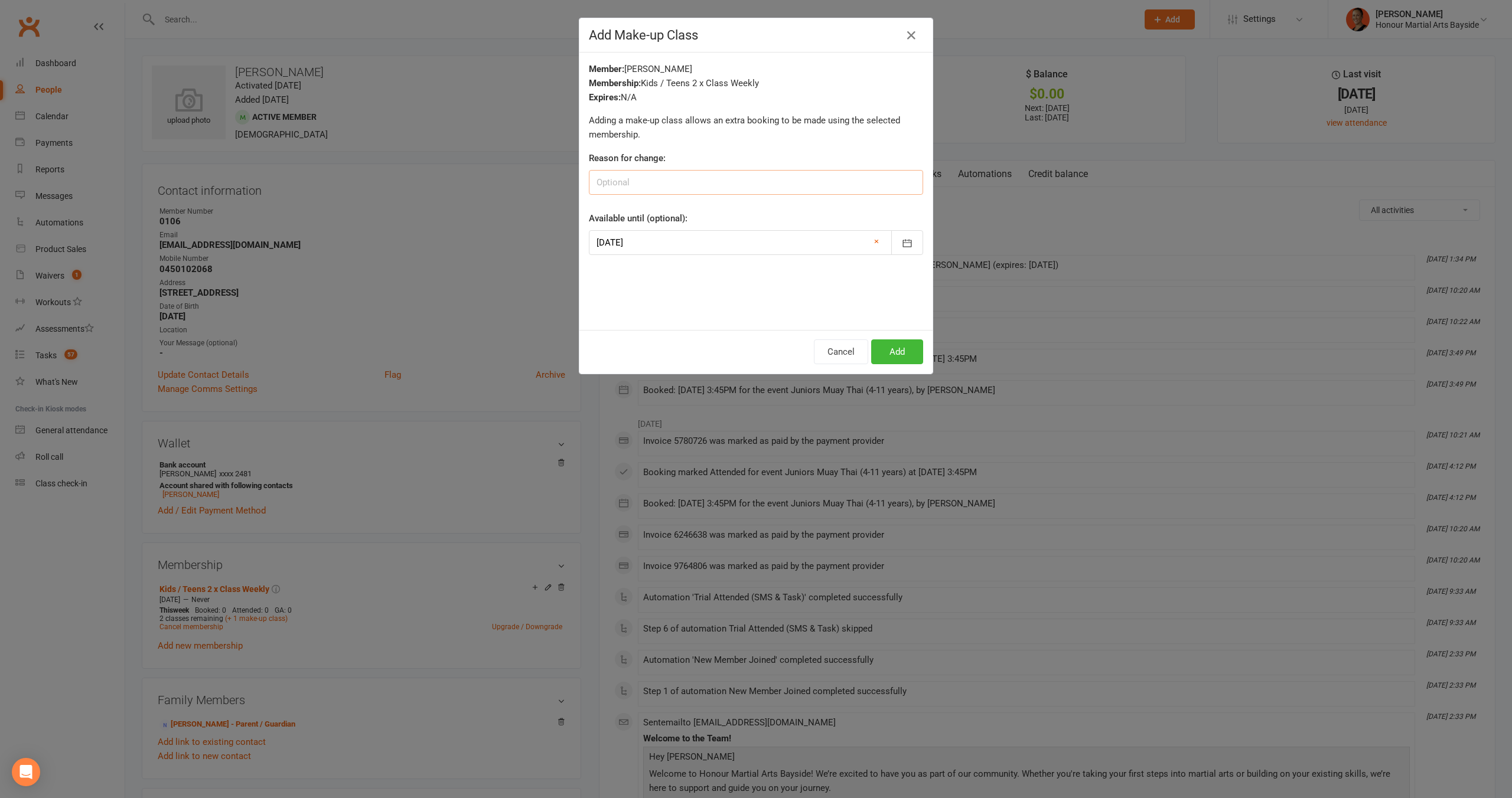
click at [651, 188] on input at bounding box center [756, 182] width 334 height 25
type input "away sick"
click at [900, 341] on button "Add" at bounding box center [897, 351] width 52 height 25
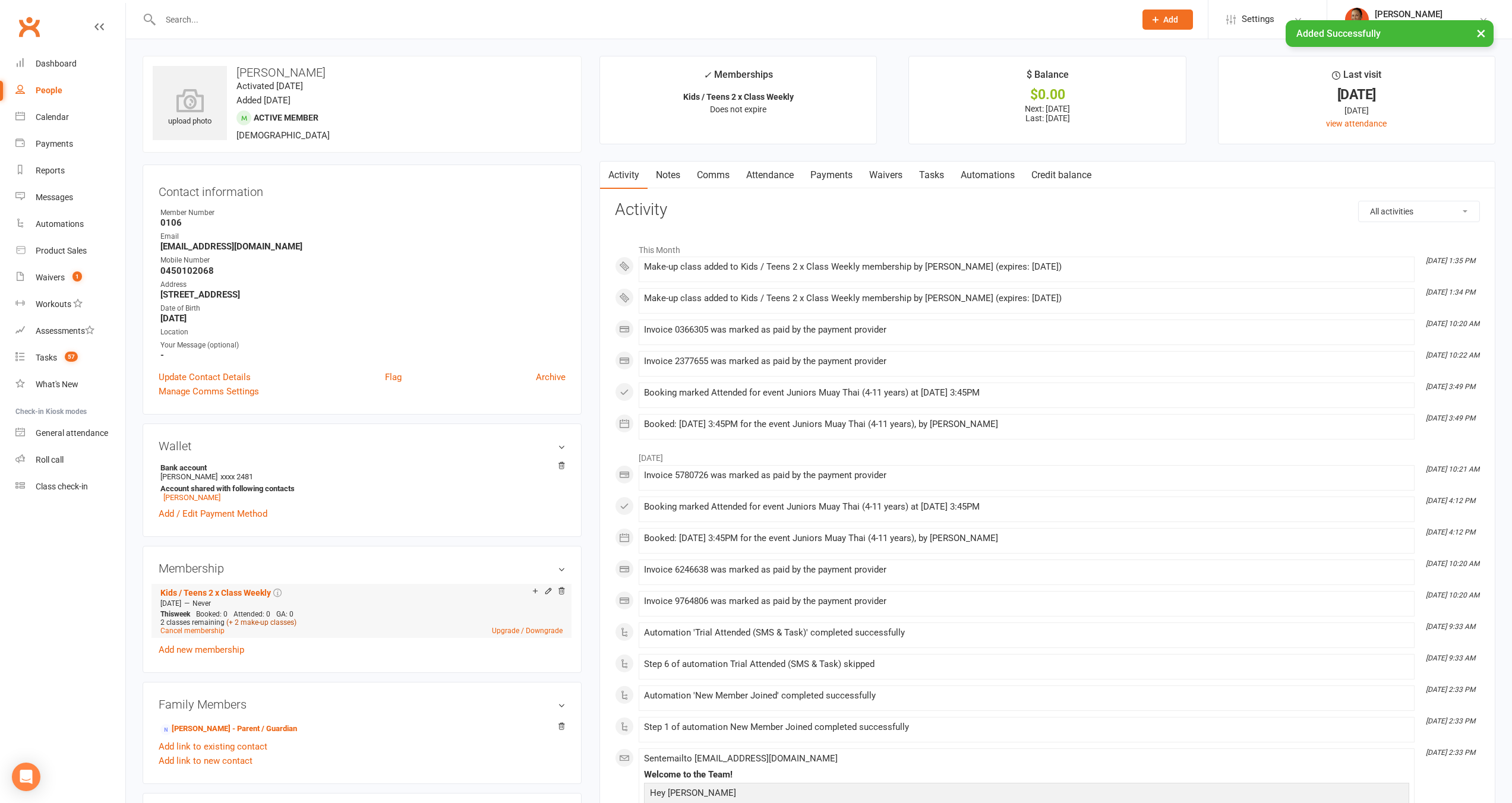
click at [266, 620] on link "(+ 2 make-up classes)" at bounding box center [262, 622] width 71 height 8
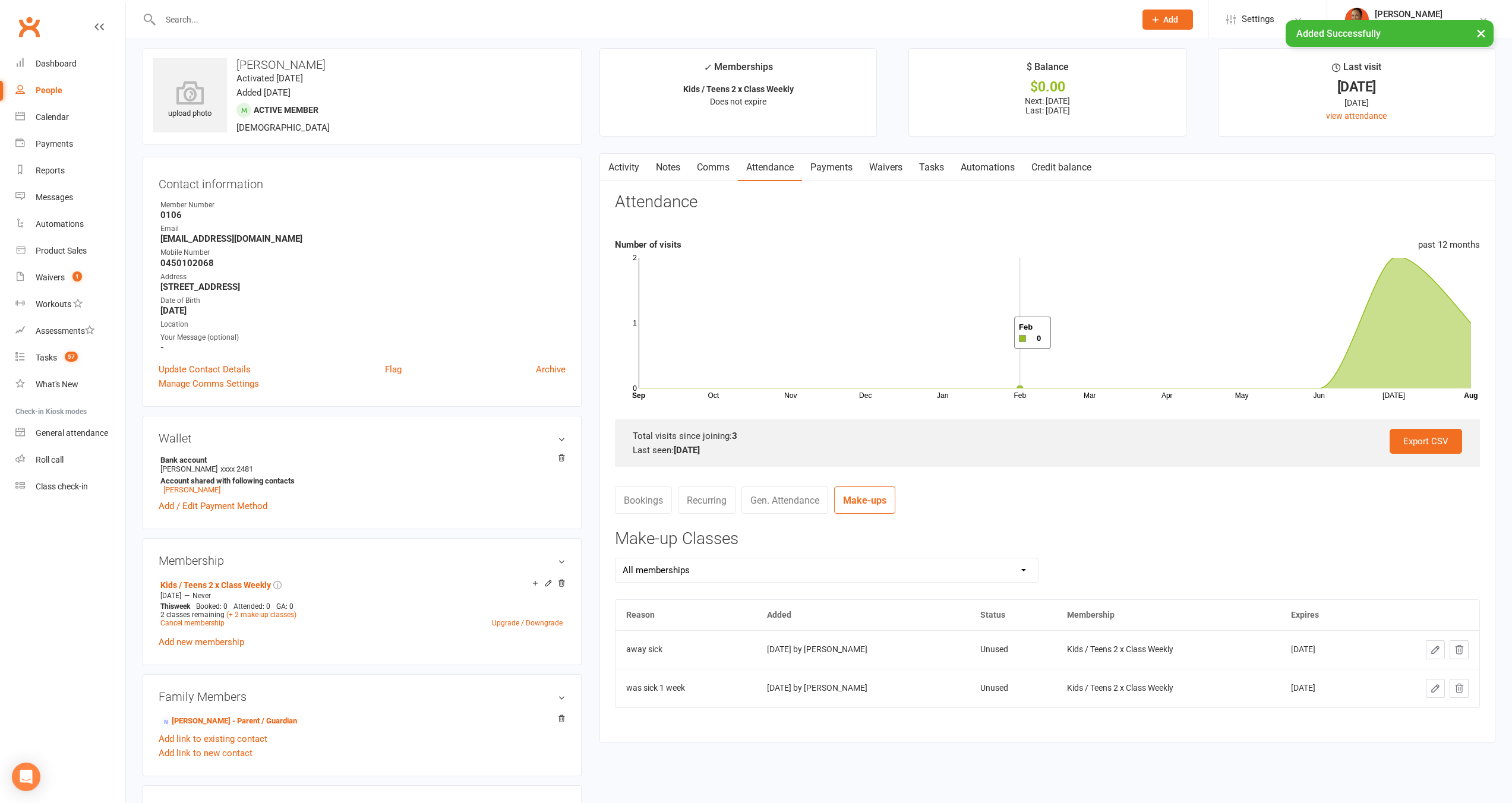
scroll to position [50, 0]
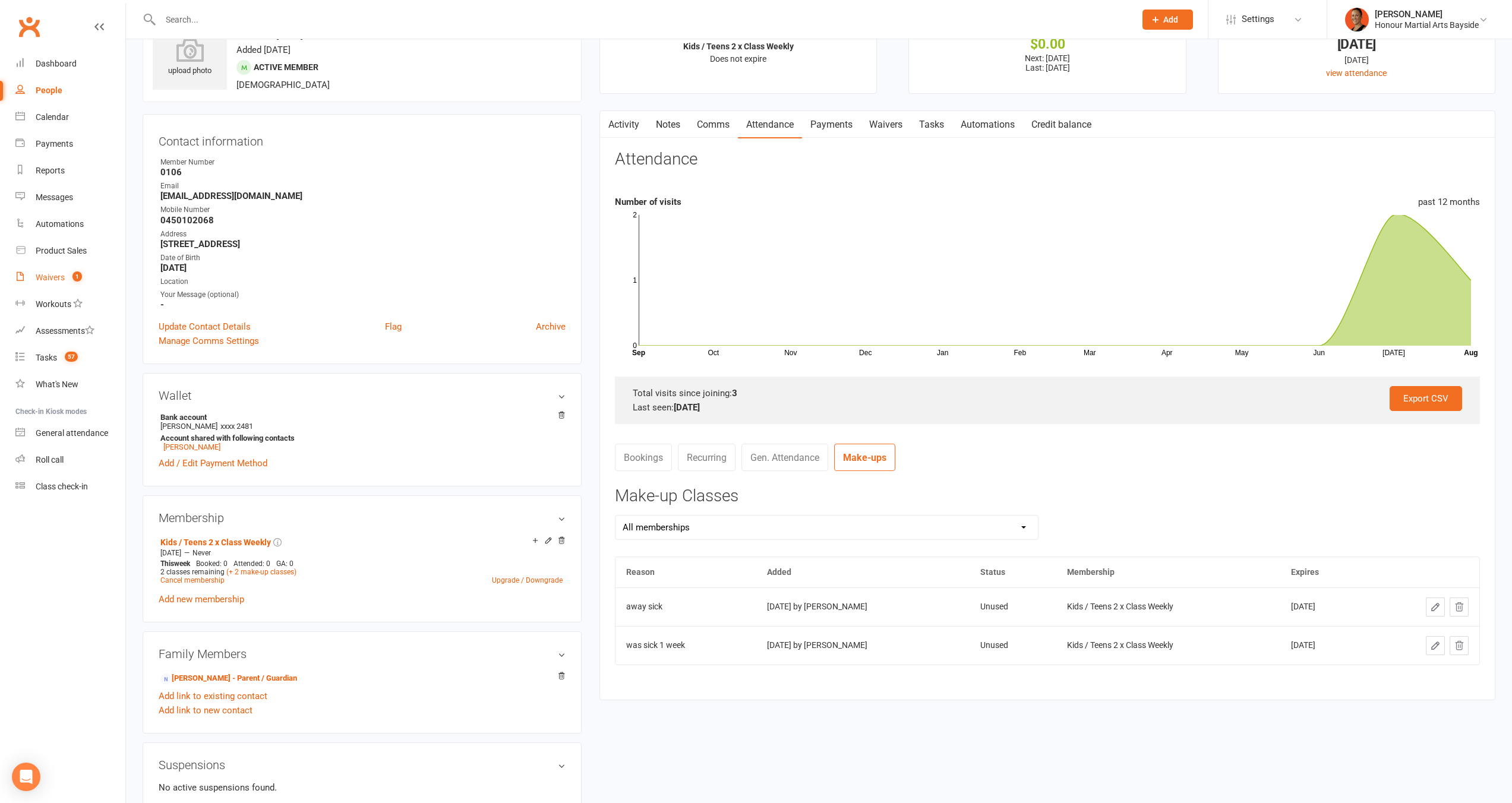
click at [69, 276] on count-badge "1" at bounding box center [74, 278] width 16 height 9
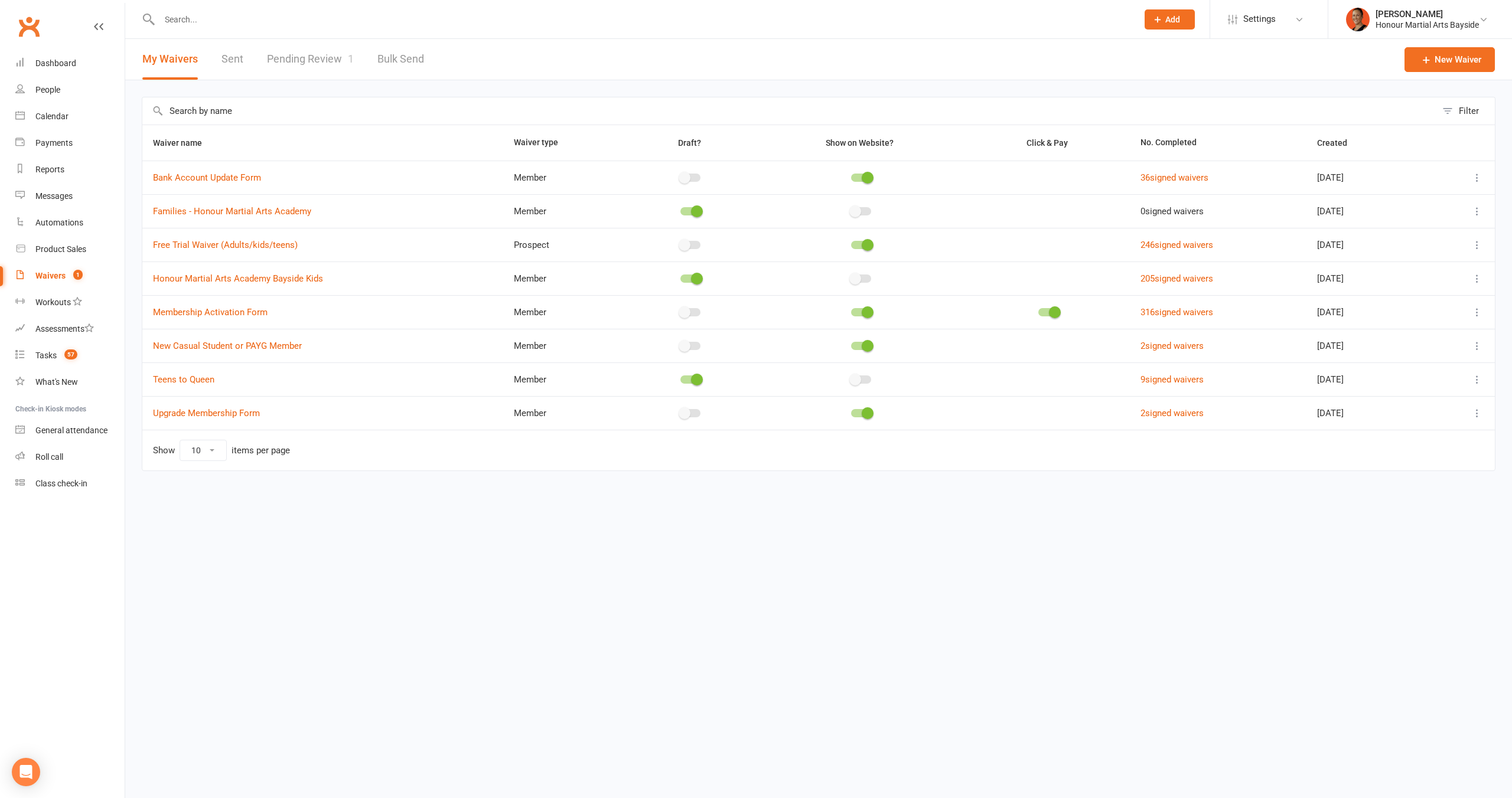
click at [342, 46] on link "Pending Review 1" at bounding box center [310, 59] width 87 height 41
select select "100"
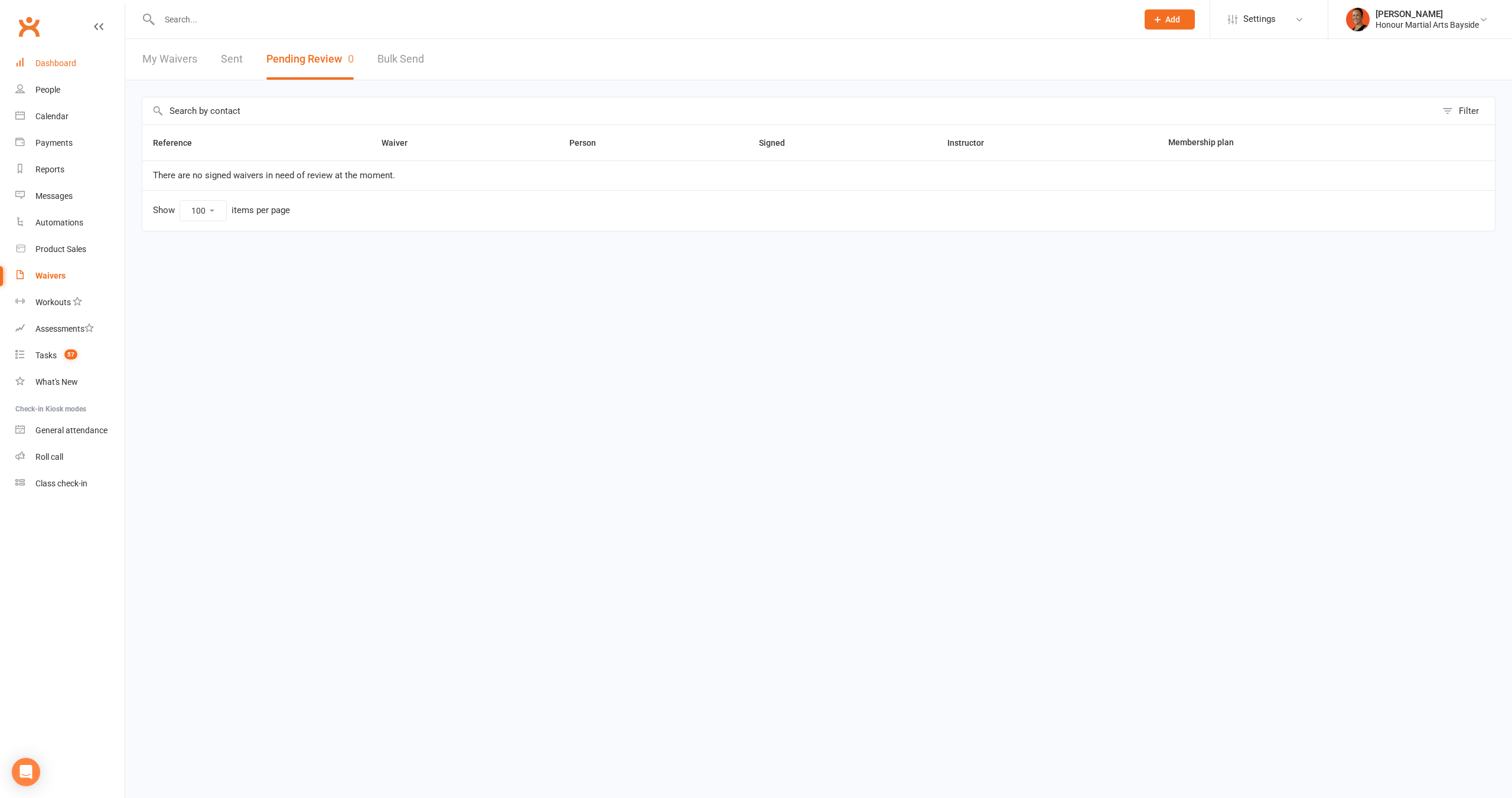
click at [81, 63] on link "Dashboard" at bounding box center [70, 63] width 109 height 27
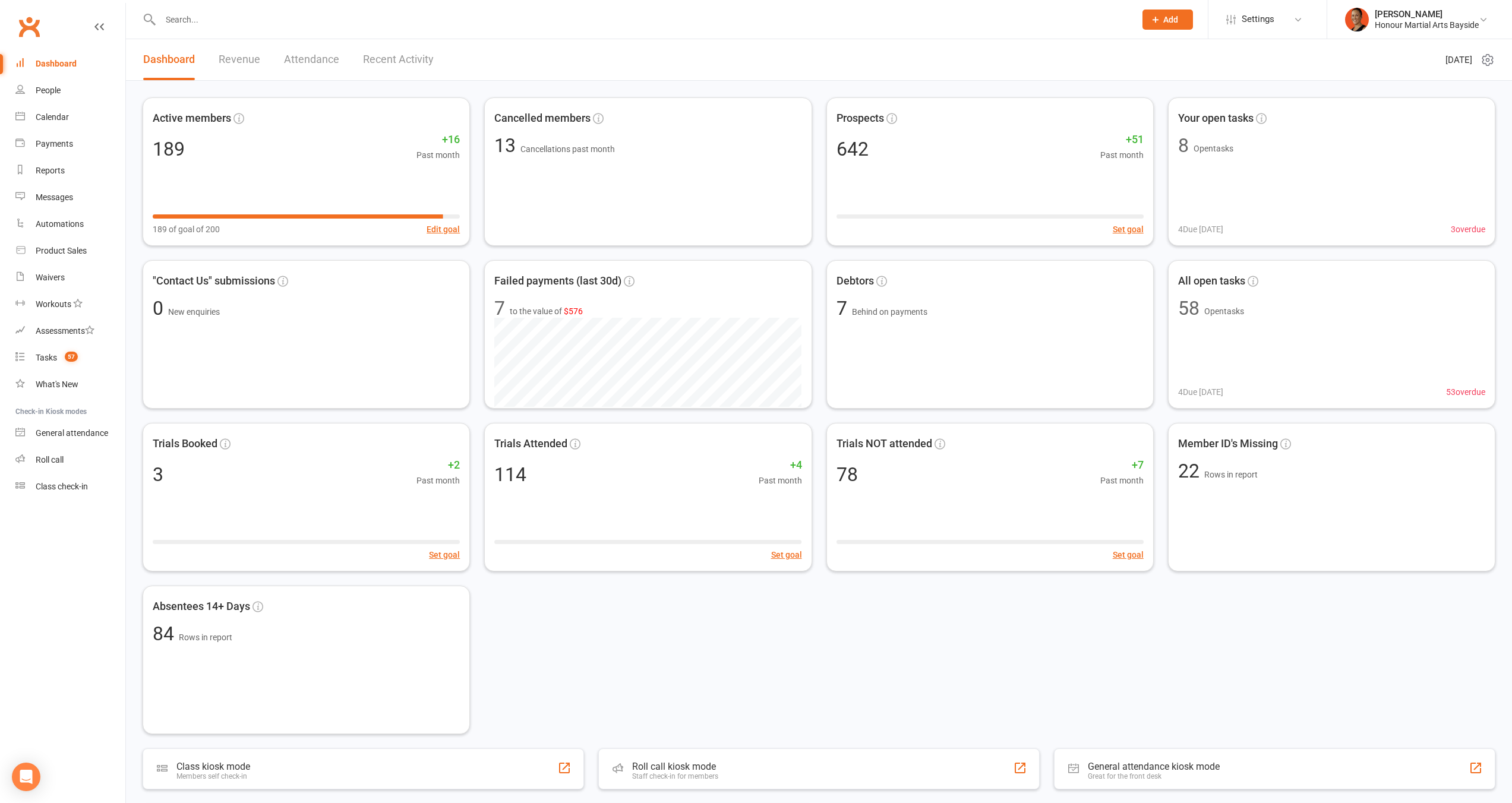
click at [394, 24] on input "text" at bounding box center [641, 19] width 970 height 17
click at [398, 52] on link "Recent Activity" at bounding box center [398, 59] width 71 height 41
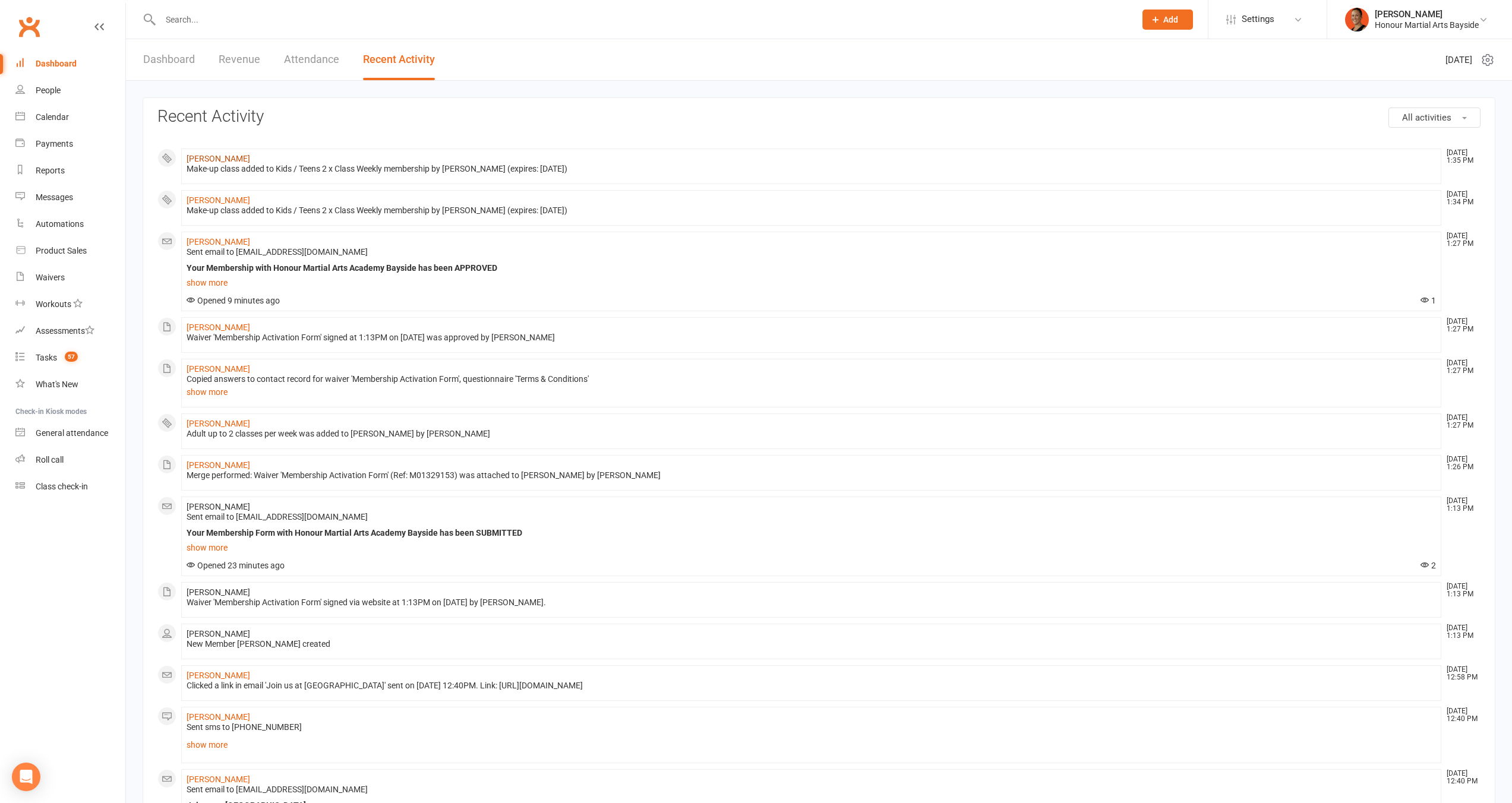
click at [213, 161] on link "[PERSON_NAME]" at bounding box center [218, 159] width 63 height 9
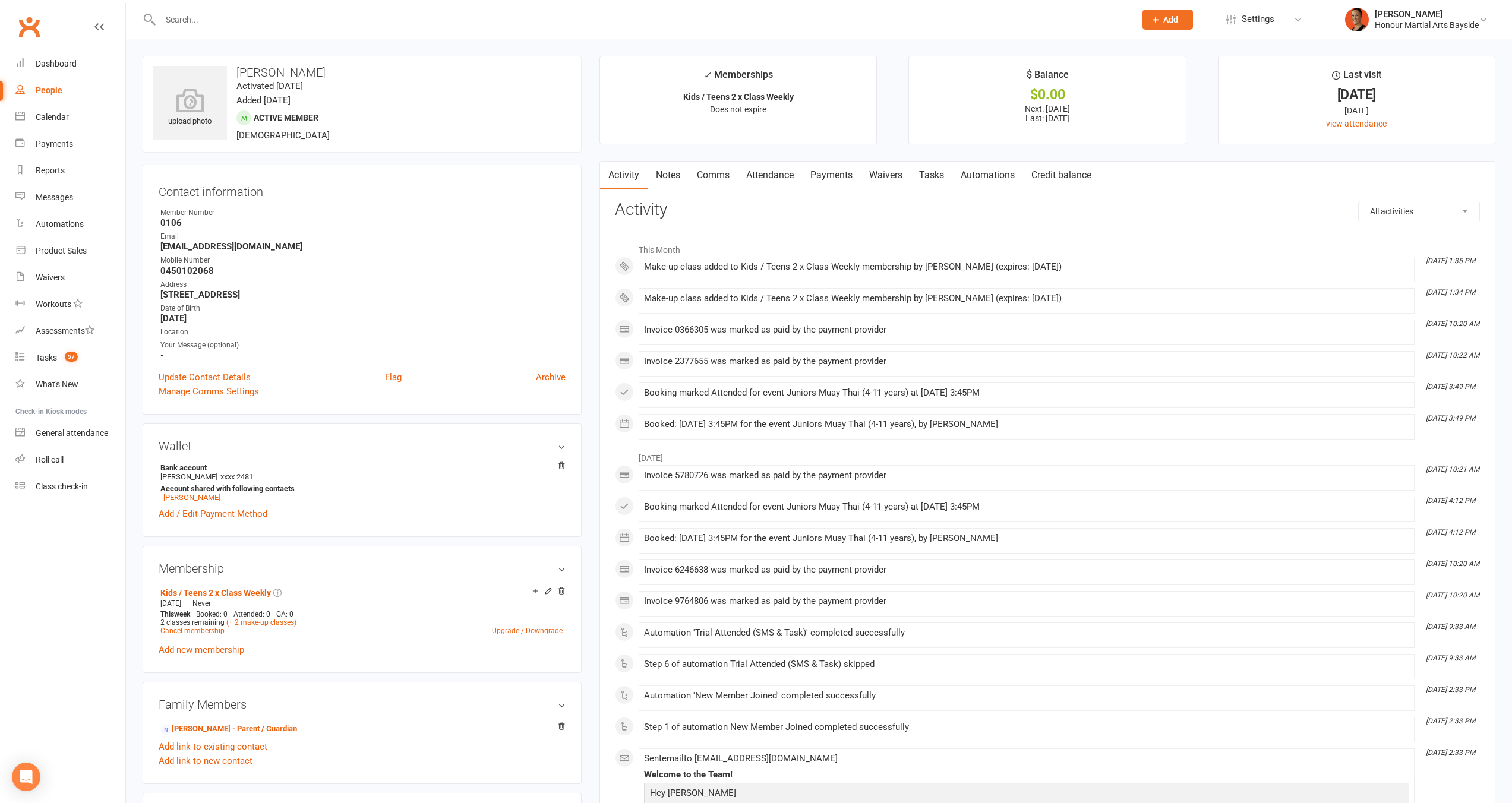
click at [657, 189] on div "Activity Notes Comms Attendance Payments Waivers Tasks Automations Credit balan…" at bounding box center [1047, 732] width 896 height 1143
click at [675, 179] on link "Notes" at bounding box center [668, 175] width 41 height 27
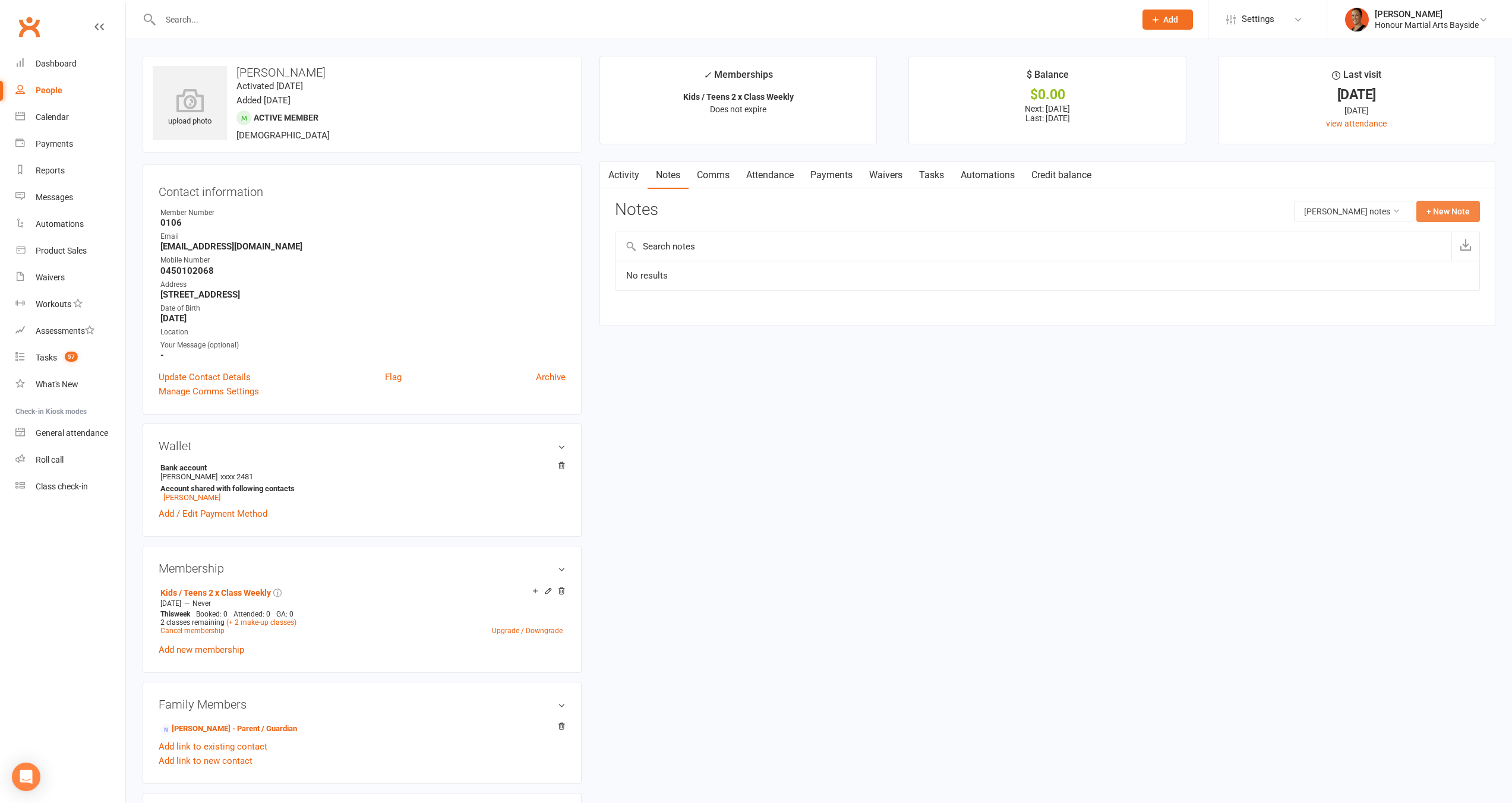
click at [1431, 214] on button "+ New Note" at bounding box center [1448, 211] width 63 height 21
click at [900, 286] on div "New Note Subject Body Add tag Save Note Cancel" at bounding box center [1047, 316] width 865 height 230
click at [877, 313] on textarea at bounding box center [1047, 328] width 865 height 39
paste textarea "From: "team@honourbayside.com" <team@honourbayside.com> Subject: Re: Arlo Cave …"
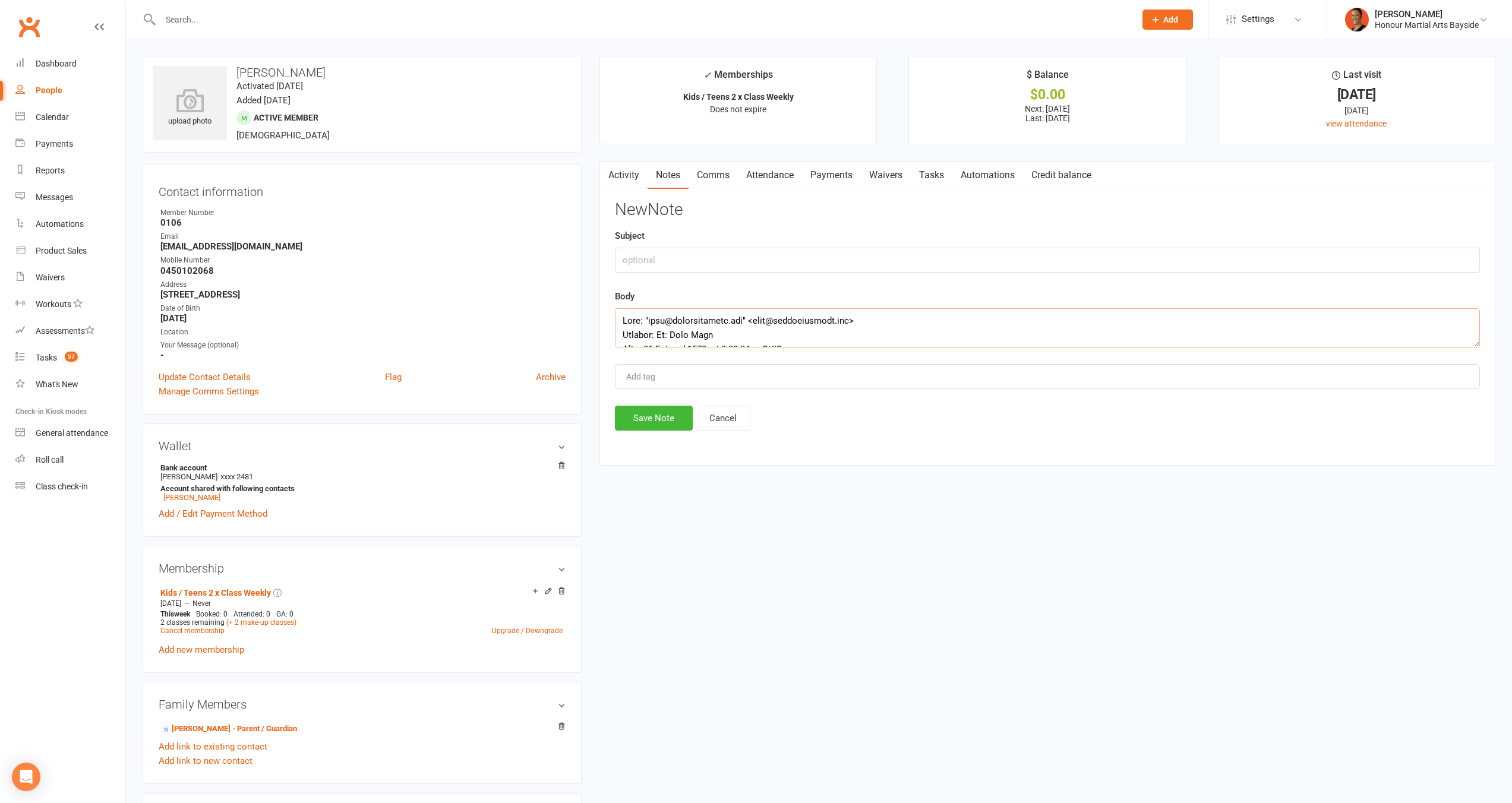
scroll to position [663, 0]
type textarea "From: "team@honourbayside.com" <team@honourbayside.com> Subject: Re: Arlo Cave …"
click at [839, 269] on input "text" at bounding box center [1047, 260] width 865 height 25
type input "Make Up classes allowed this one time only"
click at [670, 434] on div "Activity Notes Comms Attendance Payments Waivers Tasks Automations Credit balan…" at bounding box center [1047, 313] width 896 height 304
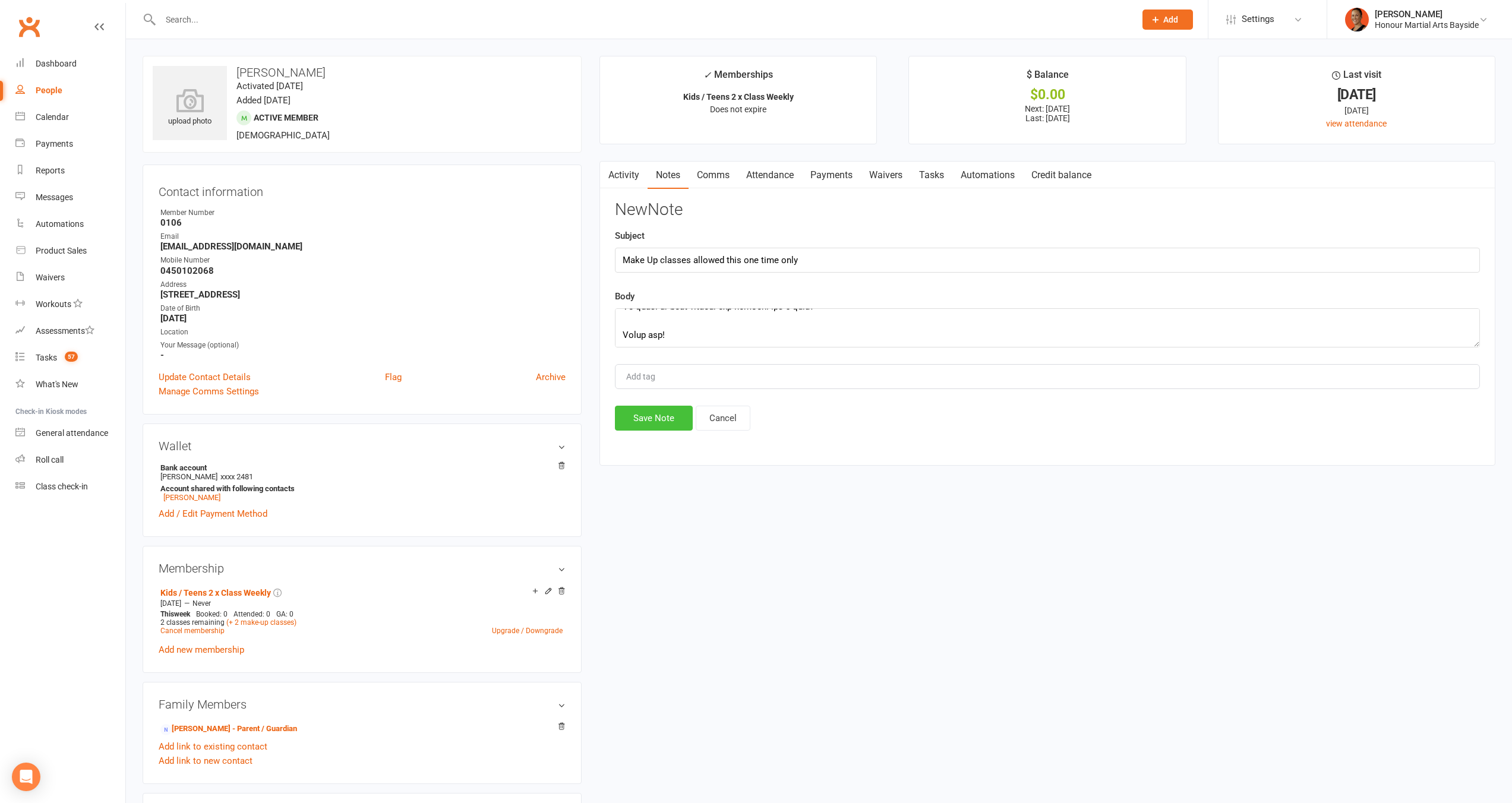
click at [671, 421] on button "Save Note" at bounding box center [653, 418] width 78 height 25
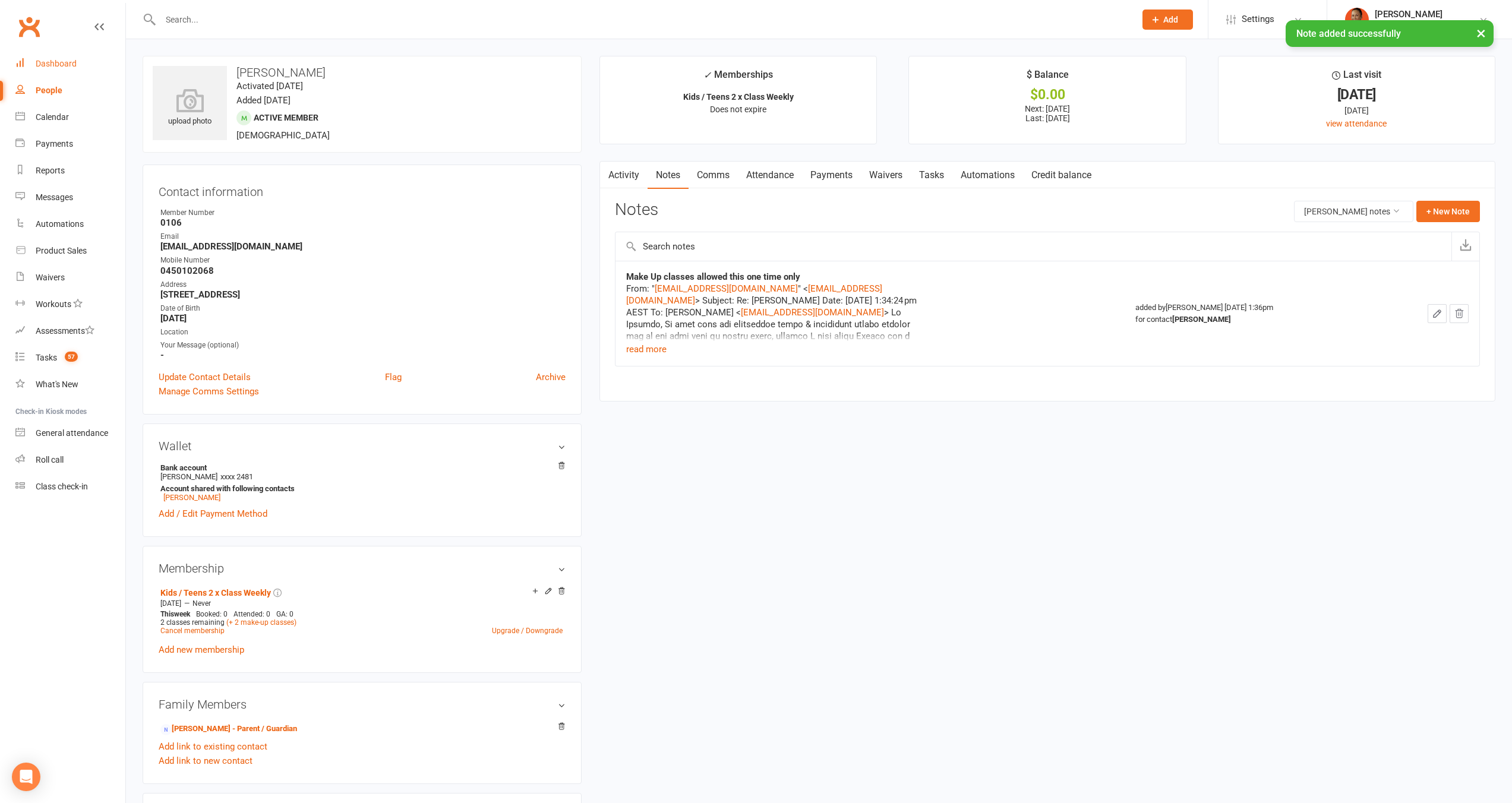
click at [65, 58] on link "Dashboard" at bounding box center [71, 63] width 110 height 27
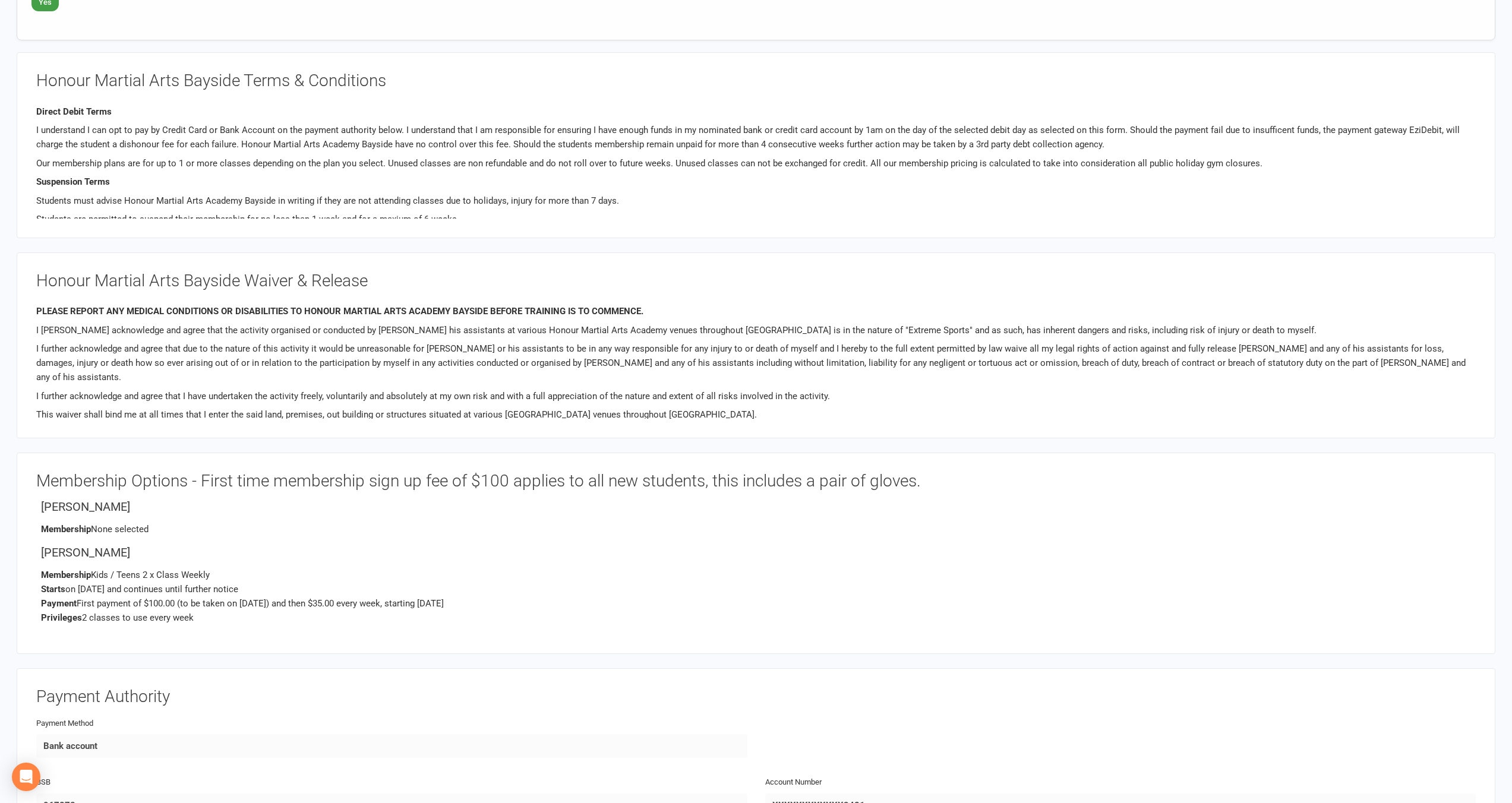
scroll to position [1402, 0]
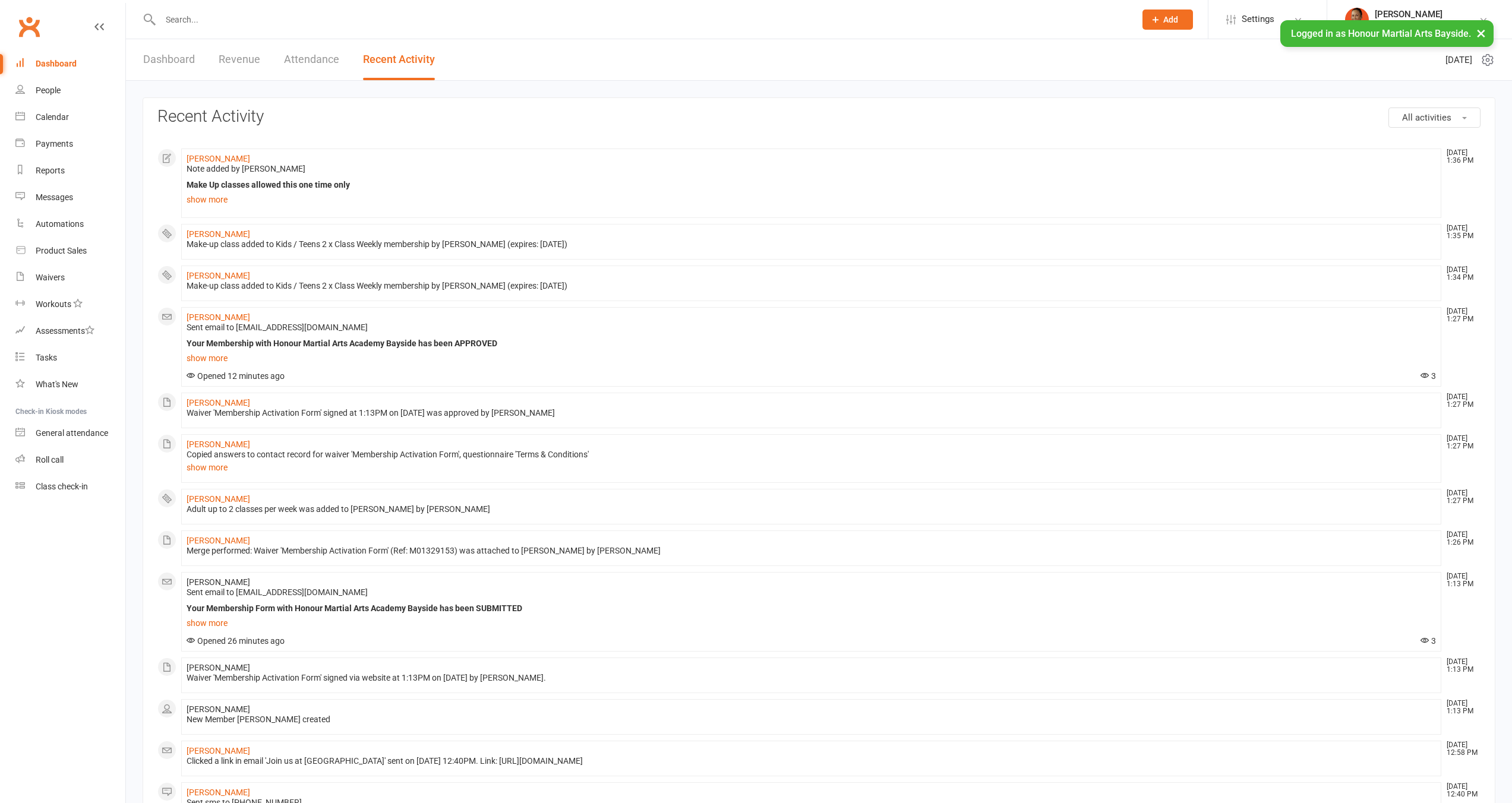
click at [330, 20] on input "text" at bounding box center [641, 19] width 970 height 17
click at [212, 152] on li "[PERSON_NAME] [DATE] 1:36 PM Note added by [PERSON_NAME] Make Up classes allowe…" at bounding box center [810, 183] width 1260 height 70
click at [213, 155] on link "[PERSON_NAME]" at bounding box center [218, 159] width 63 height 9
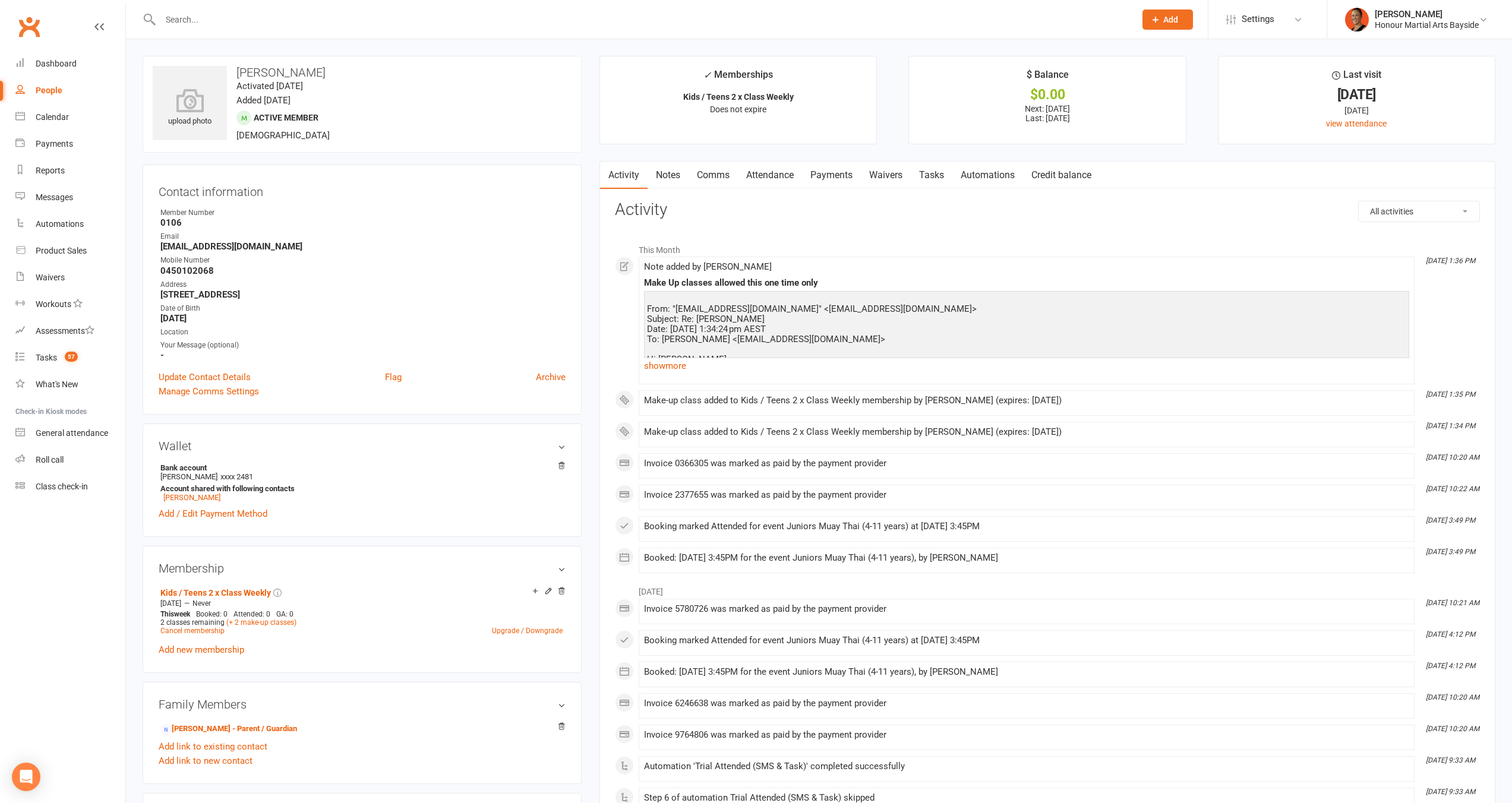
click at [849, 175] on link "Payments" at bounding box center [831, 175] width 58 height 27
